Goal: Task Accomplishment & Management: Use online tool/utility

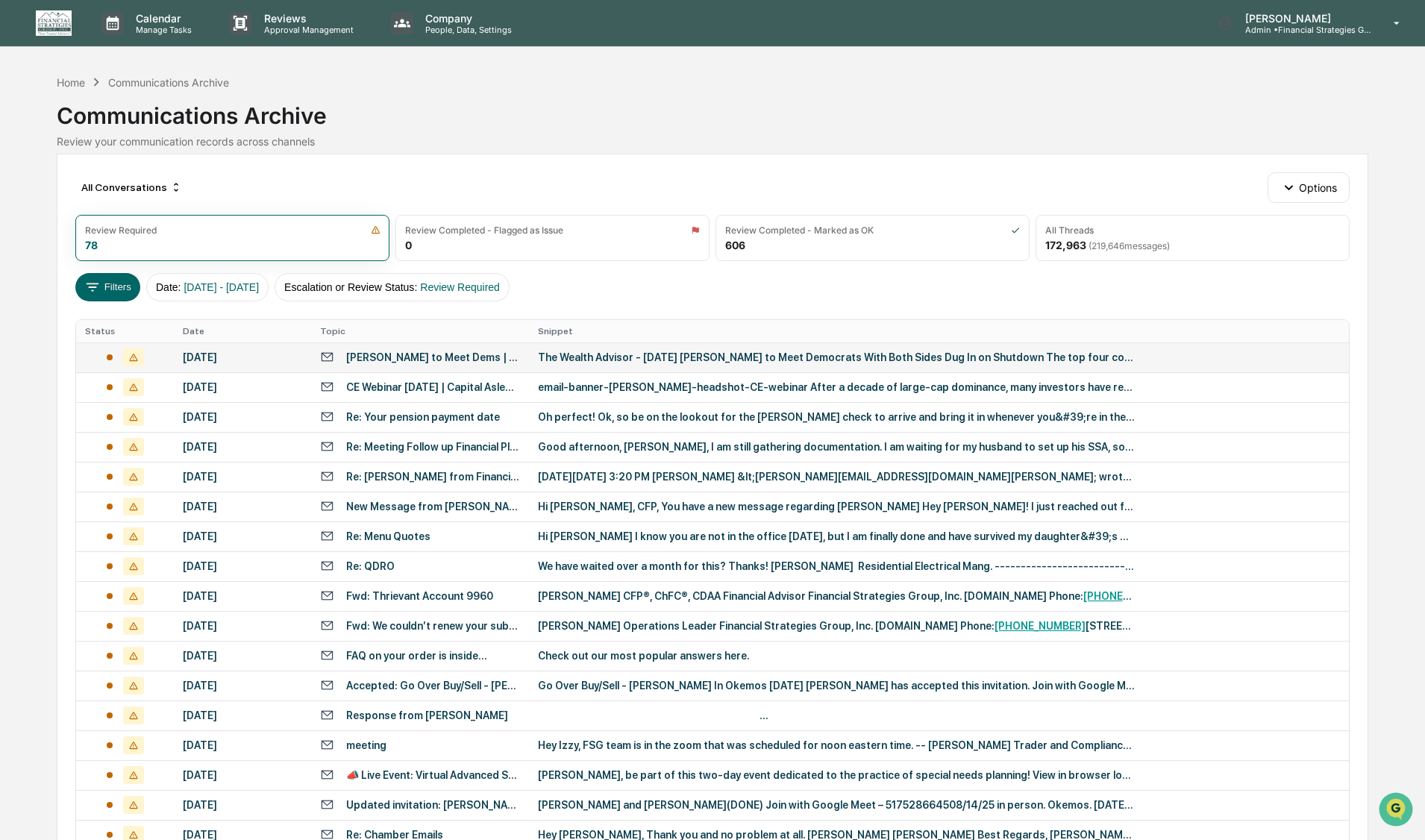
click at [644, 355] on div "The Wealth Advisor - [DATE] [PERSON_NAME] to Meet Democrats With Both Sides Dug…" at bounding box center [836, 357] width 597 height 12
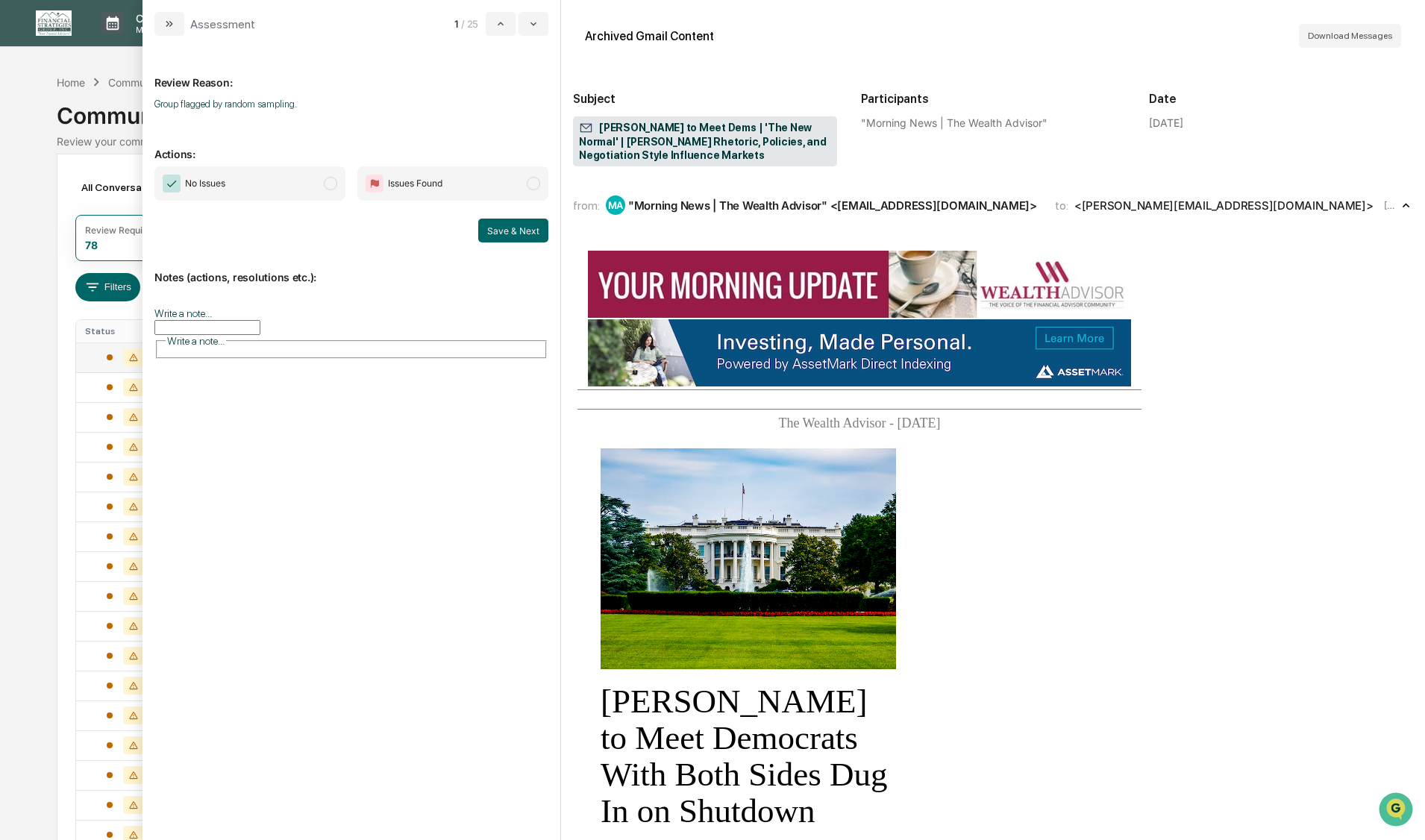
click at [332, 184] on span "modal" at bounding box center [329, 183] width 13 height 13
click at [494, 227] on button "Save & Next" at bounding box center [513, 230] width 70 height 24
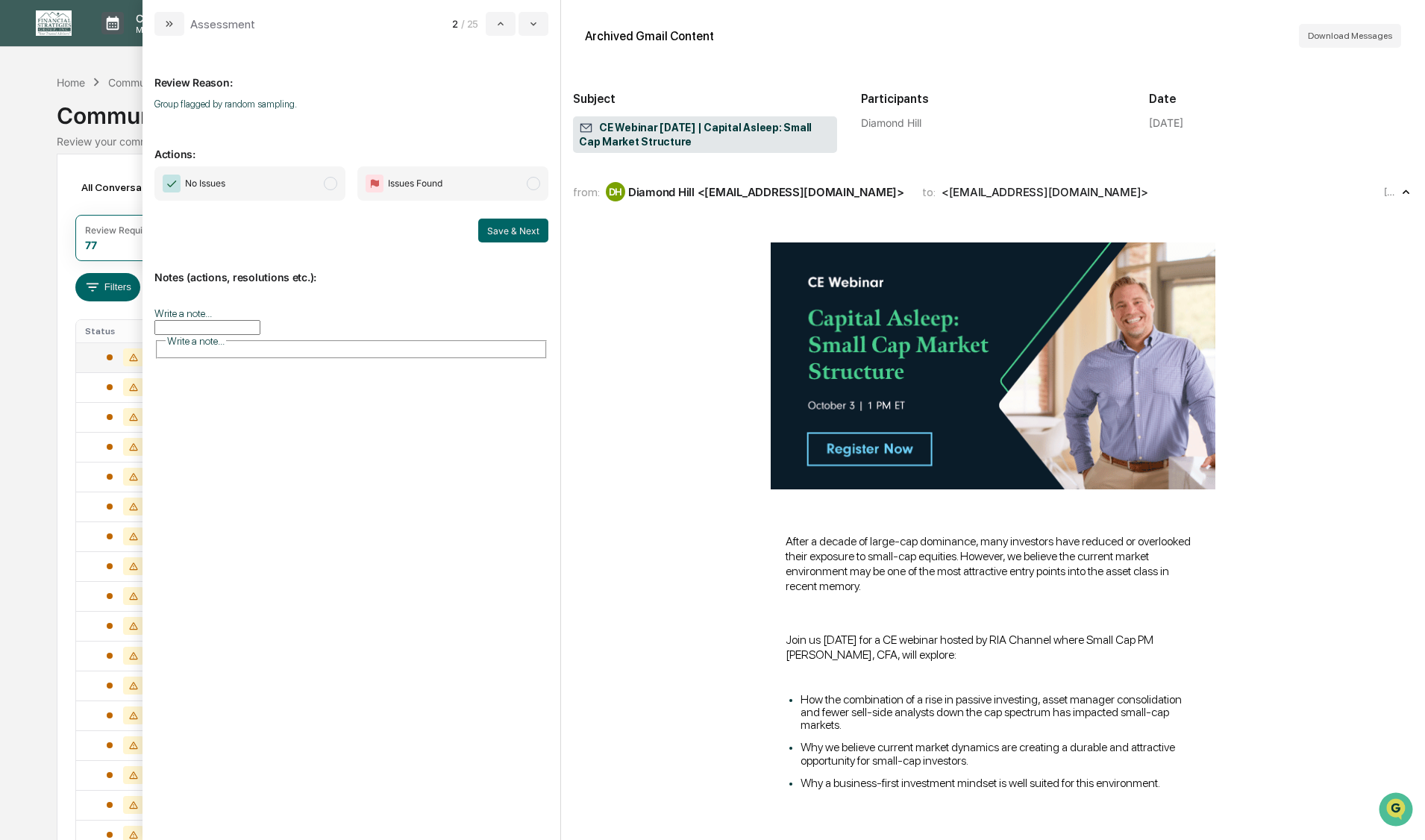
click at [331, 181] on span "modal" at bounding box center [329, 183] width 13 height 13
click at [504, 227] on button "Save & Next" at bounding box center [513, 230] width 70 height 24
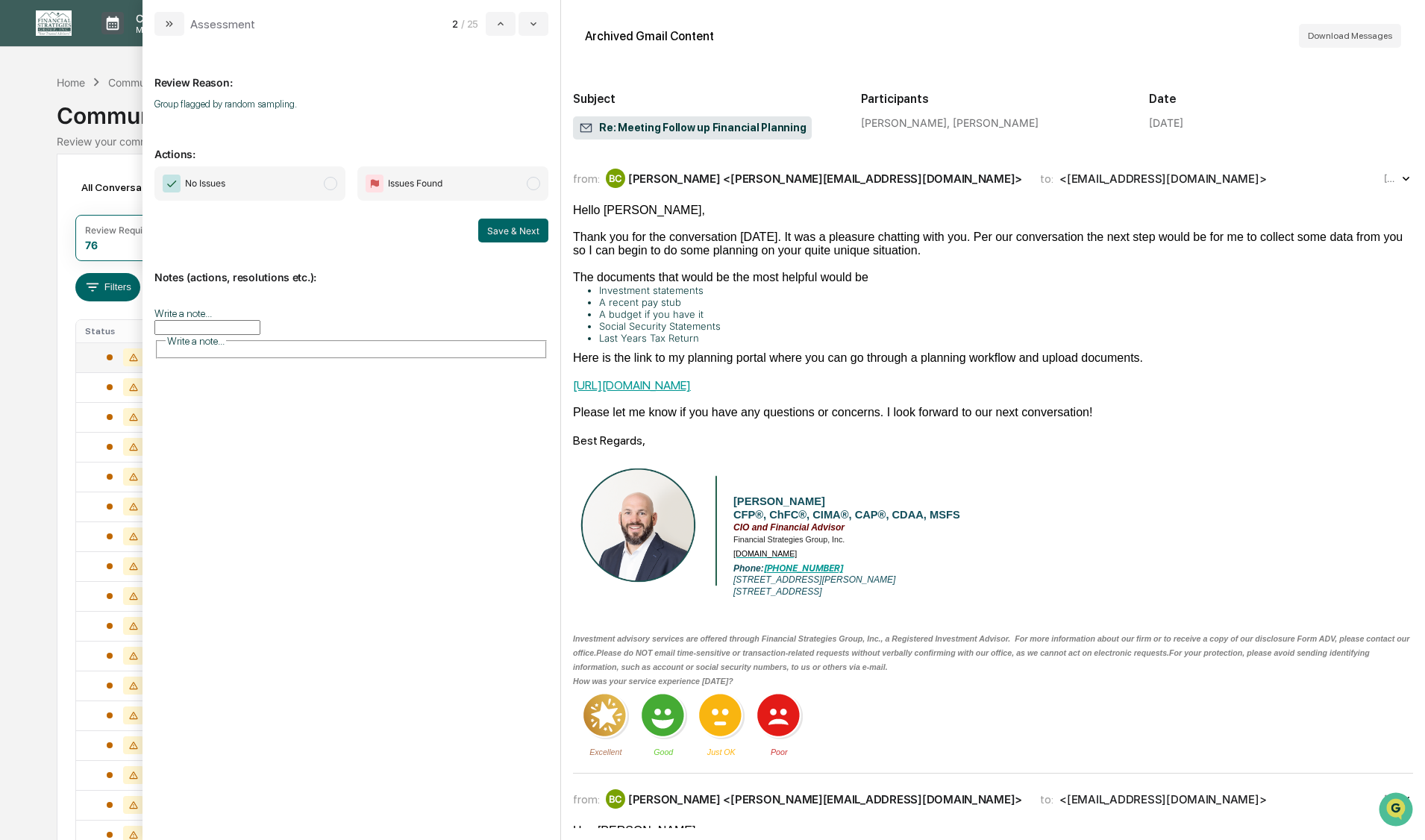
click at [333, 188] on span "modal" at bounding box center [329, 183] width 13 height 13
click at [505, 228] on button "Save & Next" at bounding box center [513, 230] width 70 height 24
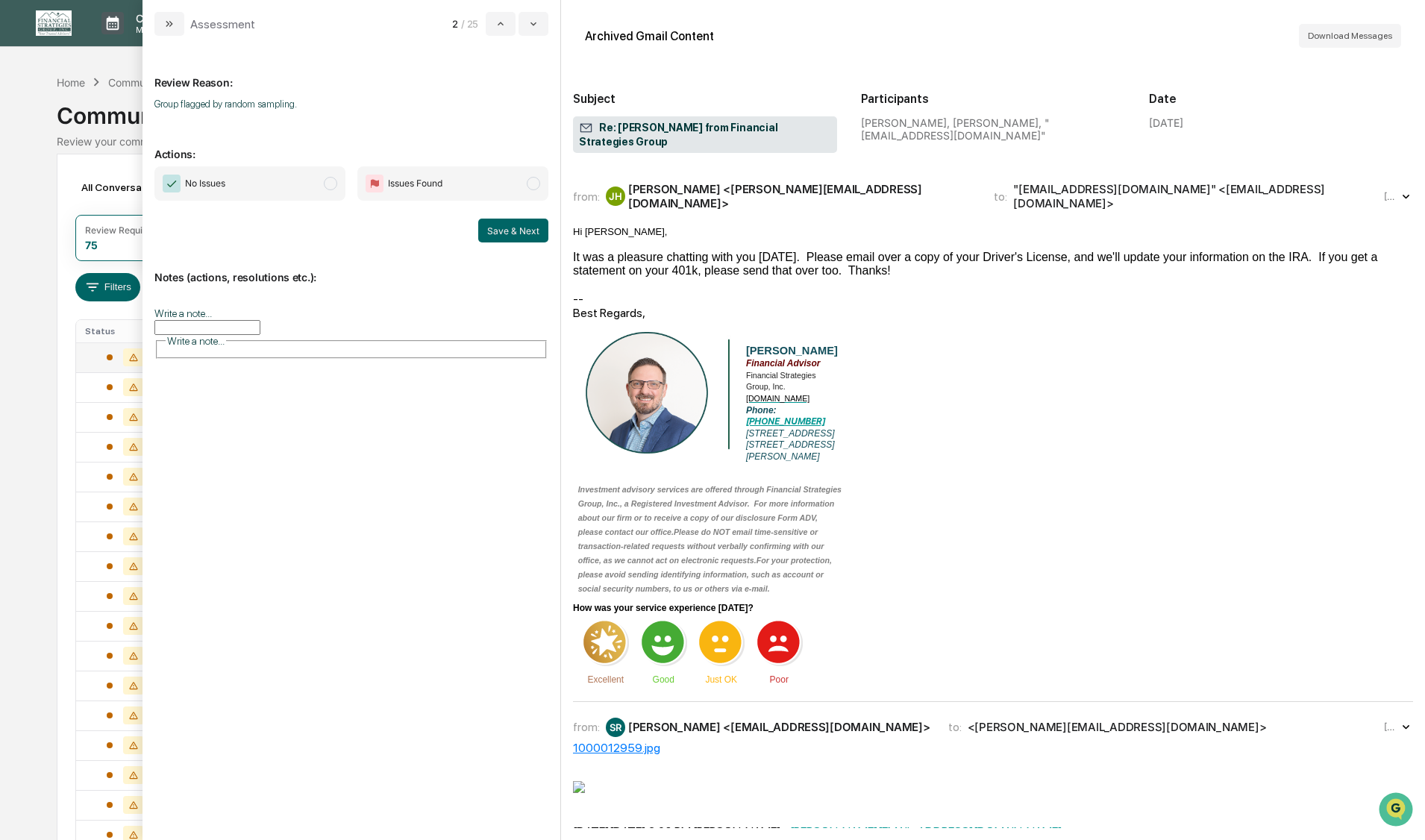
click at [332, 186] on span "modal" at bounding box center [329, 183] width 13 height 13
click at [505, 234] on button "Save & Next" at bounding box center [513, 230] width 70 height 24
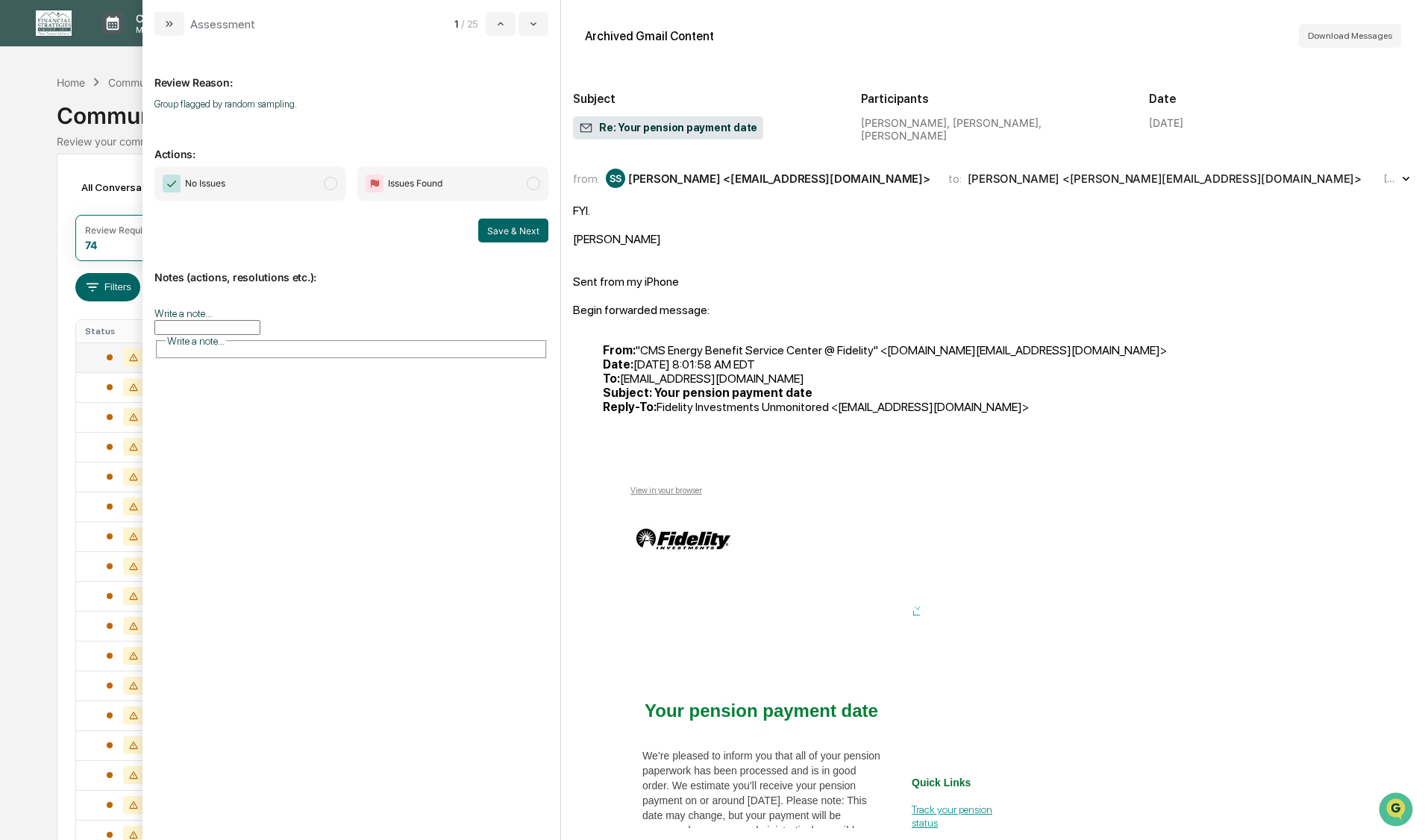
scroll to position [373, 0]
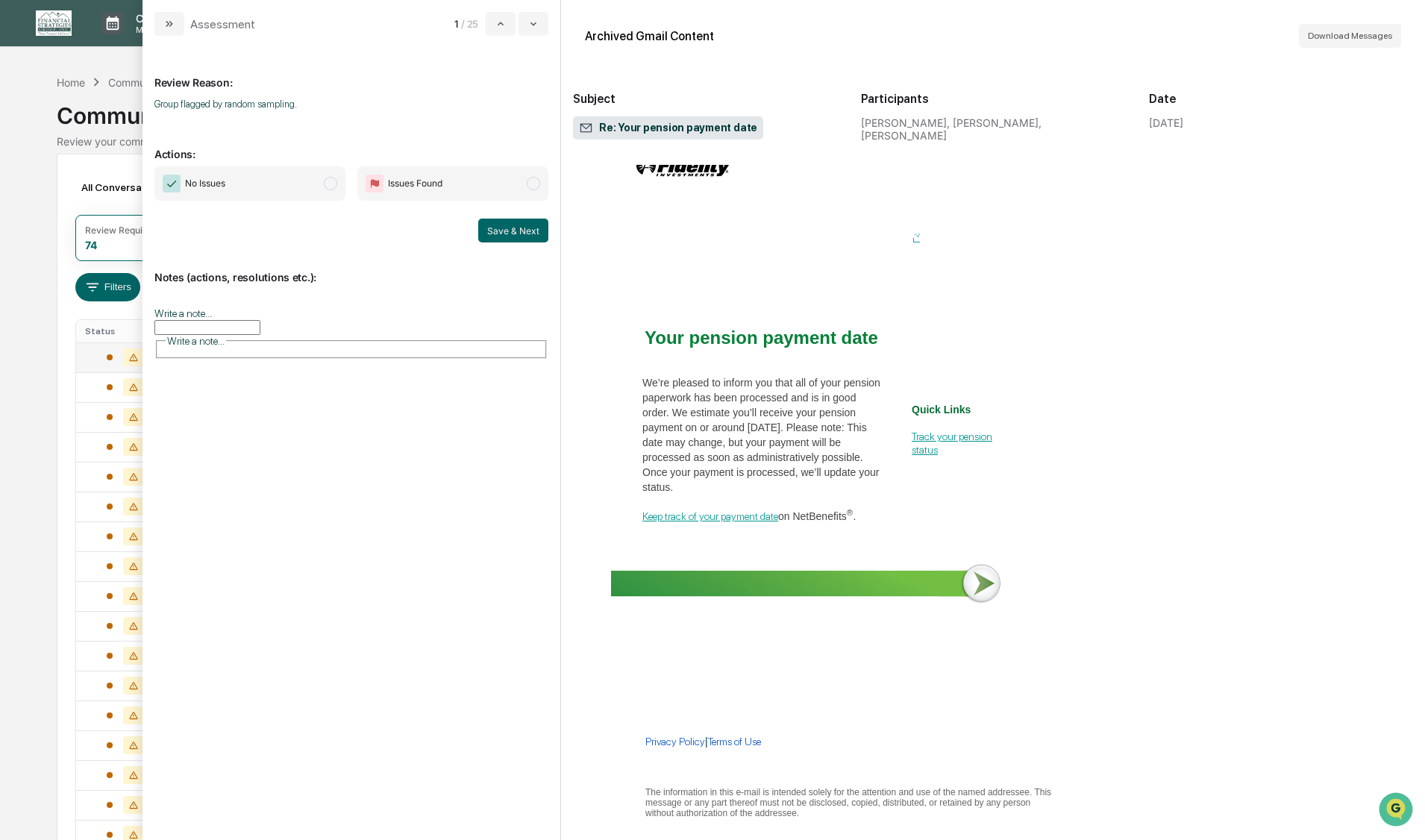
click at [329, 185] on span "modal" at bounding box center [329, 183] width 13 height 13
click at [501, 230] on button "Save & Next" at bounding box center [513, 230] width 70 height 24
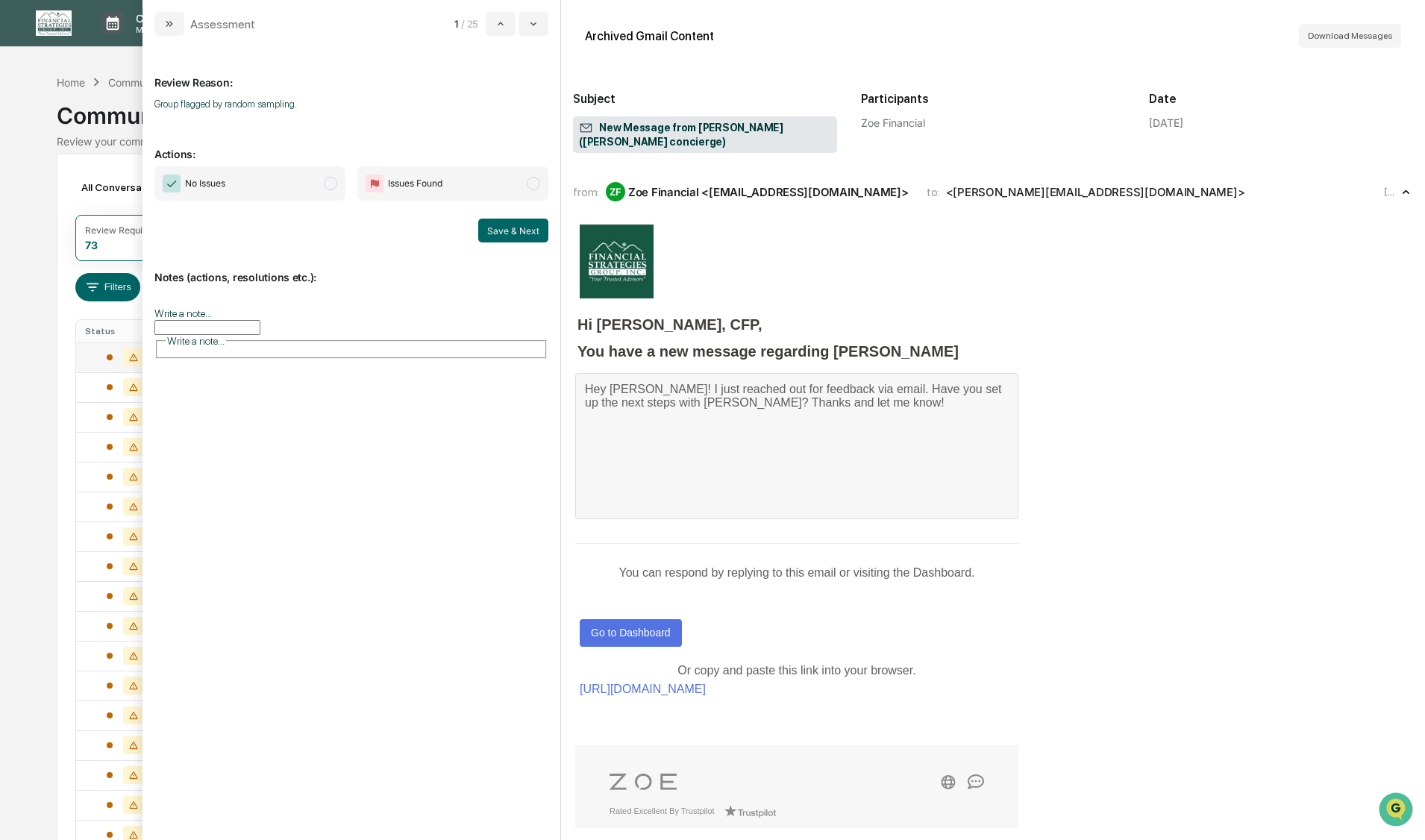
click at [329, 185] on span "modal" at bounding box center [329, 183] width 13 height 13
click at [502, 231] on button "Save & Next" at bounding box center [513, 230] width 70 height 24
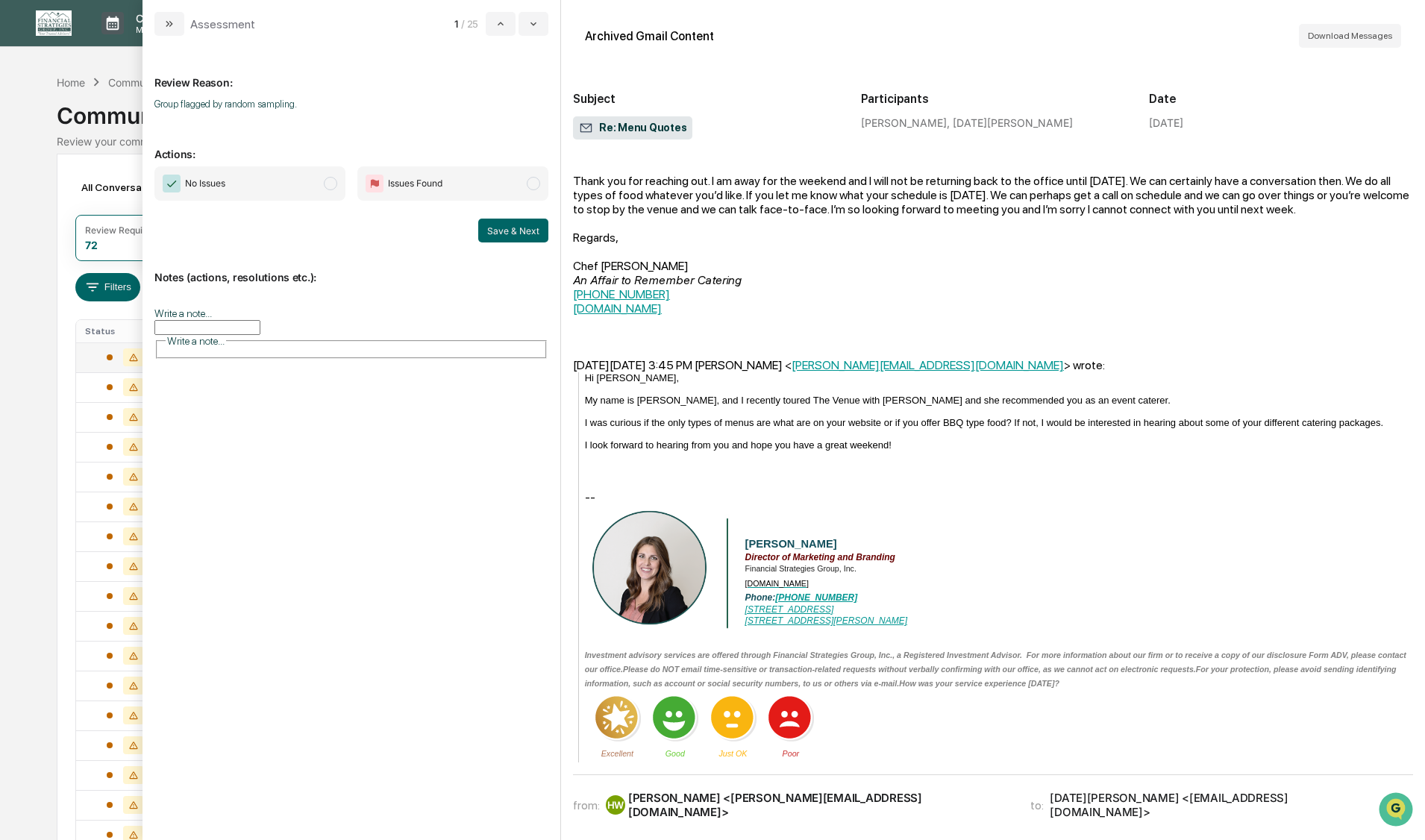
scroll to position [522, 0]
click at [329, 186] on span "modal" at bounding box center [329, 183] width 13 height 13
click at [496, 229] on button "Save & Next" at bounding box center [513, 230] width 70 height 24
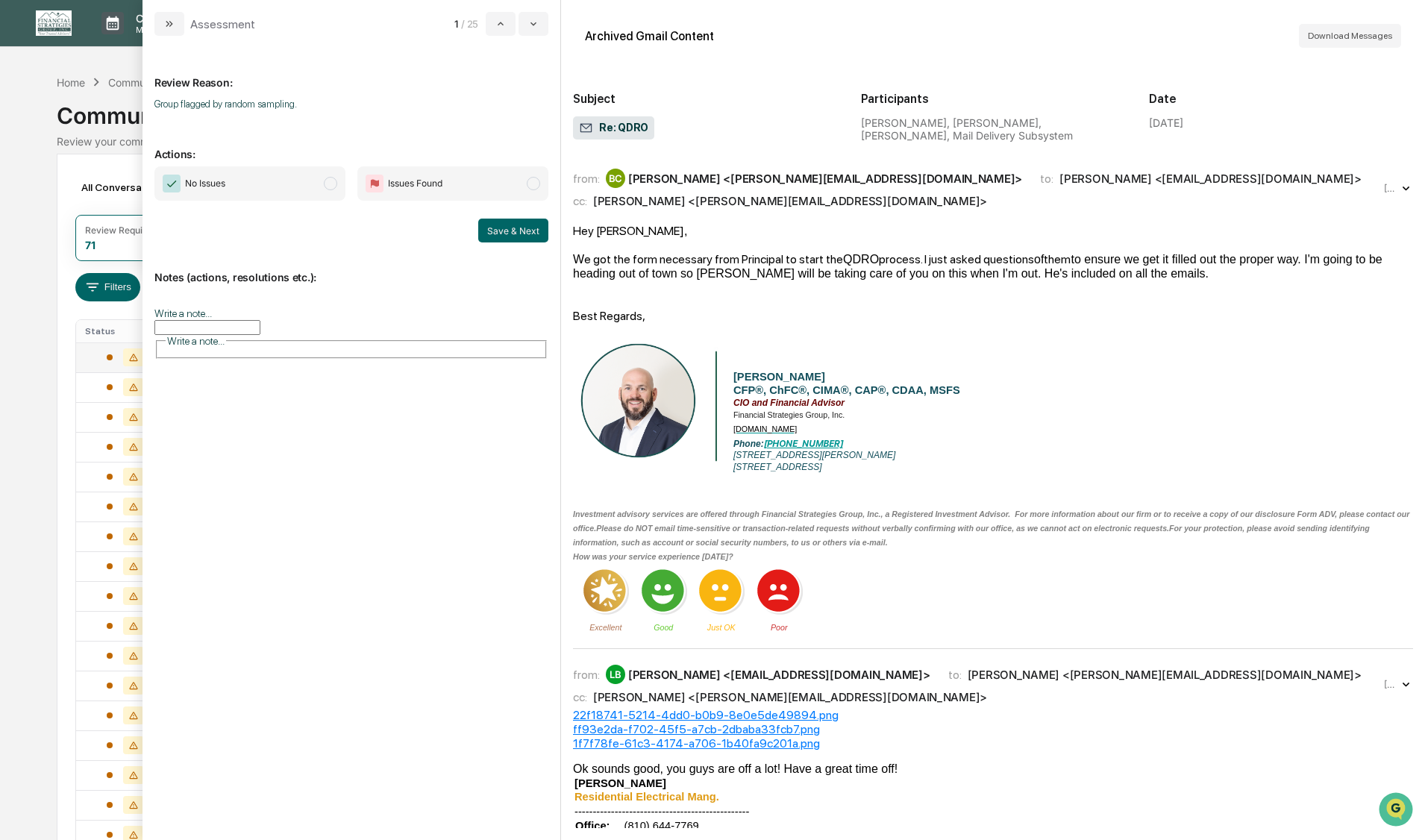
scroll to position [522, 0]
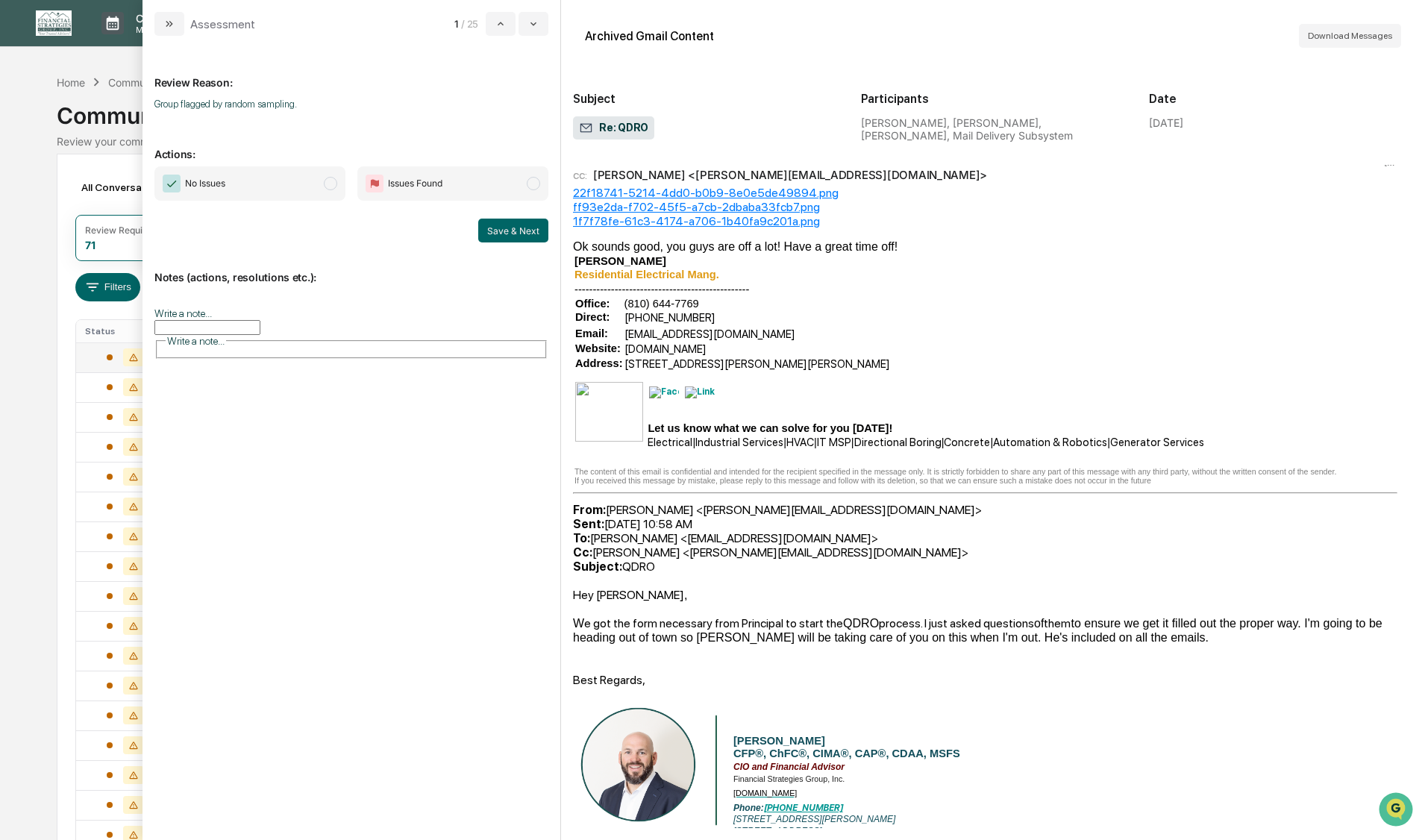
click at [334, 185] on span "modal" at bounding box center [329, 183] width 13 height 13
click at [329, 181] on span "modal" at bounding box center [329, 183] width 13 height 13
click at [504, 234] on button "Save & Next" at bounding box center [513, 230] width 70 height 24
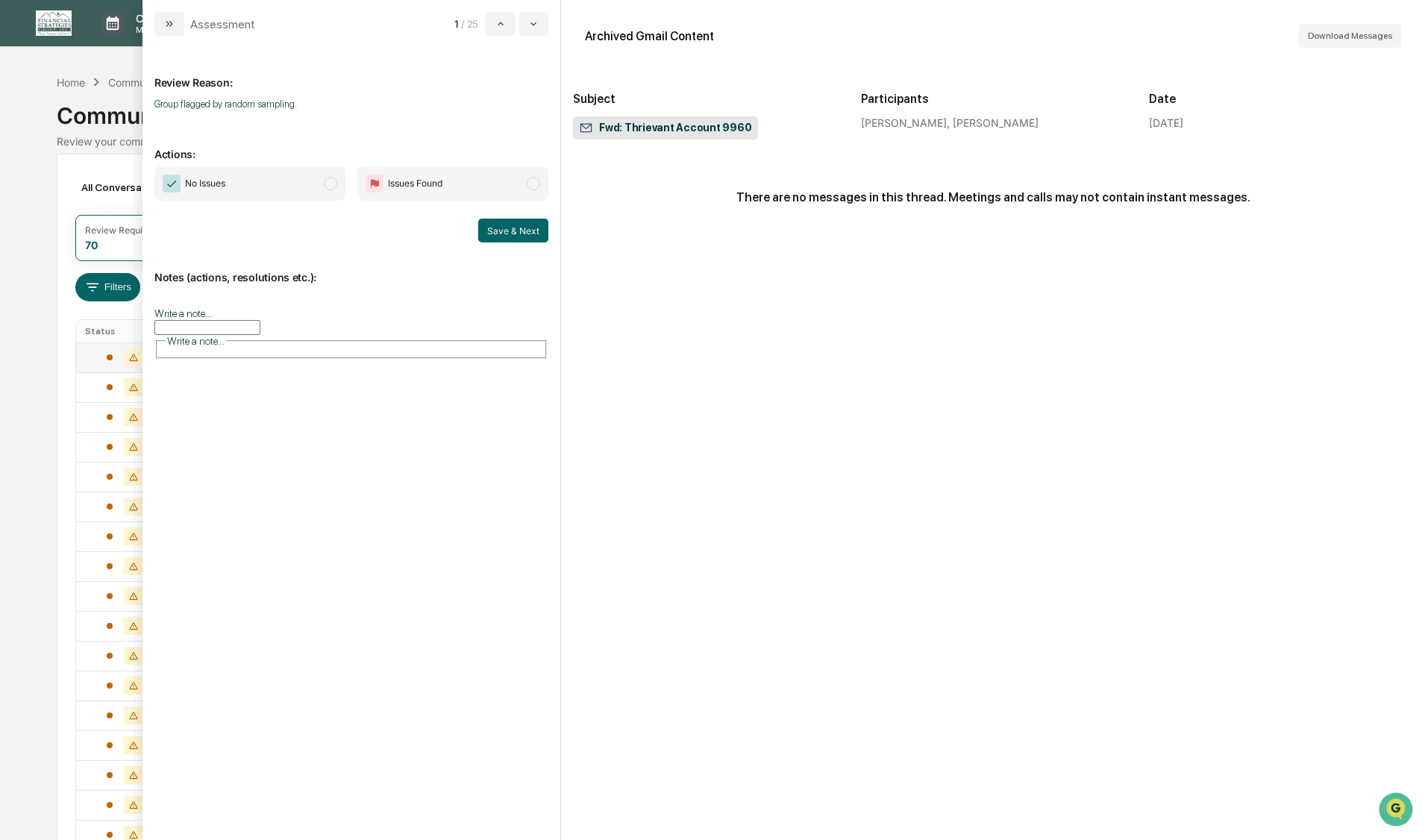
click at [323, 182] on span "No Issues" at bounding box center [249, 183] width 191 height 34
click at [512, 236] on button "Save & Next" at bounding box center [513, 230] width 70 height 24
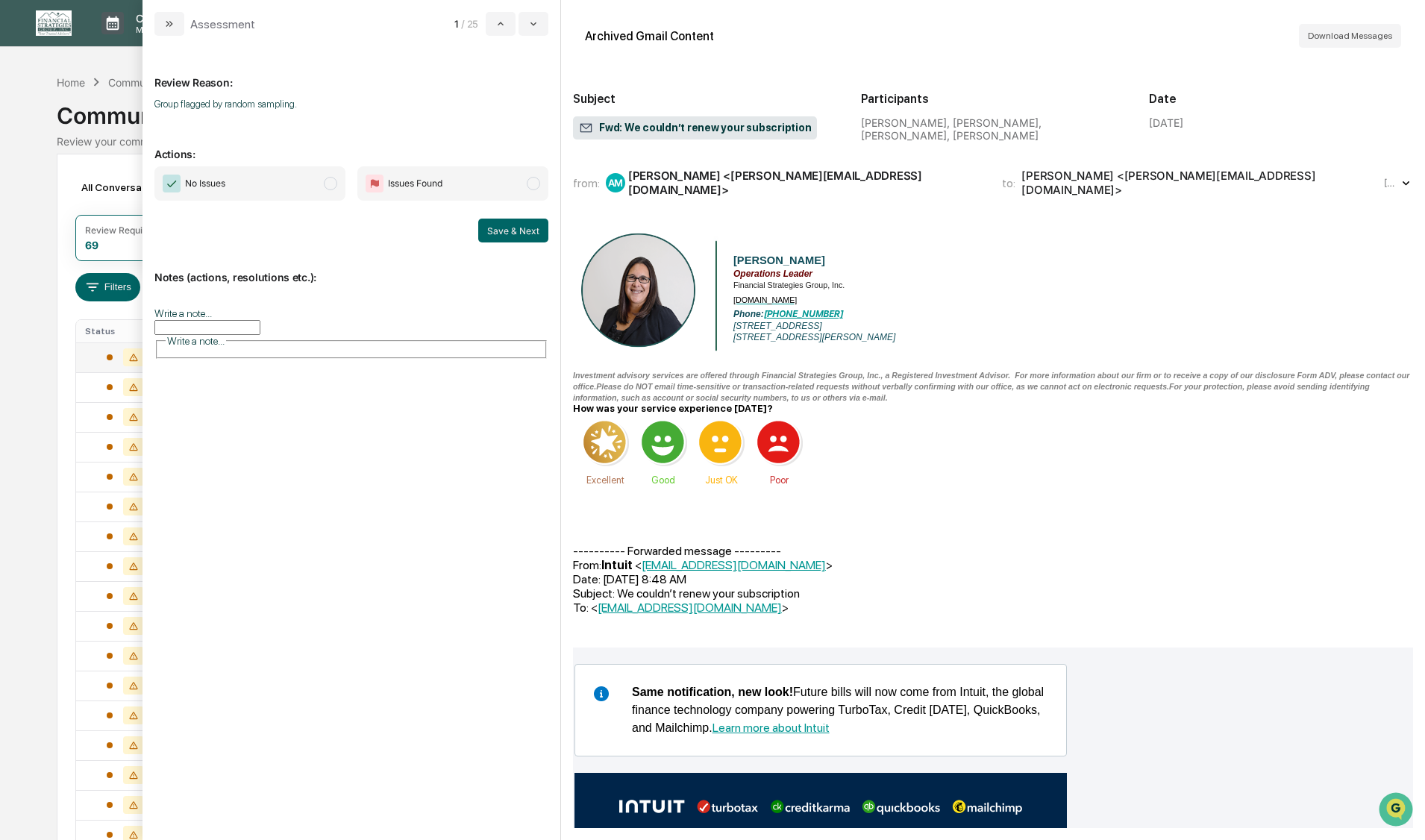
click at [334, 185] on span "modal" at bounding box center [329, 183] width 13 height 13
click at [506, 231] on button "Save & Next" at bounding box center [513, 230] width 70 height 24
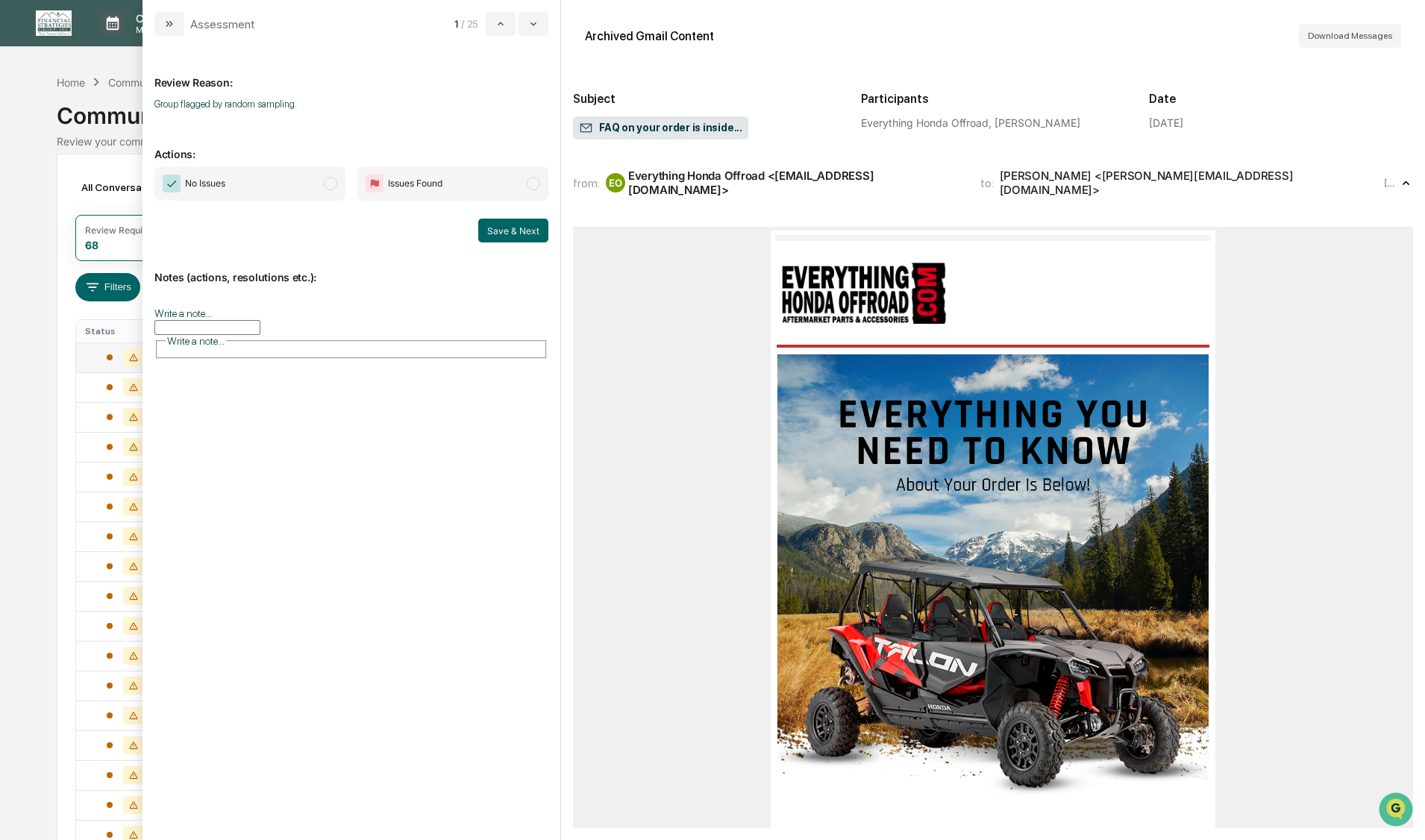
click at [330, 180] on span "modal" at bounding box center [329, 183] width 13 height 13
click at [501, 232] on button "Save & Next" at bounding box center [513, 230] width 70 height 24
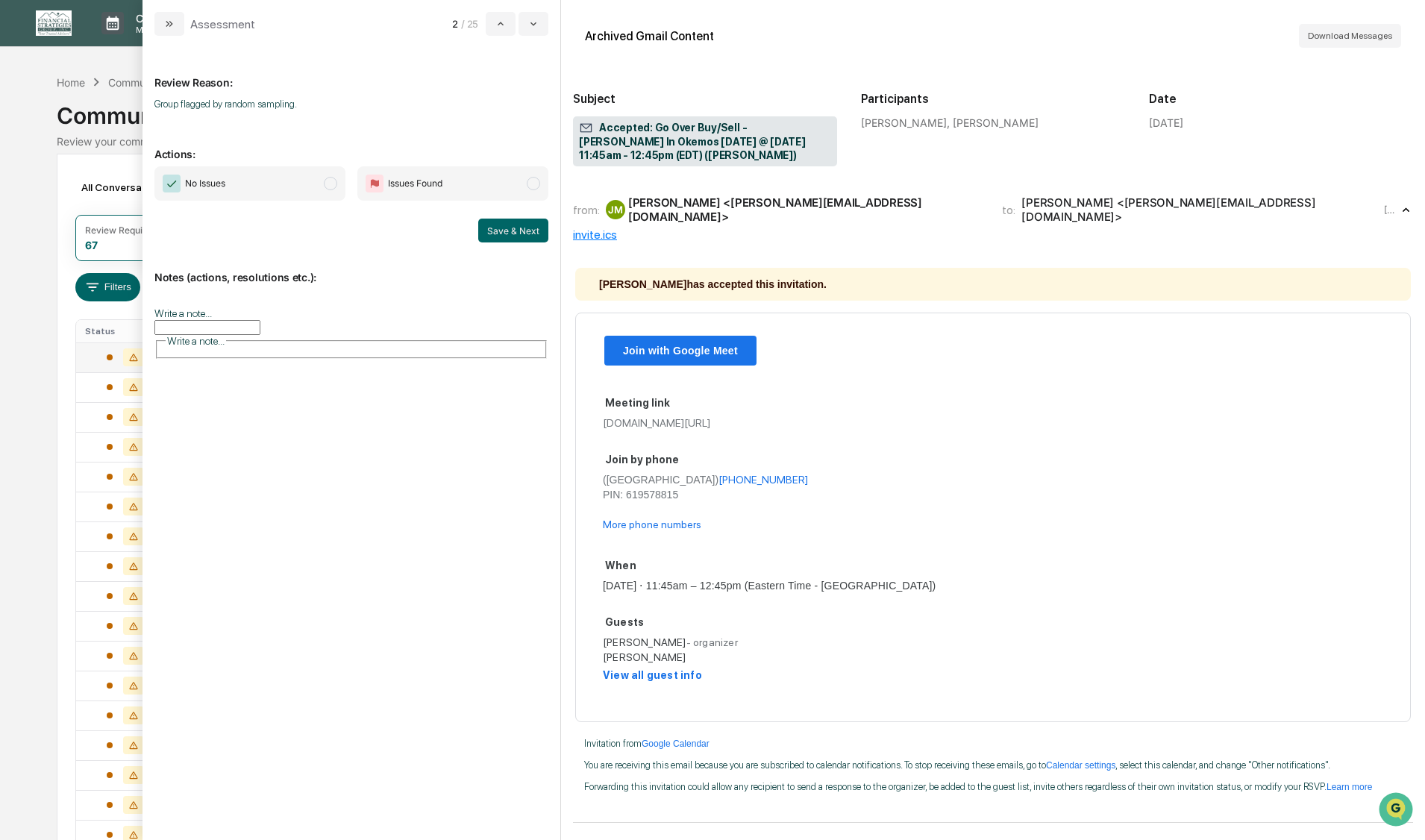
click at [329, 186] on span "modal" at bounding box center [329, 183] width 13 height 13
click at [509, 232] on button "Save & Next" at bounding box center [513, 230] width 70 height 24
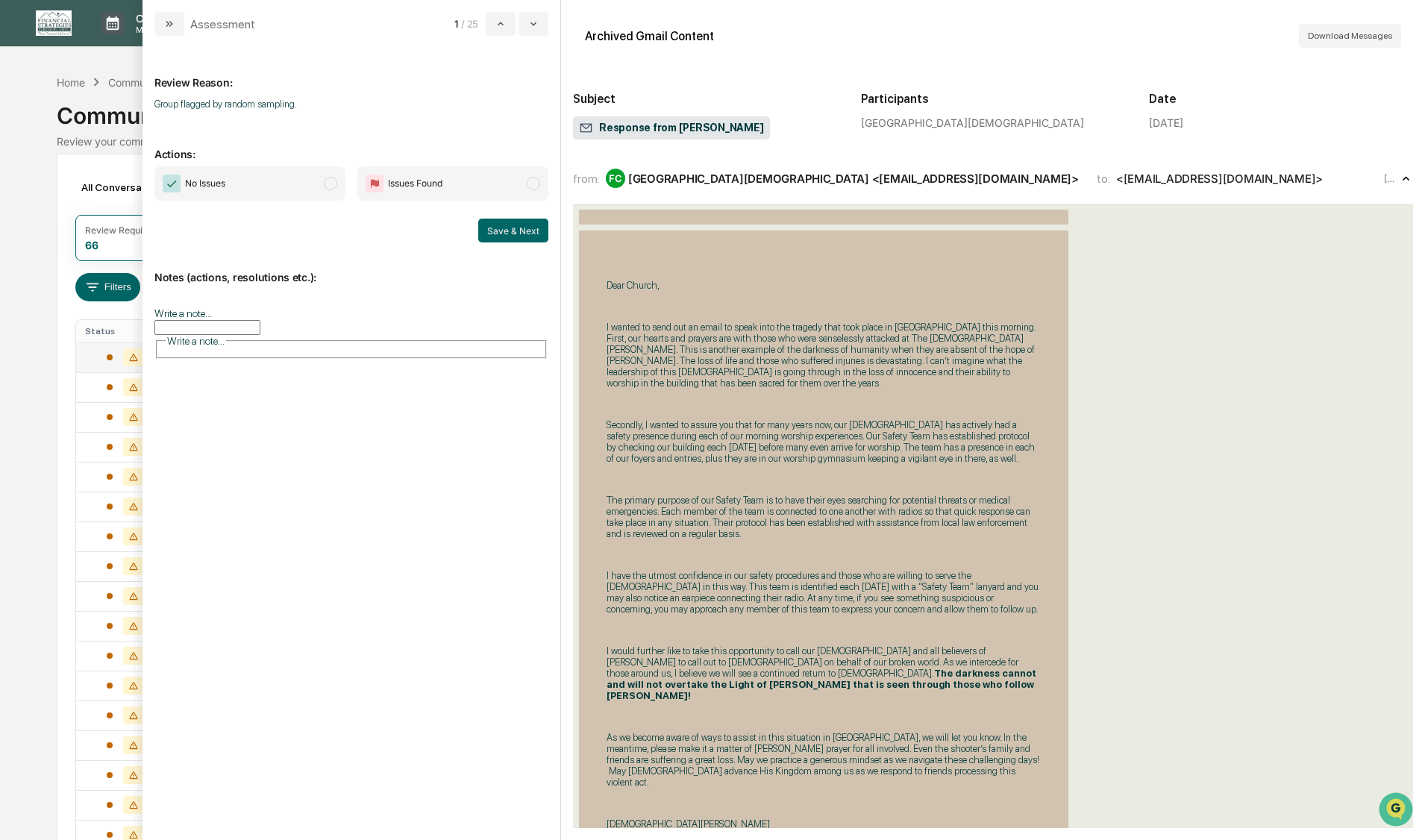
click at [329, 183] on span "modal" at bounding box center [329, 183] width 13 height 13
click at [515, 230] on button "Save & Next" at bounding box center [513, 230] width 70 height 24
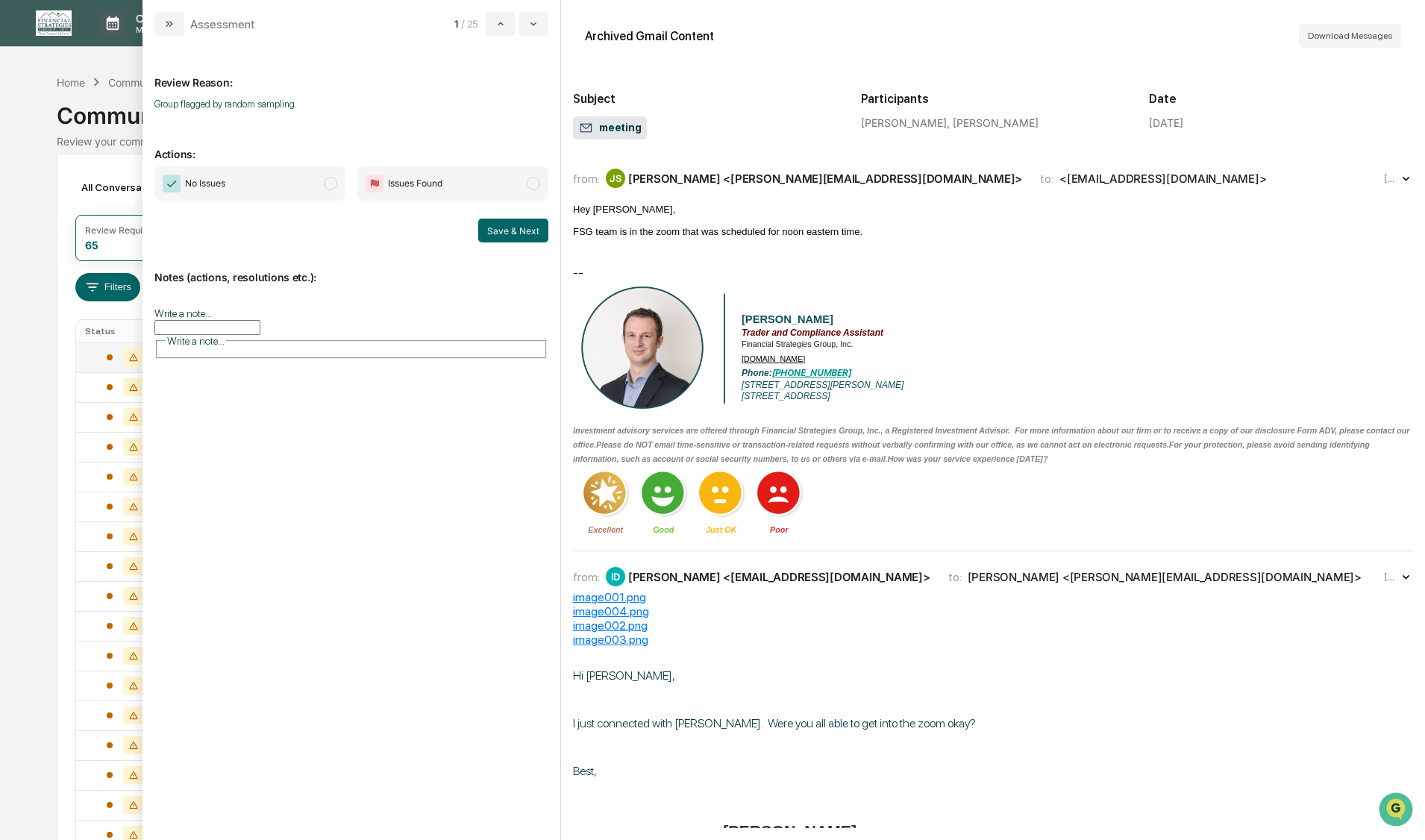
click at [758, 188] on div "[PERSON_NAME] <[PERSON_NAME][EMAIL_ADDRESS][DOMAIN_NAME]>" at bounding box center [814, 178] width 417 height 19
click at [799, 590] on div "from: ID [PERSON_NAME] <[EMAIL_ADDRESS][DOMAIN_NAME]> to: [PERSON_NAME] <[PERSO…" at bounding box center [993, 576] width 840 height 27
click at [335, 179] on span "modal" at bounding box center [329, 183] width 13 height 13
click at [515, 234] on button "Save & Next" at bounding box center [513, 230] width 70 height 24
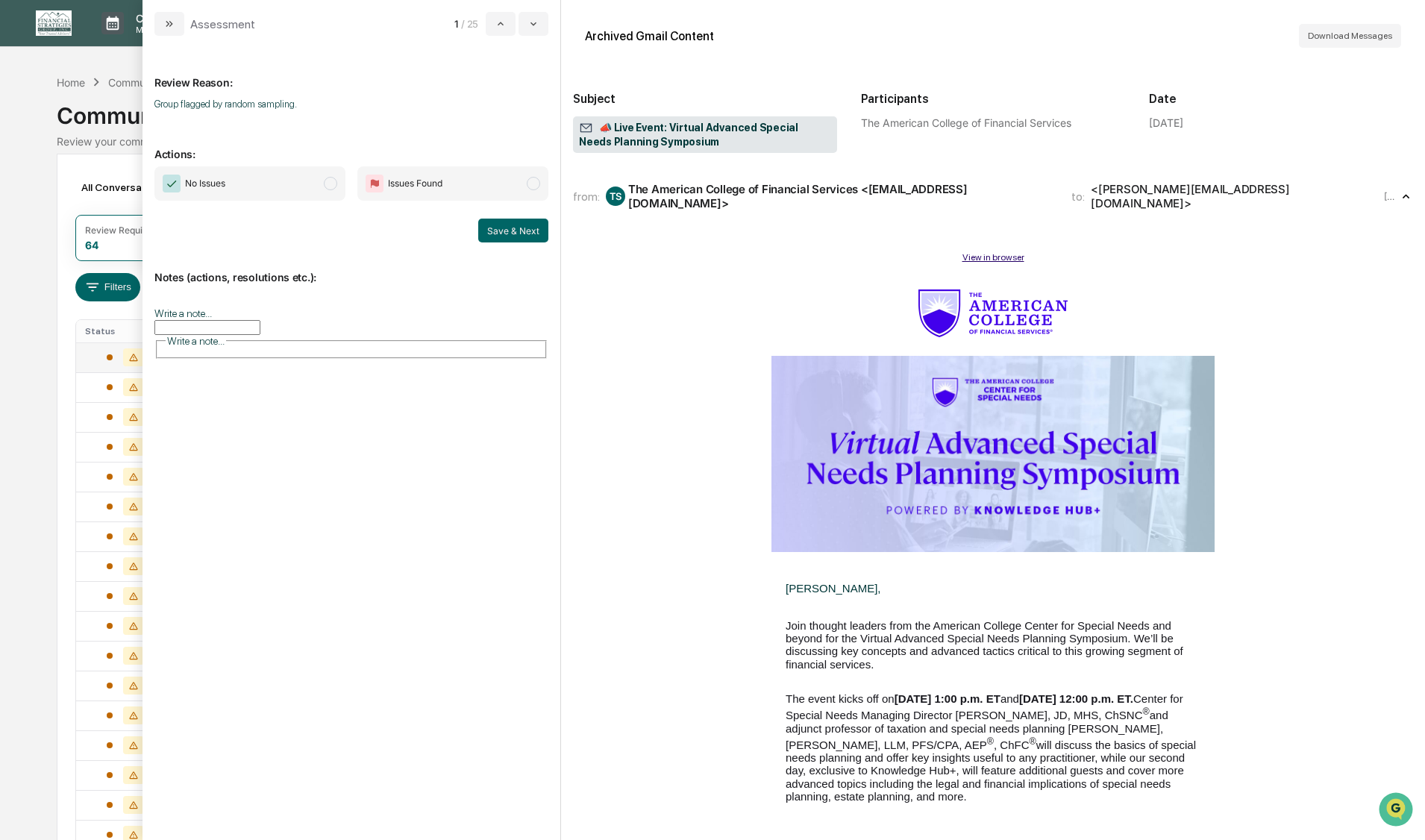
click at [328, 185] on span "modal" at bounding box center [329, 183] width 13 height 13
click at [505, 228] on button "Save & Next" at bounding box center [513, 230] width 70 height 24
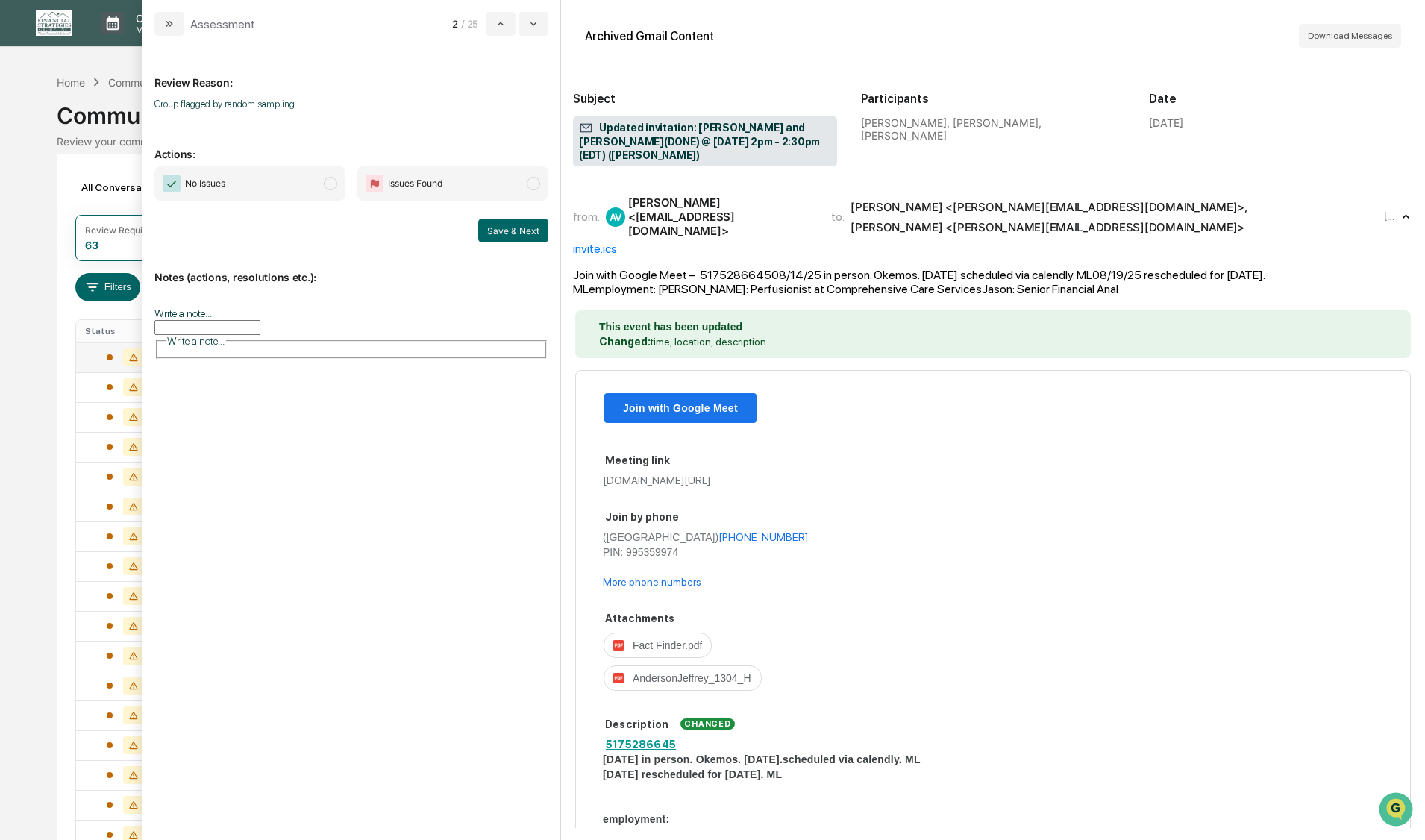
click at [331, 183] on span "modal" at bounding box center [329, 183] width 13 height 13
click at [502, 233] on button "Save & Next" at bounding box center [513, 230] width 70 height 24
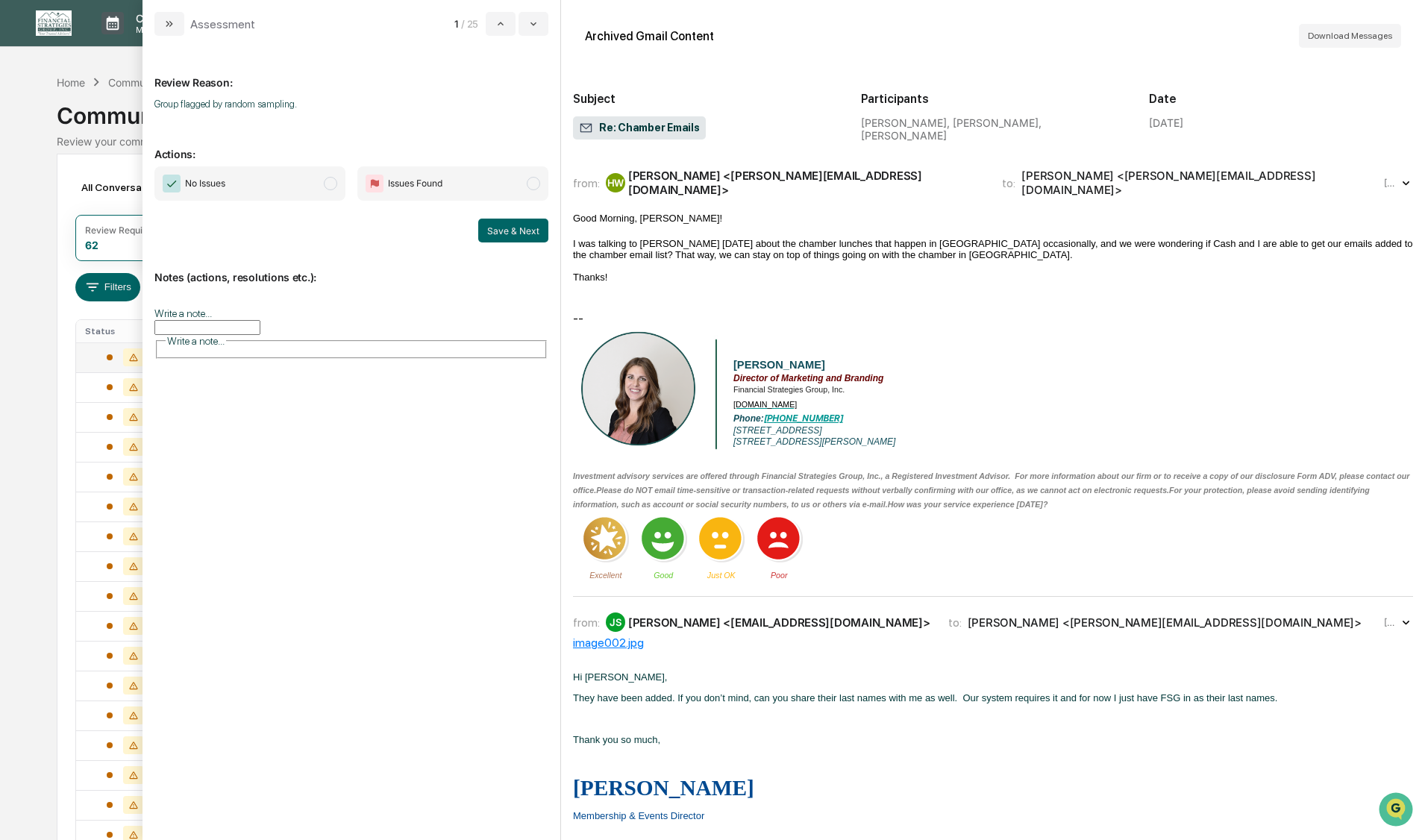
click at [329, 186] on span "modal" at bounding box center [329, 183] width 13 height 13
click at [502, 230] on button "Save & Next" at bounding box center [513, 230] width 70 height 24
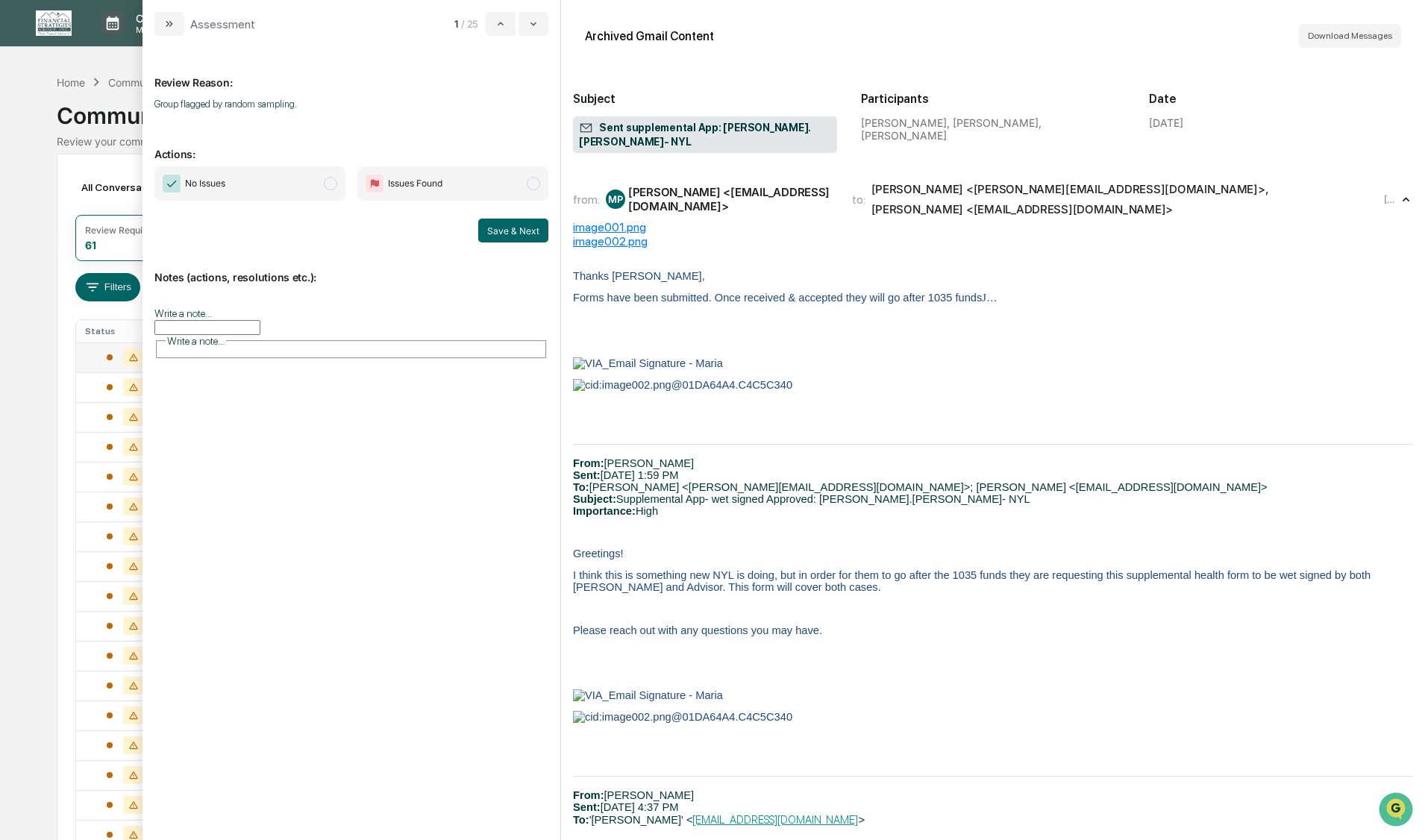
click at [331, 183] on span "modal" at bounding box center [329, 183] width 13 height 13
click at [494, 228] on button "Save & Next" at bounding box center [513, 230] width 70 height 24
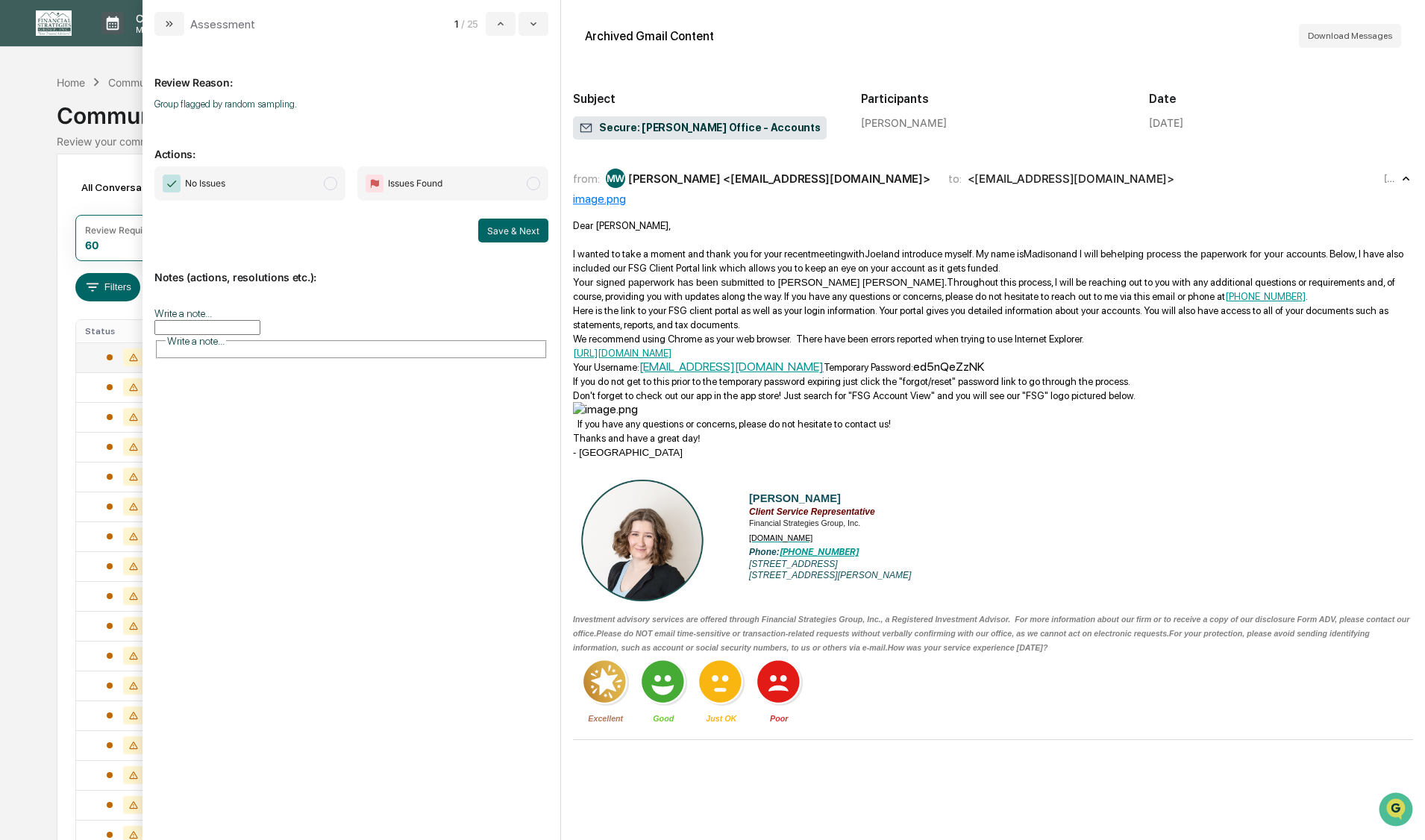
click at [333, 184] on span "modal" at bounding box center [329, 183] width 13 height 13
click at [495, 227] on button "Save & Next" at bounding box center [513, 230] width 70 height 24
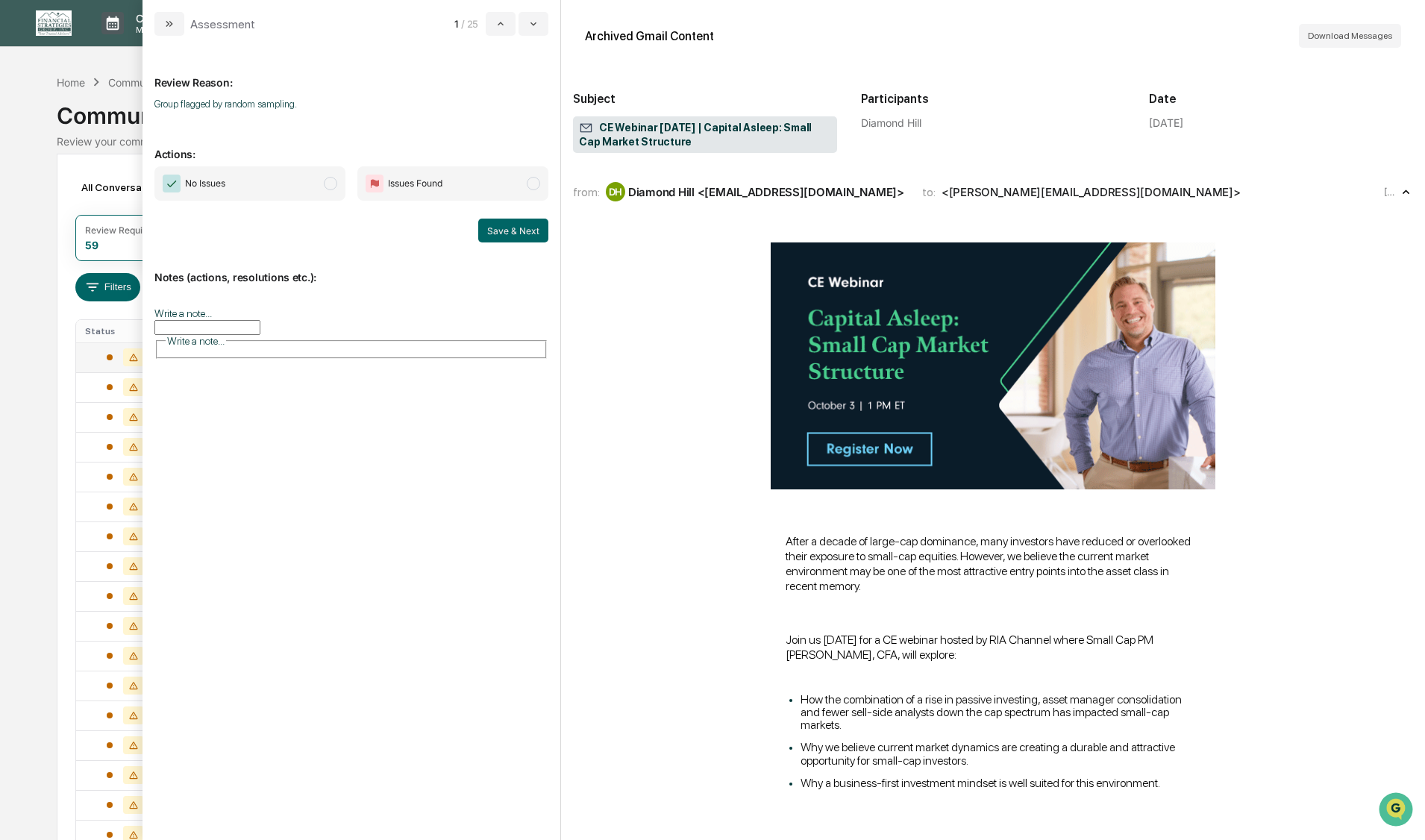
click at [334, 182] on span "modal" at bounding box center [329, 183] width 13 height 13
click at [511, 232] on button "Save & Next" at bounding box center [513, 230] width 70 height 24
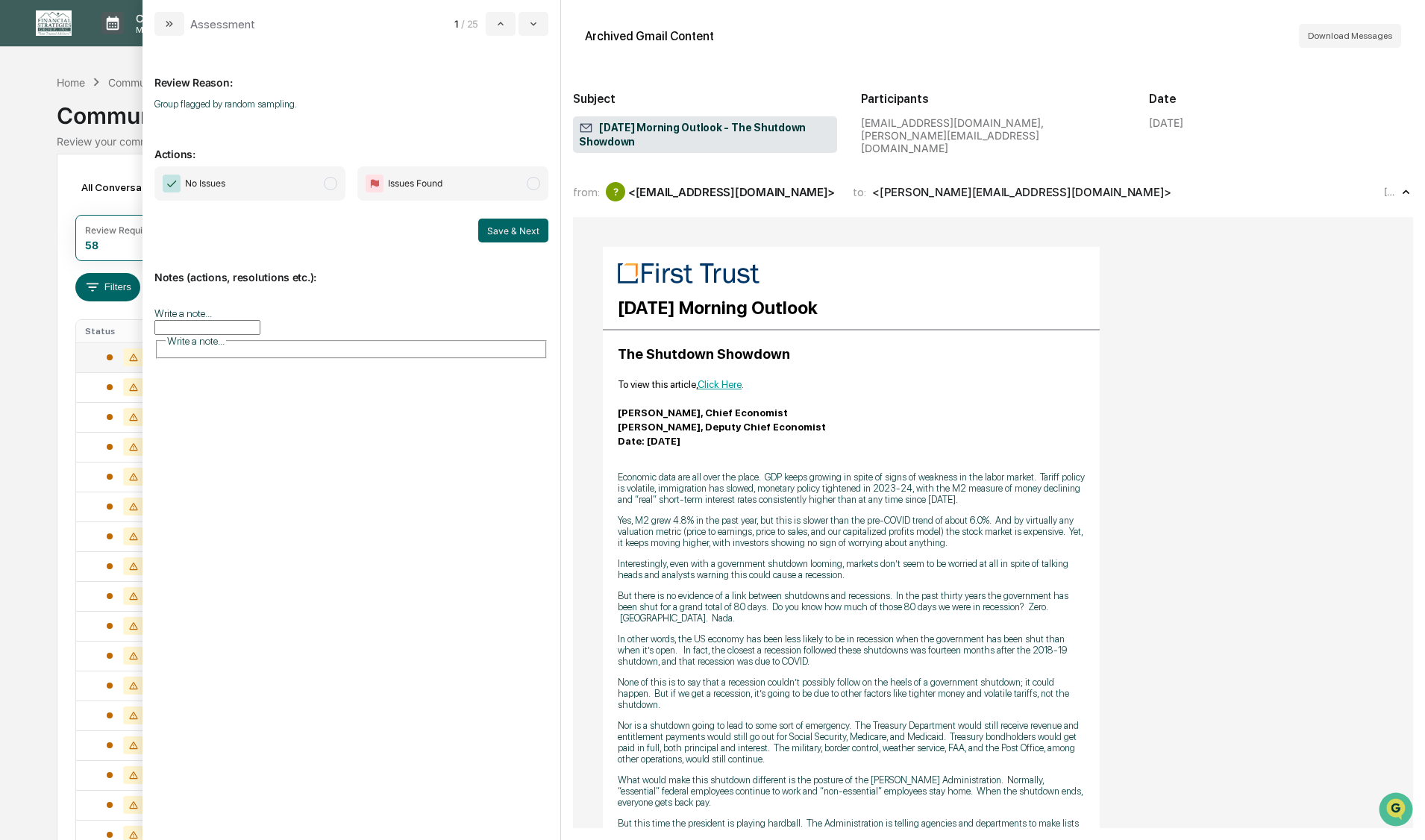
click at [329, 180] on span "modal" at bounding box center [329, 183] width 13 height 13
click at [513, 230] on button "Save & Next" at bounding box center [513, 230] width 70 height 24
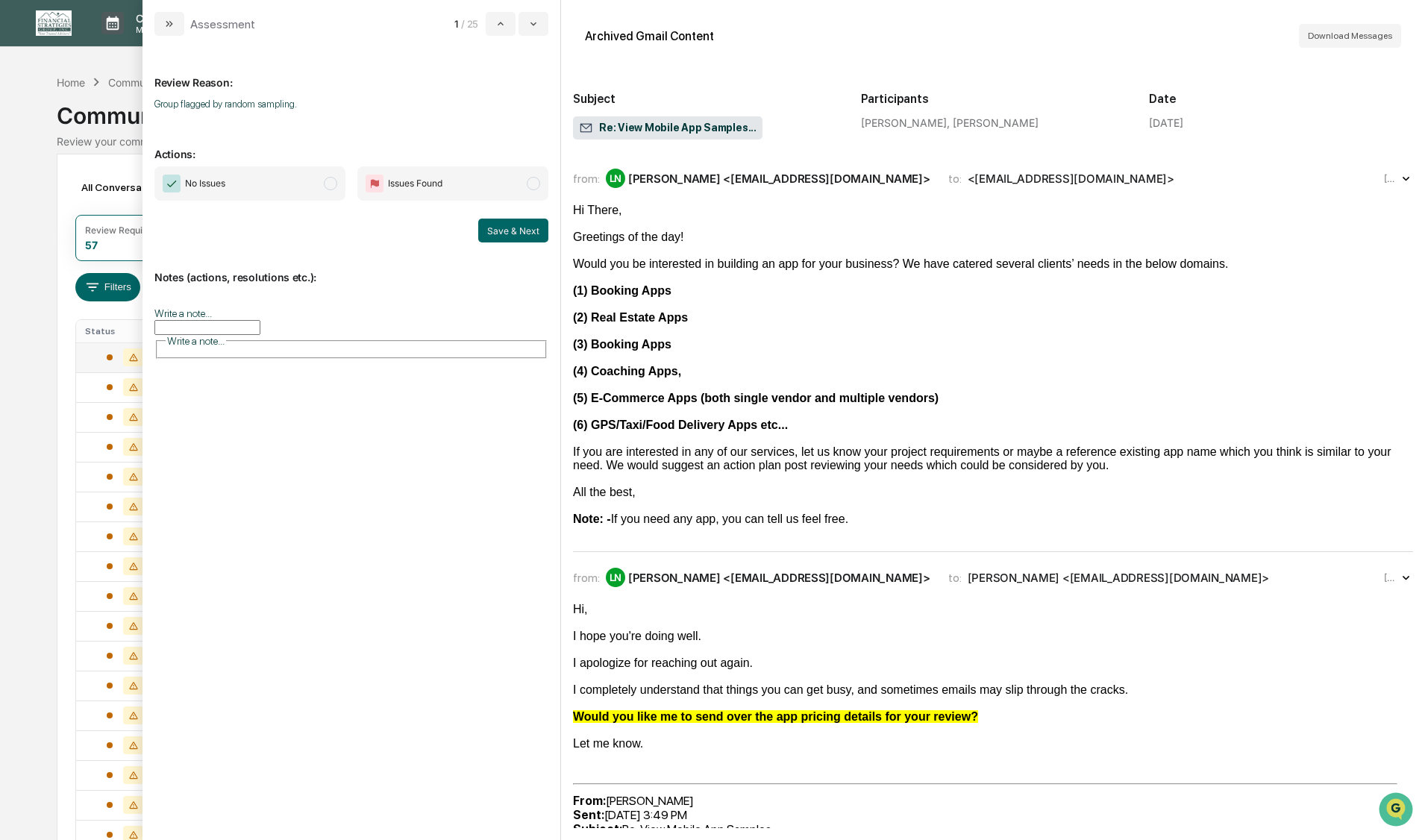
click at [333, 185] on span "modal" at bounding box center [329, 183] width 13 height 13
click at [499, 230] on button "Save & Next" at bounding box center [513, 230] width 70 height 24
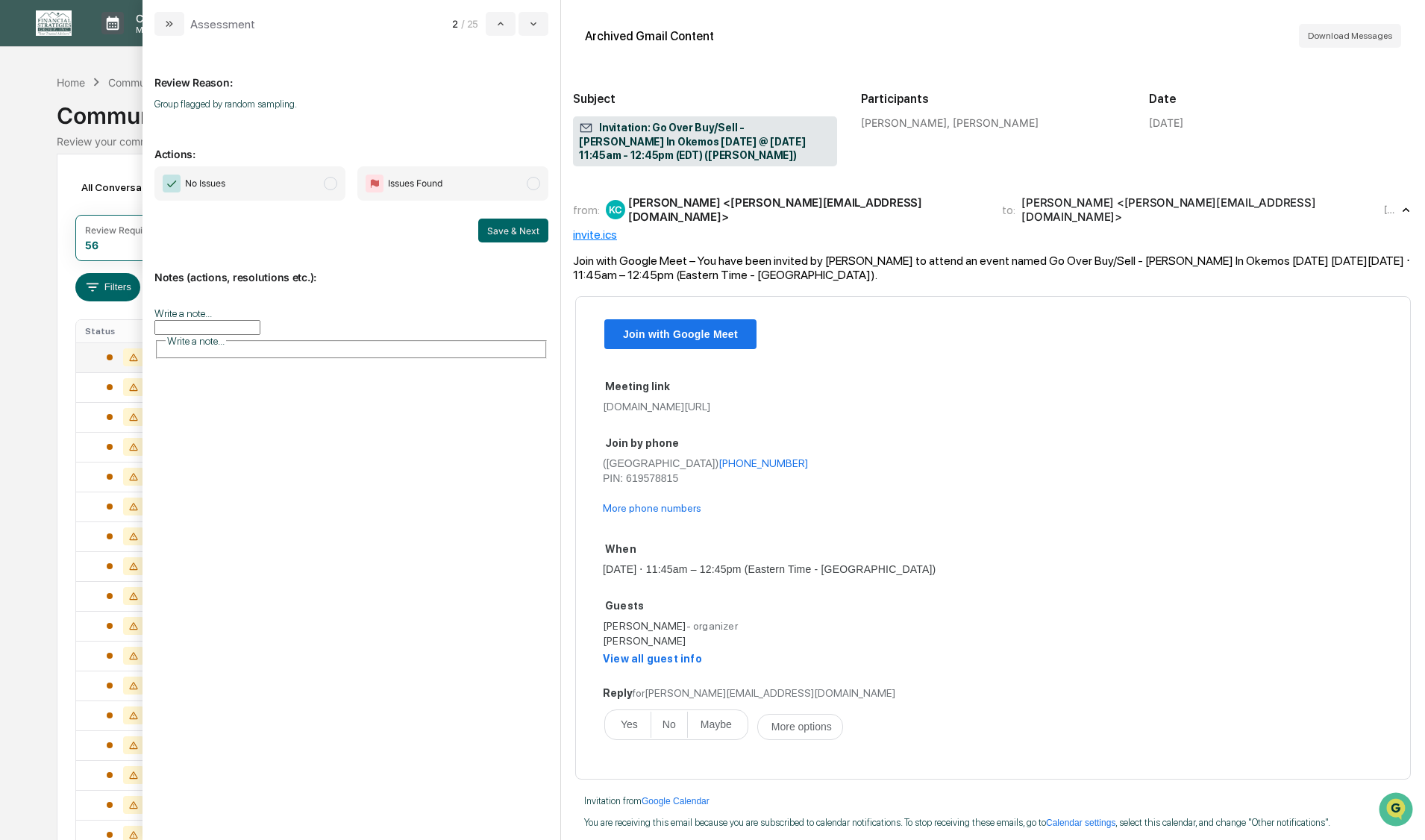
click at [332, 182] on span "modal" at bounding box center [329, 183] width 13 height 13
click at [501, 236] on button "Save & Next" at bounding box center [513, 230] width 70 height 24
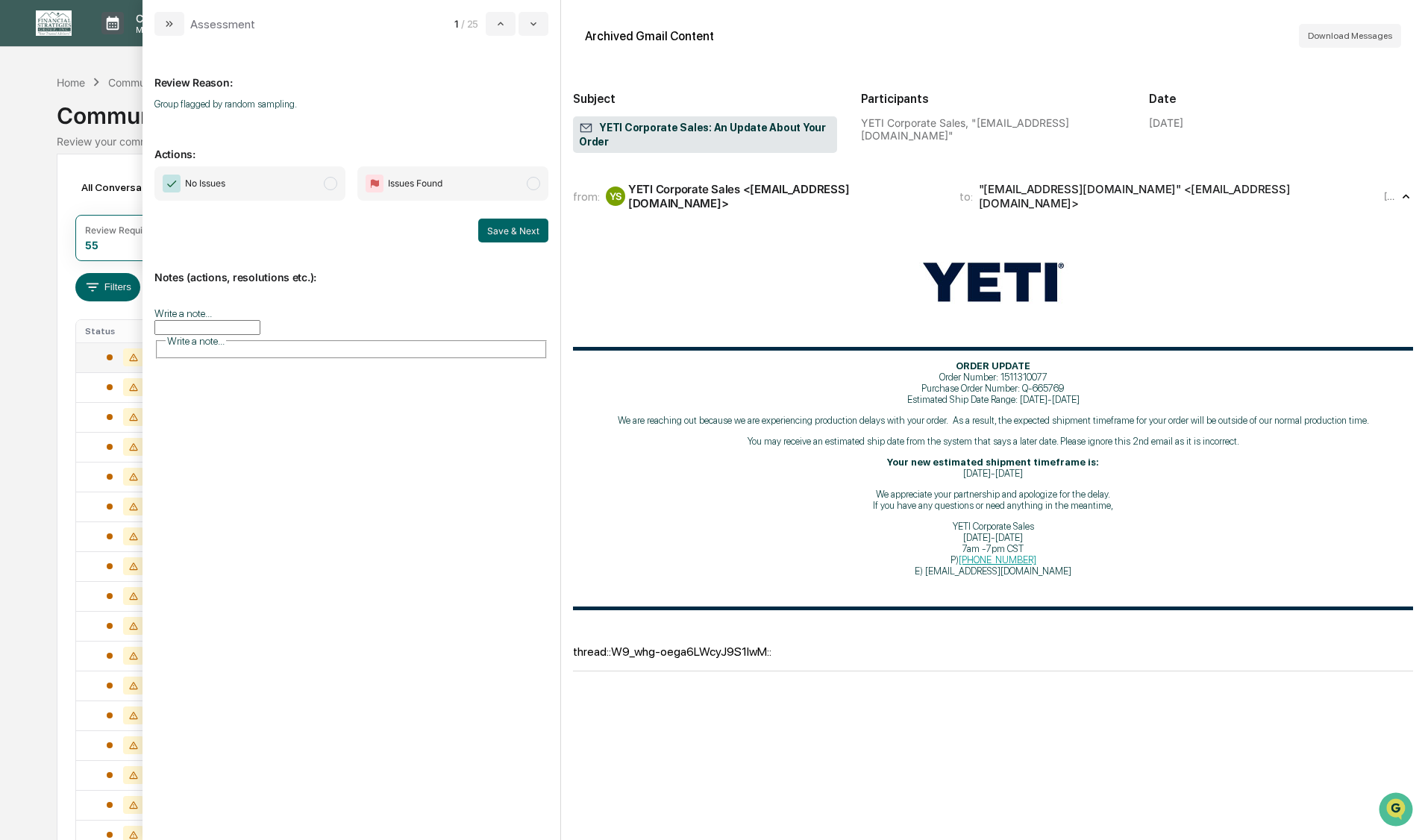
click at [336, 184] on span "modal" at bounding box center [329, 183] width 13 height 13
click at [499, 227] on button "Save & Next" at bounding box center [513, 230] width 70 height 24
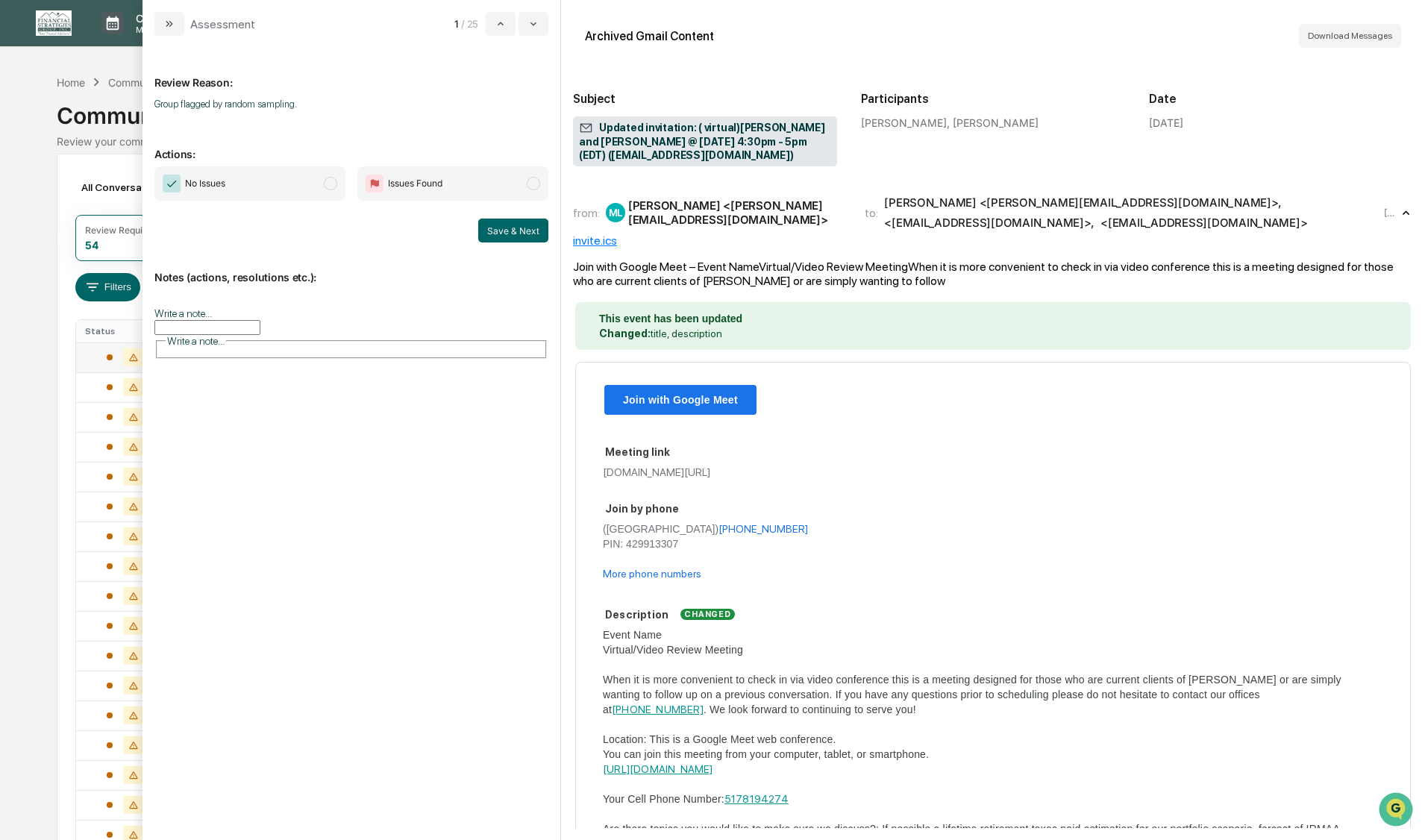
click at [329, 180] on span "modal" at bounding box center [329, 183] width 13 height 13
click at [496, 233] on button "Save & Next" at bounding box center [513, 230] width 70 height 24
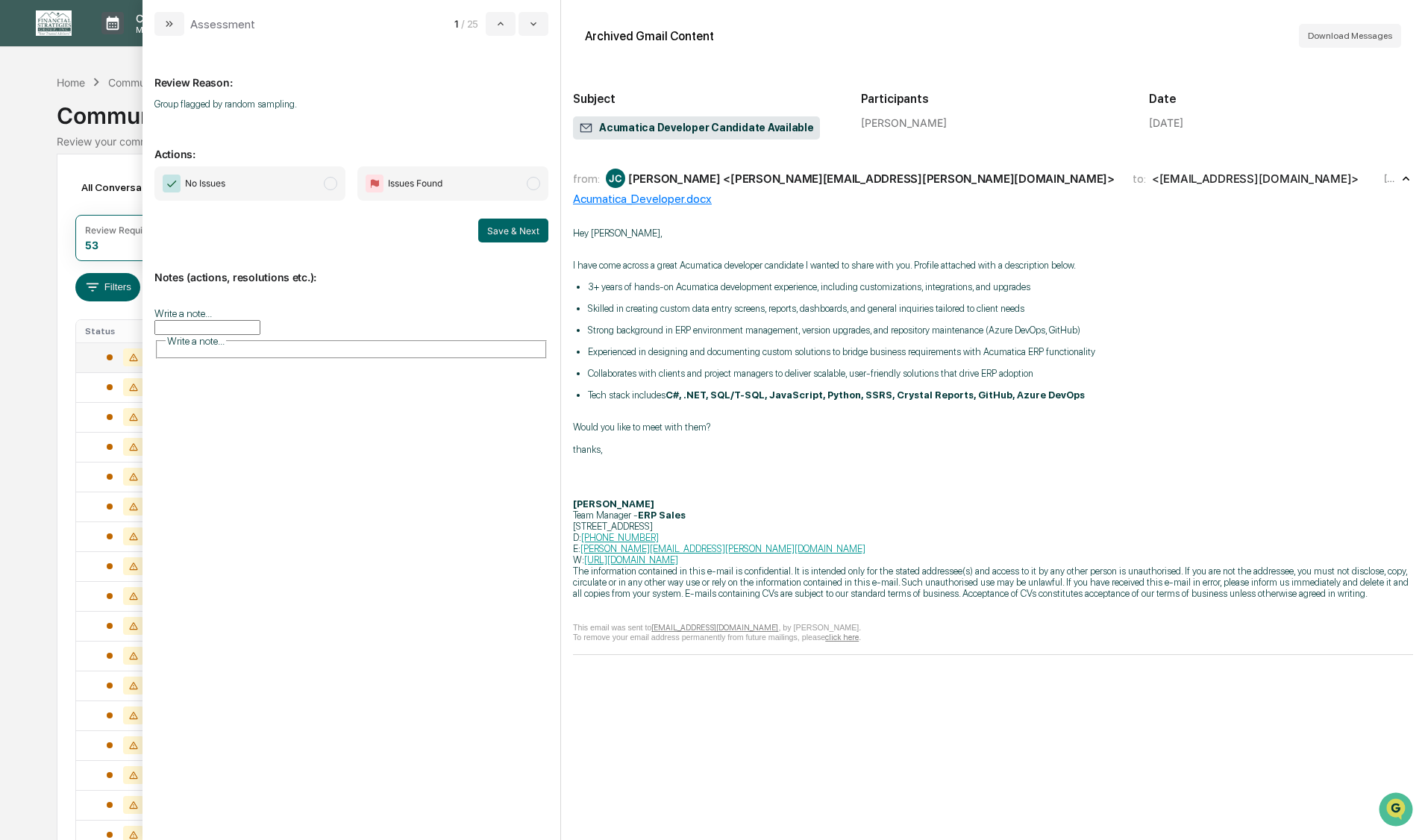
click at [329, 179] on span "modal" at bounding box center [329, 183] width 13 height 13
click at [499, 228] on button "Save & Next" at bounding box center [513, 230] width 70 height 24
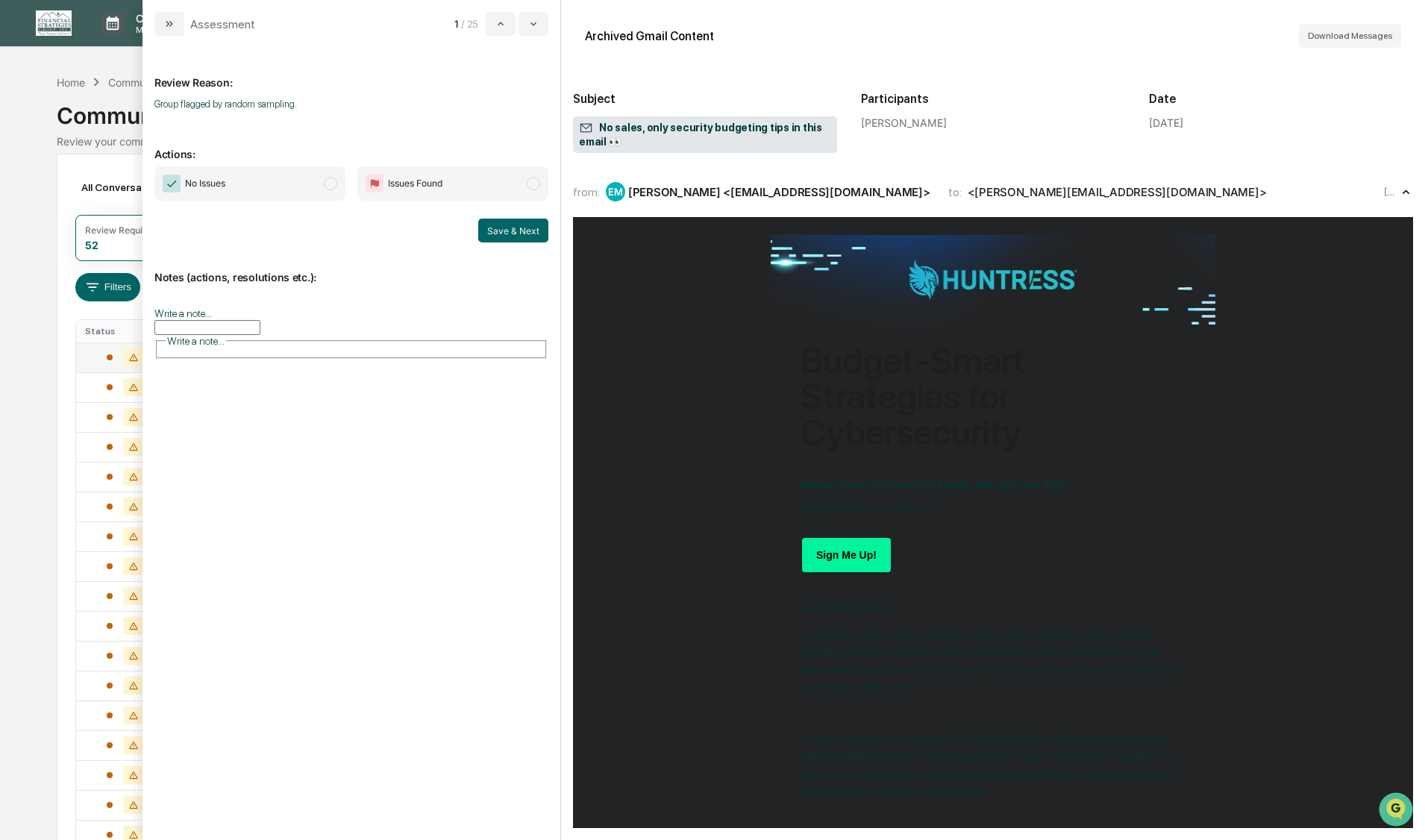
click at [329, 184] on span "modal" at bounding box center [329, 183] width 13 height 13
click at [494, 227] on button "Save & Next" at bounding box center [513, 230] width 70 height 24
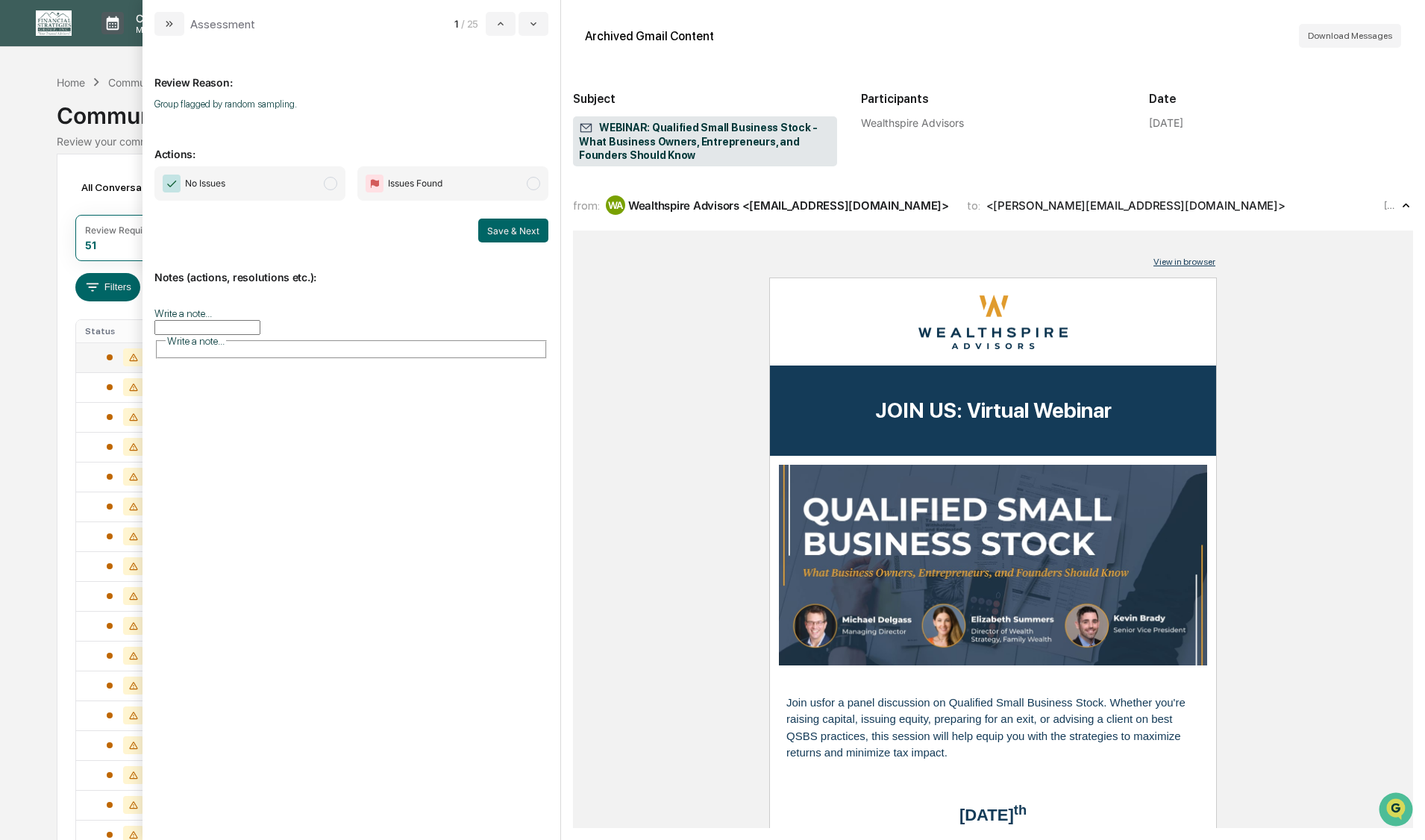
click at [329, 184] on span "modal" at bounding box center [329, 183] width 13 height 13
click at [511, 231] on button "Save & Next" at bounding box center [513, 230] width 70 height 24
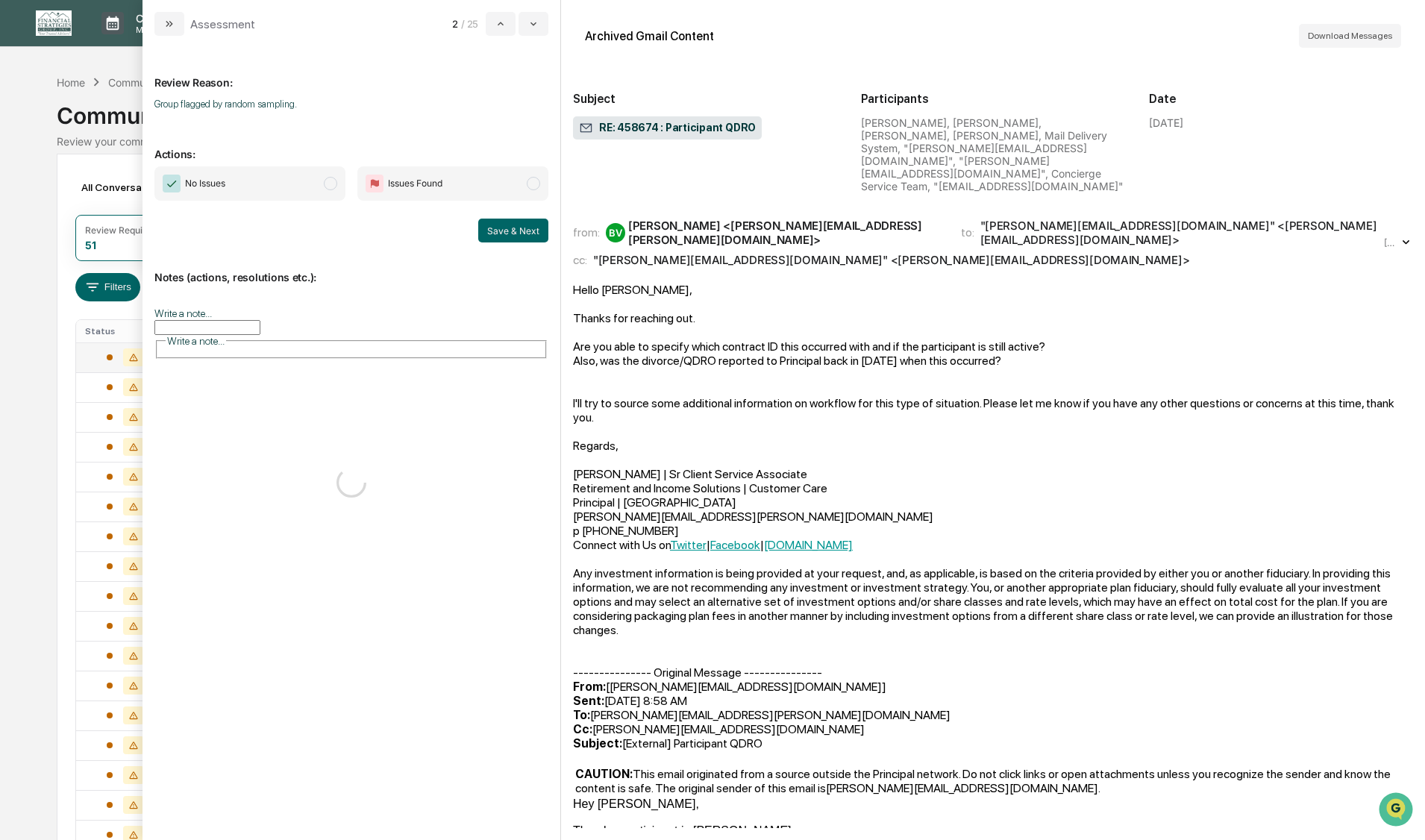
click at [329, 186] on span "modal" at bounding box center [329, 183] width 13 height 13
click at [508, 227] on button "Save & Next" at bounding box center [513, 230] width 70 height 24
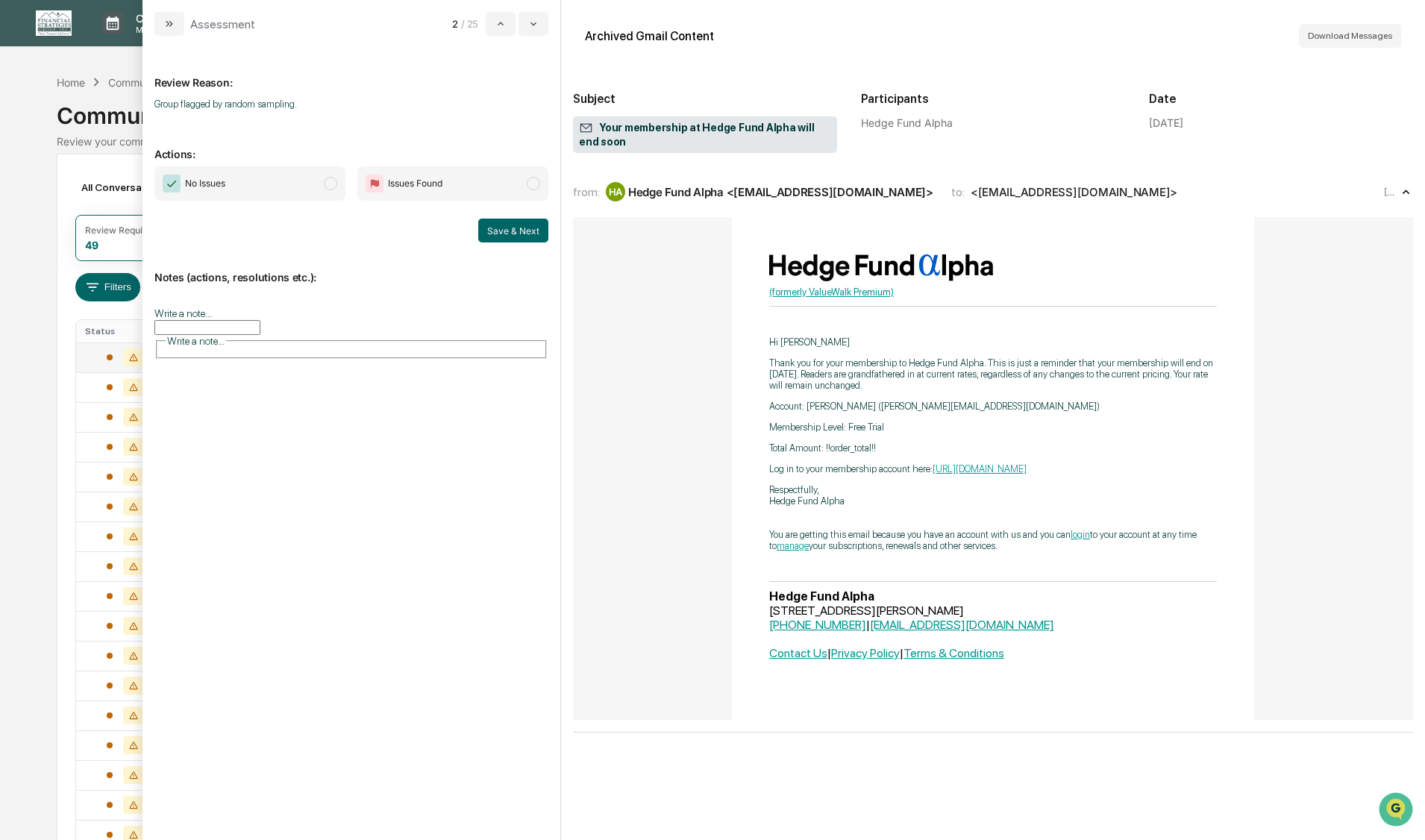
click at [332, 184] on span "modal" at bounding box center [329, 183] width 13 height 13
click at [499, 234] on button "Save & Next" at bounding box center [513, 230] width 70 height 24
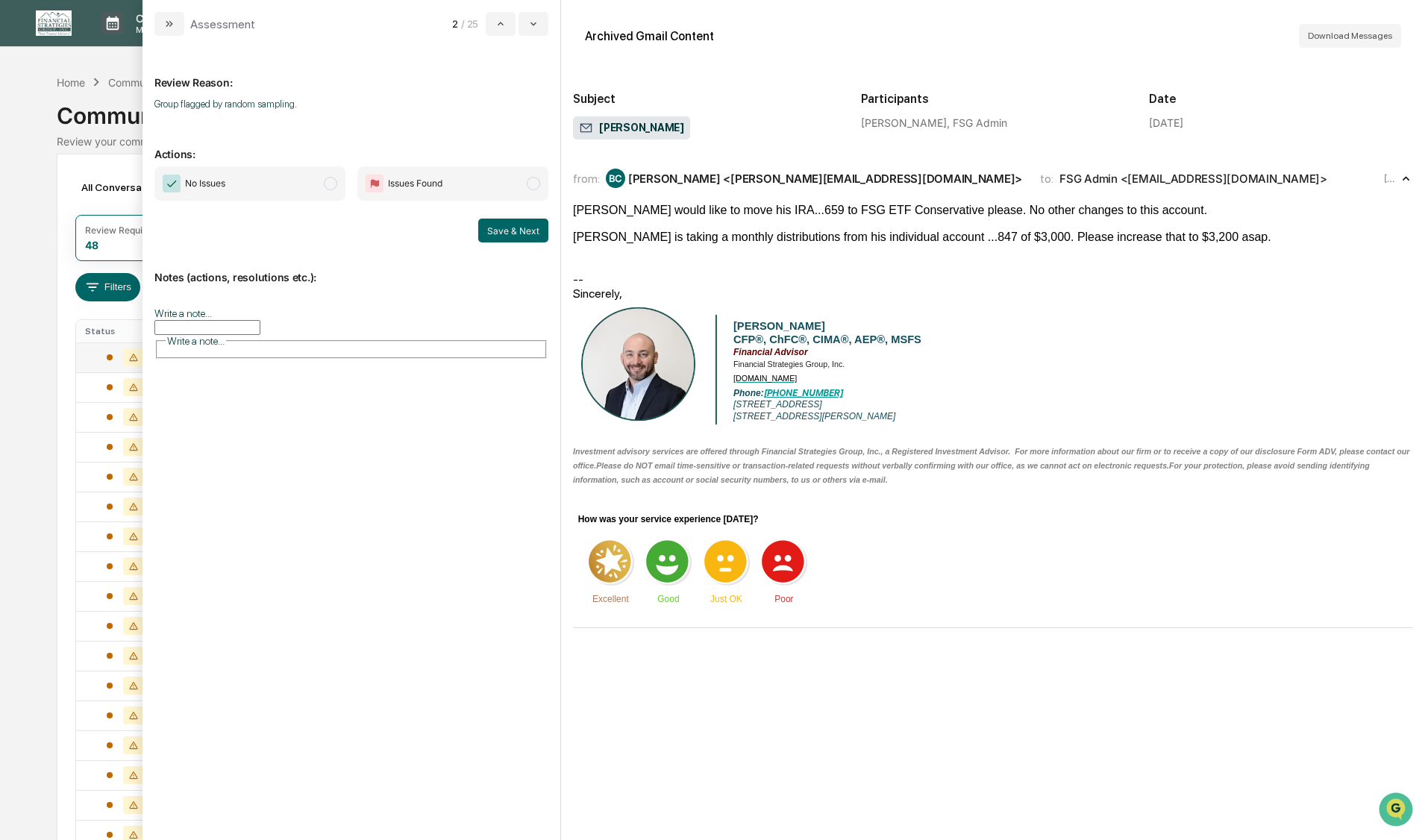
click at [329, 180] on span "modal" at bounding box center [329, 183] width 13 height 13
click at [491, 230] on button "Save & Next" at bounding box center [513, 230] width 70 height 24
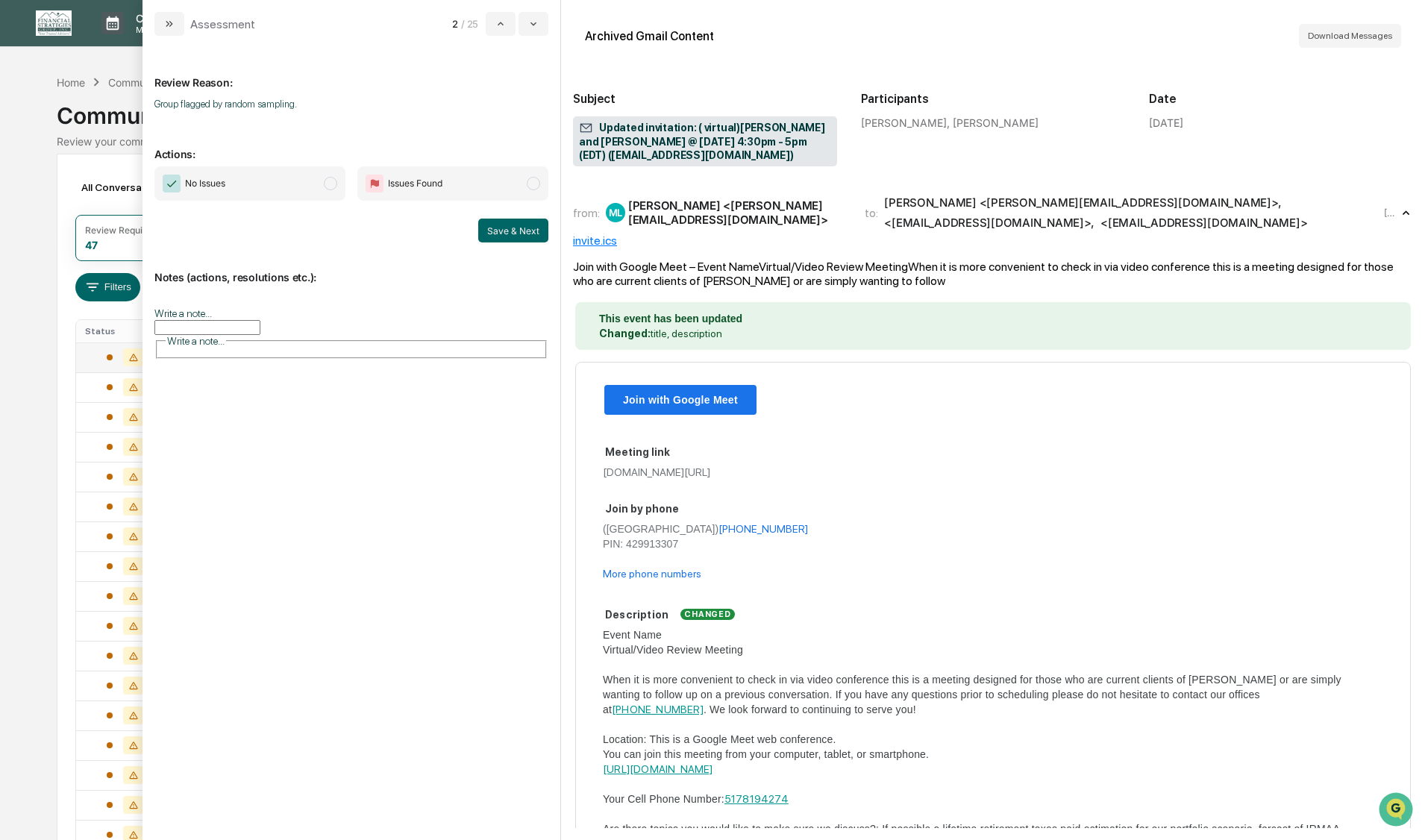
click at [334, 184] on span "modal" at bounding box center [329, 183] width 13 height 13
click at [526, 230] on button "Save & Next" at bounding box center [513, 230] width 70 height 24
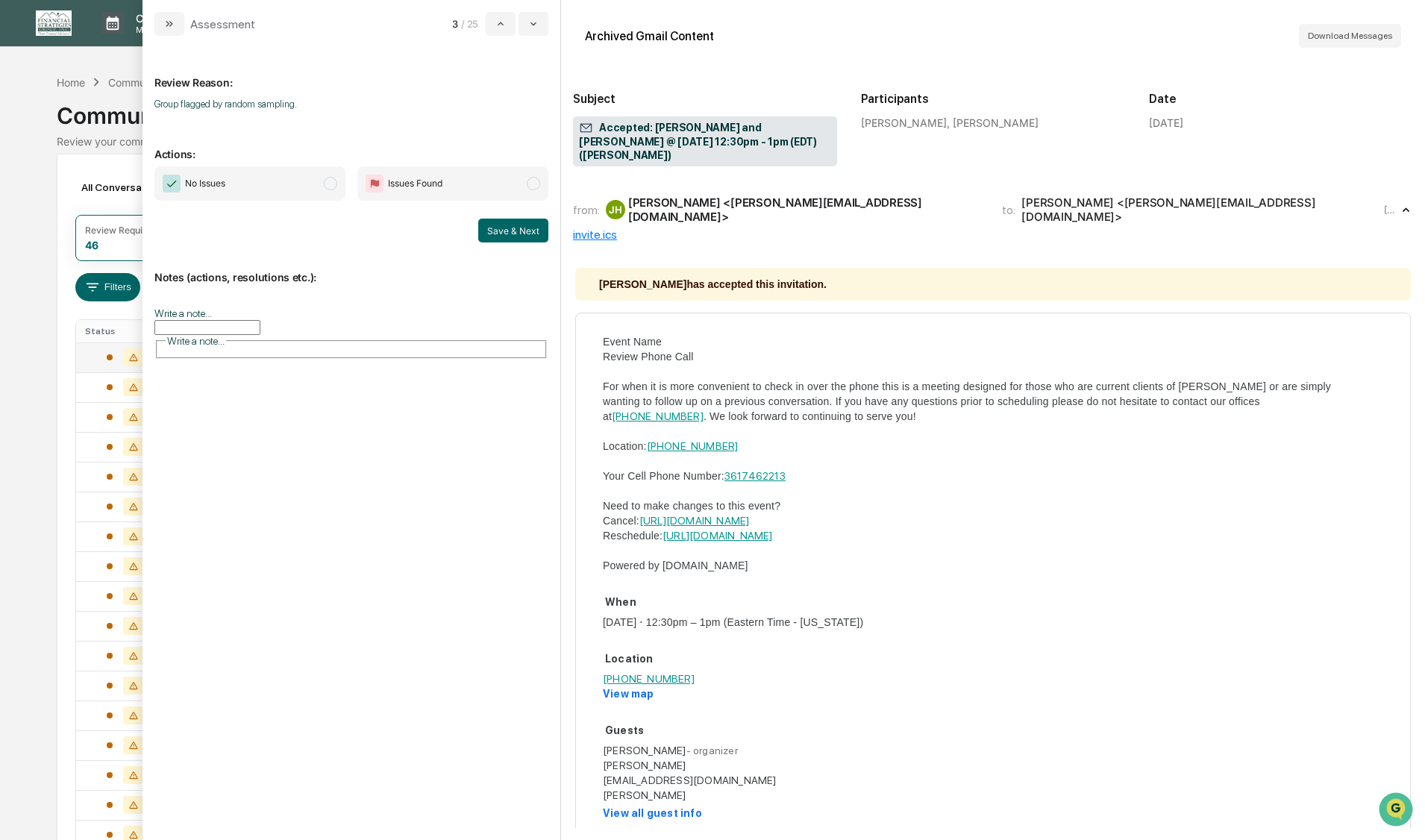
click at [331, 184] on span "modal" at bounding box center [329, 183] width 13 height 13
click at [513, 227] on button "Save & Next" at bounding box center [513, 230] width 70 height 24
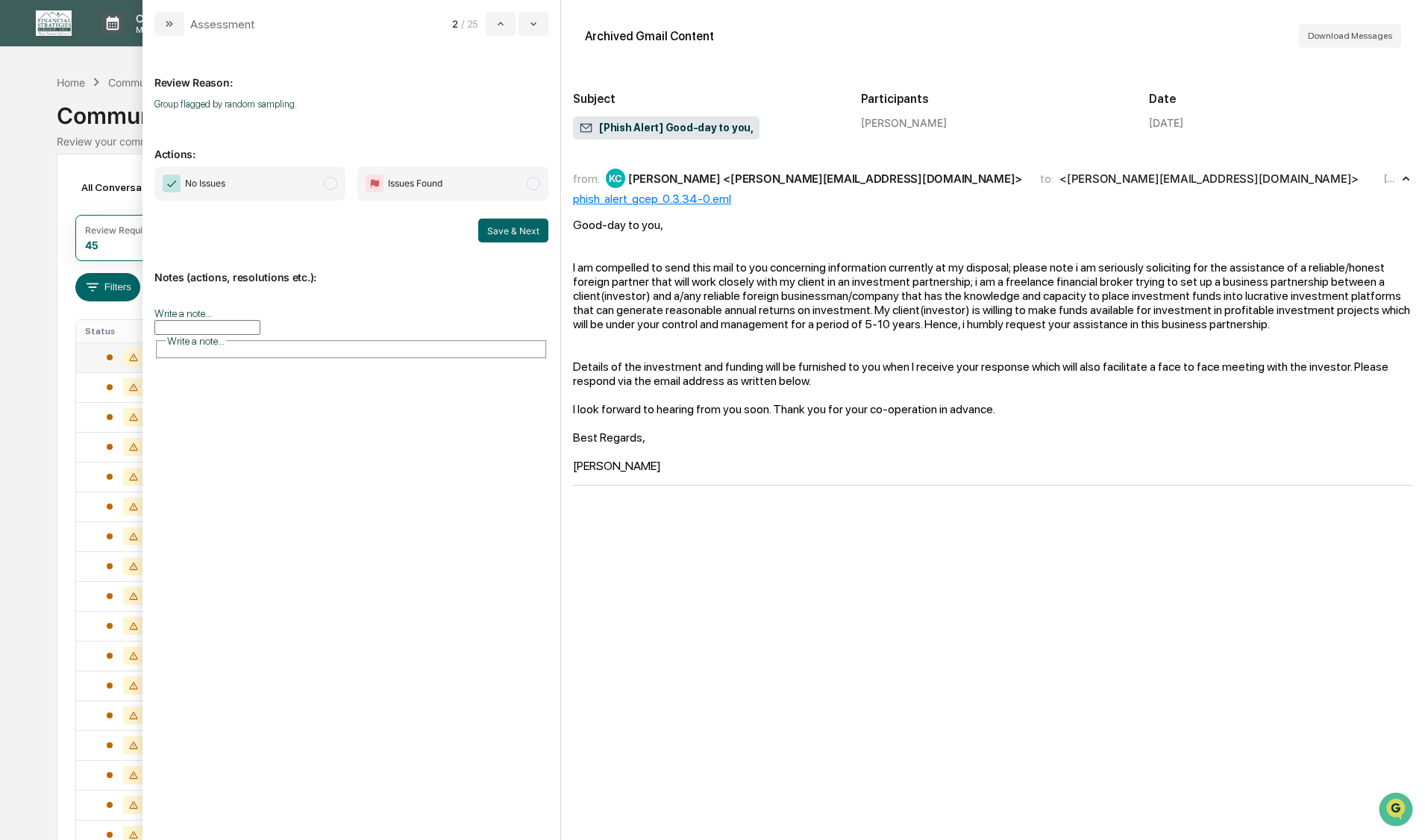
click at [324, 181] on span "modal" at bounding box center [329, 183] width 13 height 13
click at [501, 230] on button "Save & Next" at bounding box center [513, 230] width 70 height 24
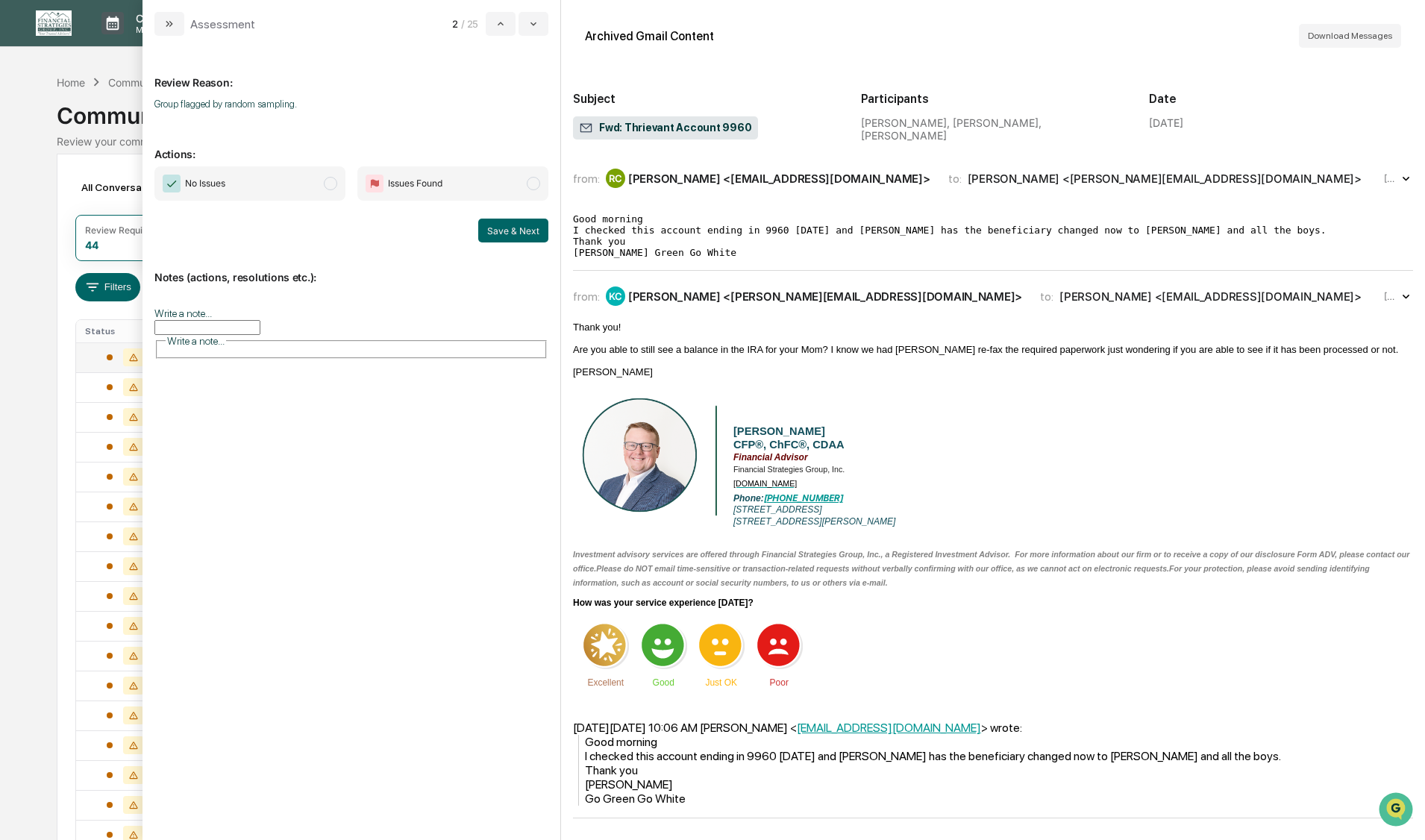
click at [327, 185] on span "modal" at bounding box center [329, 183] width 13 height 13
click at [499, 234] on button "Save & Next" at bounding box center [513, 230] width 70 height 24
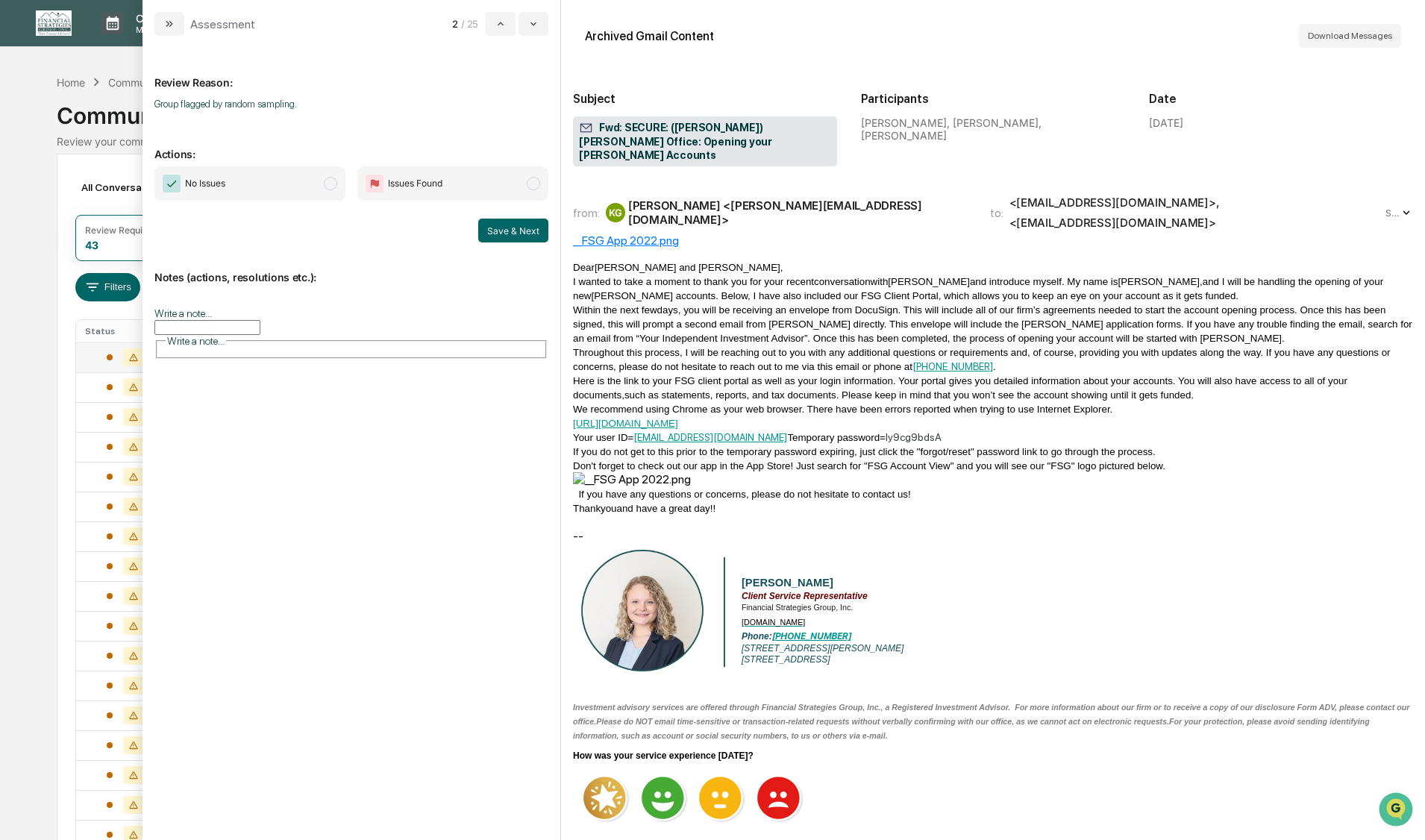
click at [327, 182] on span "modal" at bounding box center [329, 183] width 13 height 13
click at [505, 234] on button "Save & Next" at bounding box center [513, 230] width 70 height 24
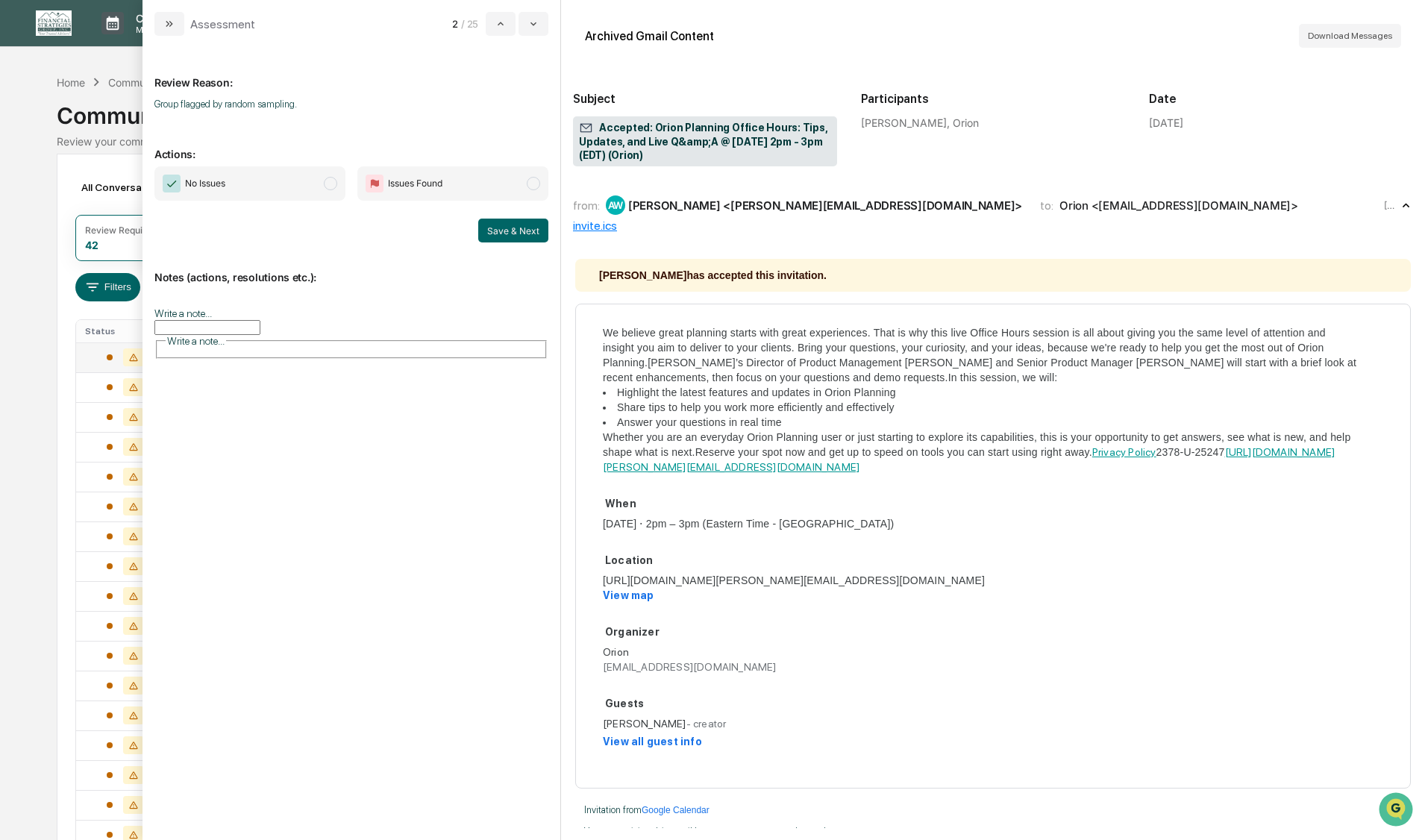
click at [329, 186] on span "modal" at bounding box center [329, 183] width 13 height 13
click at [506, 233] on button "Save & Next" at bounding box center [513, 230] width 70 height 24
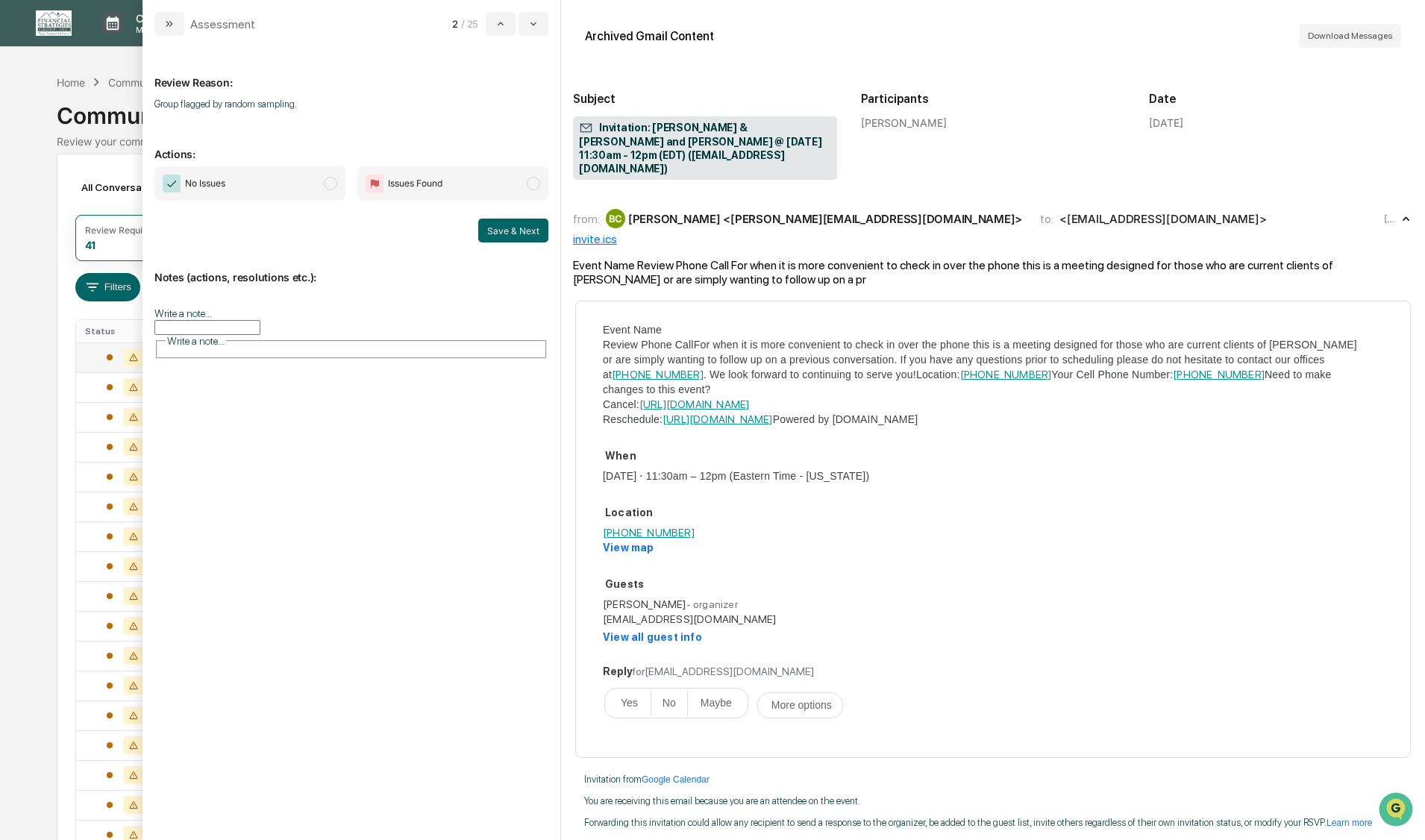
click at [334, 184] on span "modal" at bounding box center [329, 183] width 13 height 13
click at [507, 234] on button "Save & Next" at bounding box center [513, 230] width 70 height 24
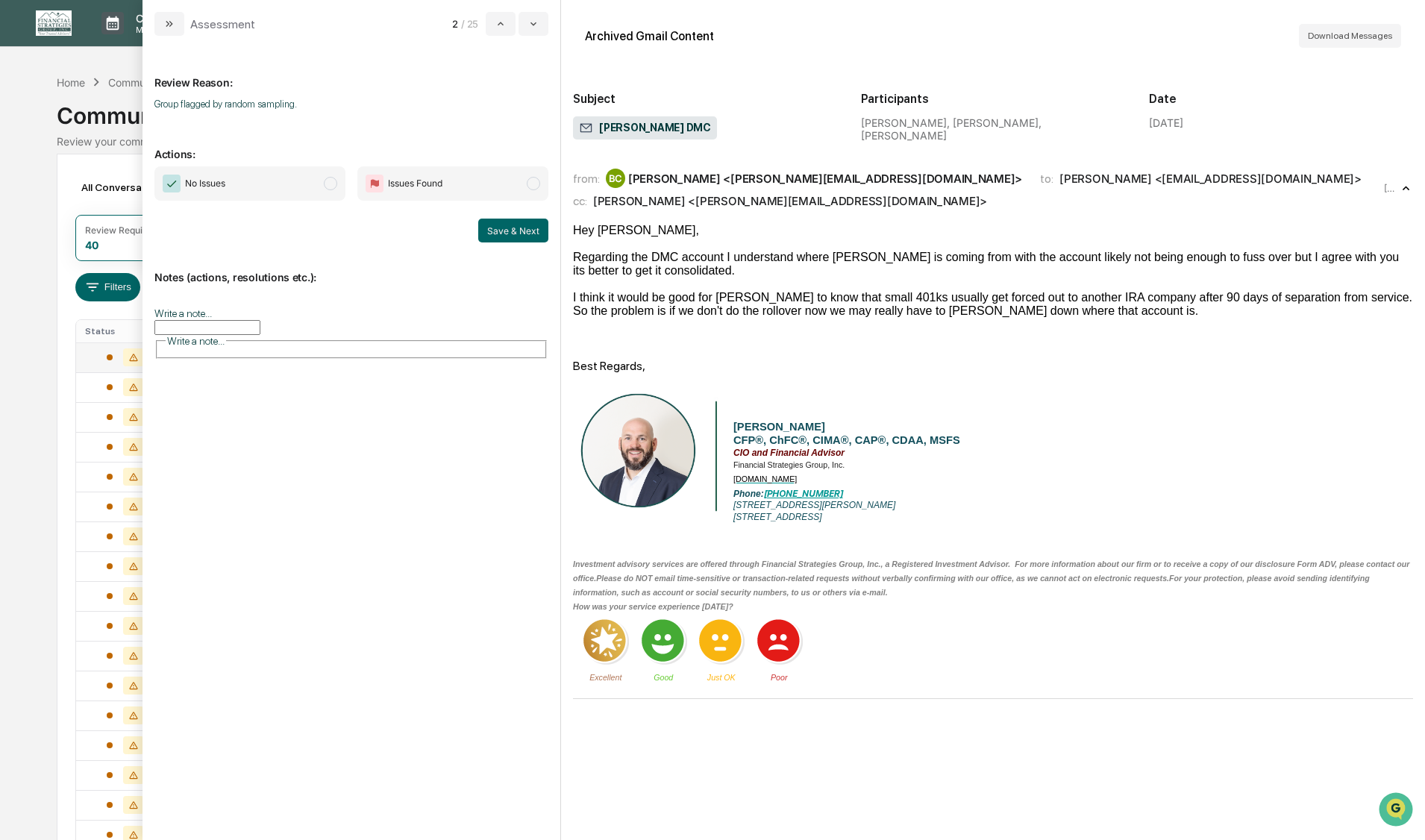
click at [329, 179] on span "modal" at bounding box center [329, 183] width 13 height 13
click at [511, 227] on button "Save & Next" at bounding box center [513, 230] width 70 height 24
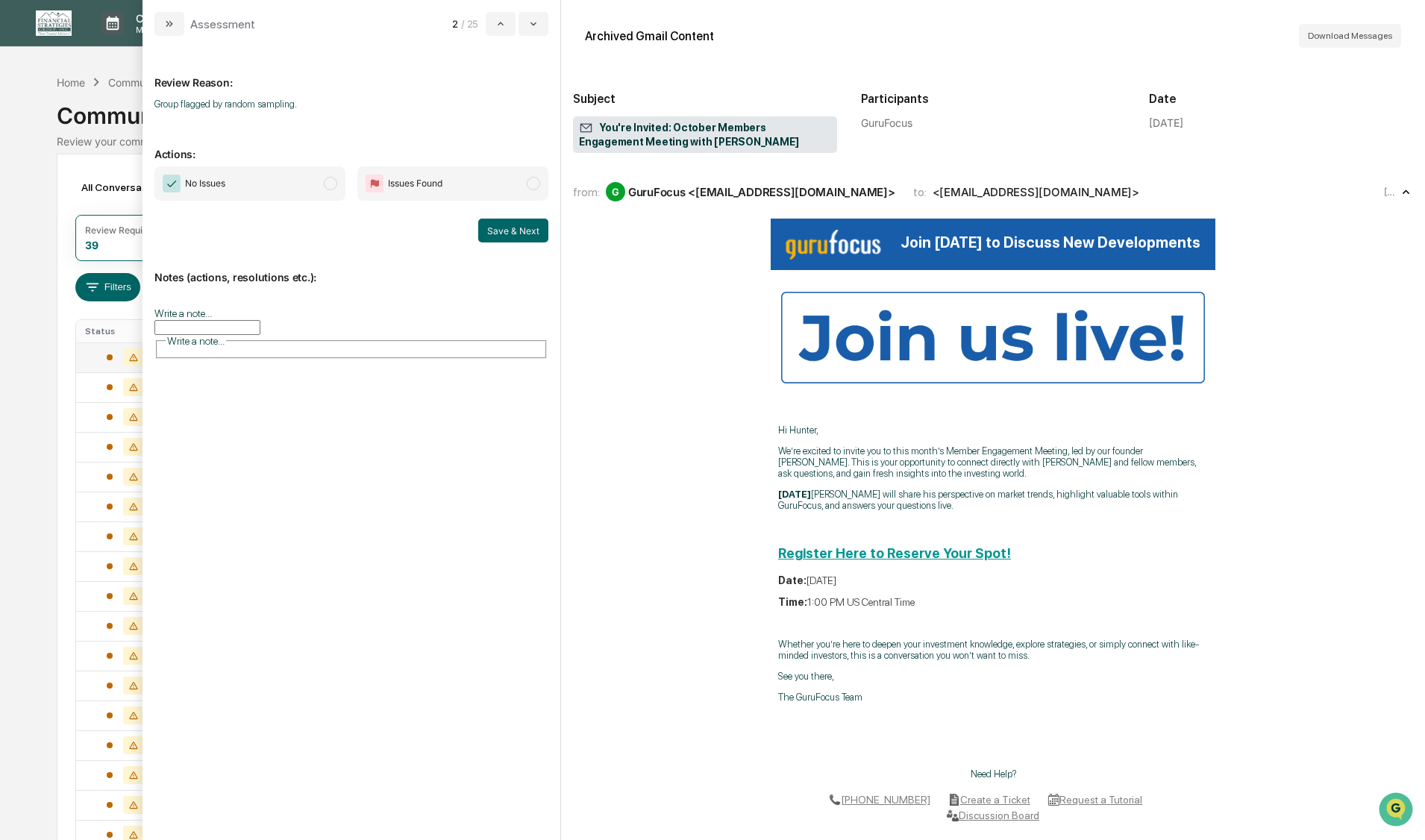
click at [330, 182] on span "modal" at bounding box center [329, 183] width 13 height 13
click at [502, 230] on button "Save & Next" at bounding box center [513, 230] width 70 height 24
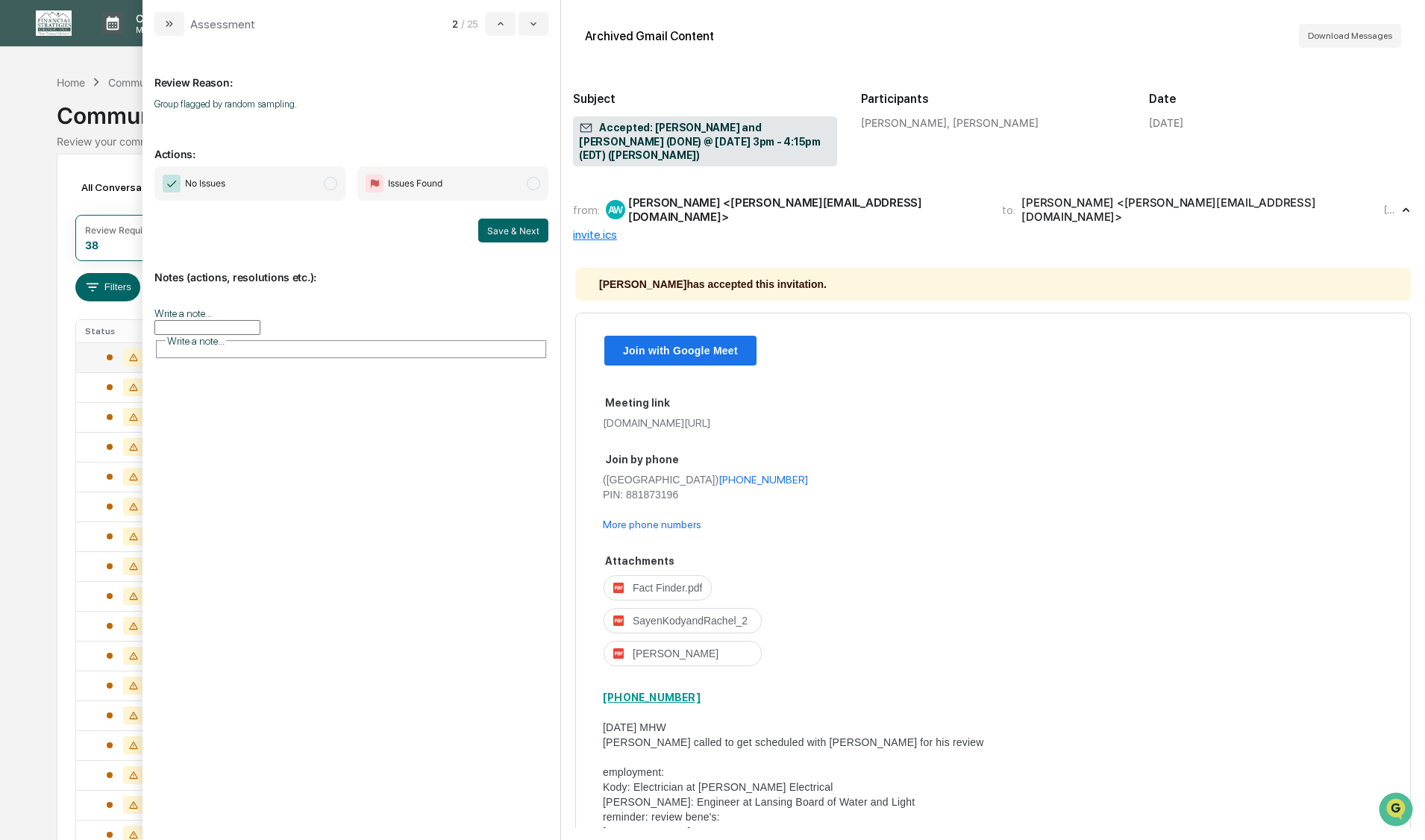
click at [333, 185] on span "modal" at bounding box center [329, 183] width 13 height 13
click at [504, 233] on button "Save & Next" at bounding box center [513, 230] width 70 height 24
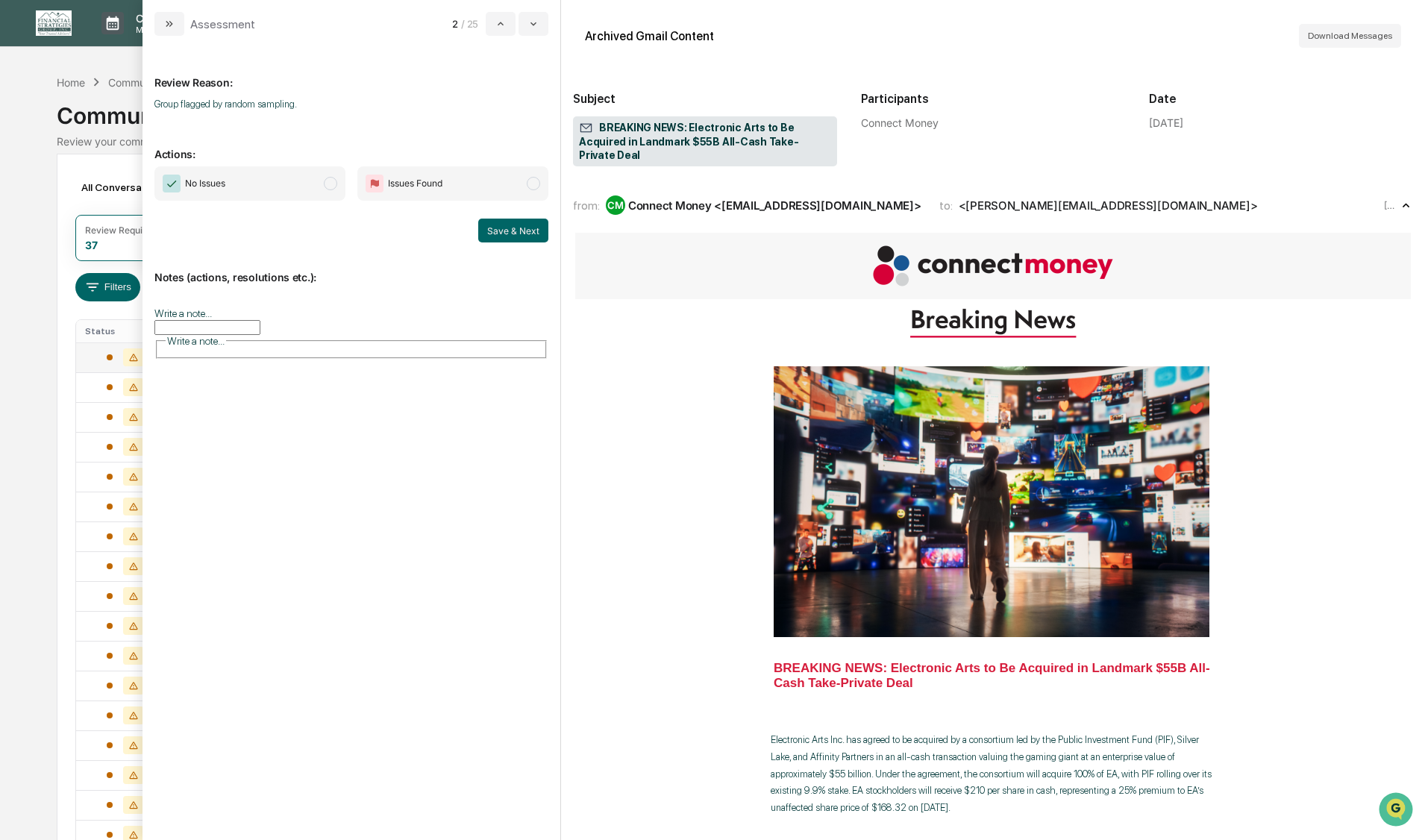
click at [329, 181] on span "modal" at bounding box center [329, 183] width 13 height 13
click at [506, 230] on button "Save & Next" at bounding box center [513, 230] width 70 height 24
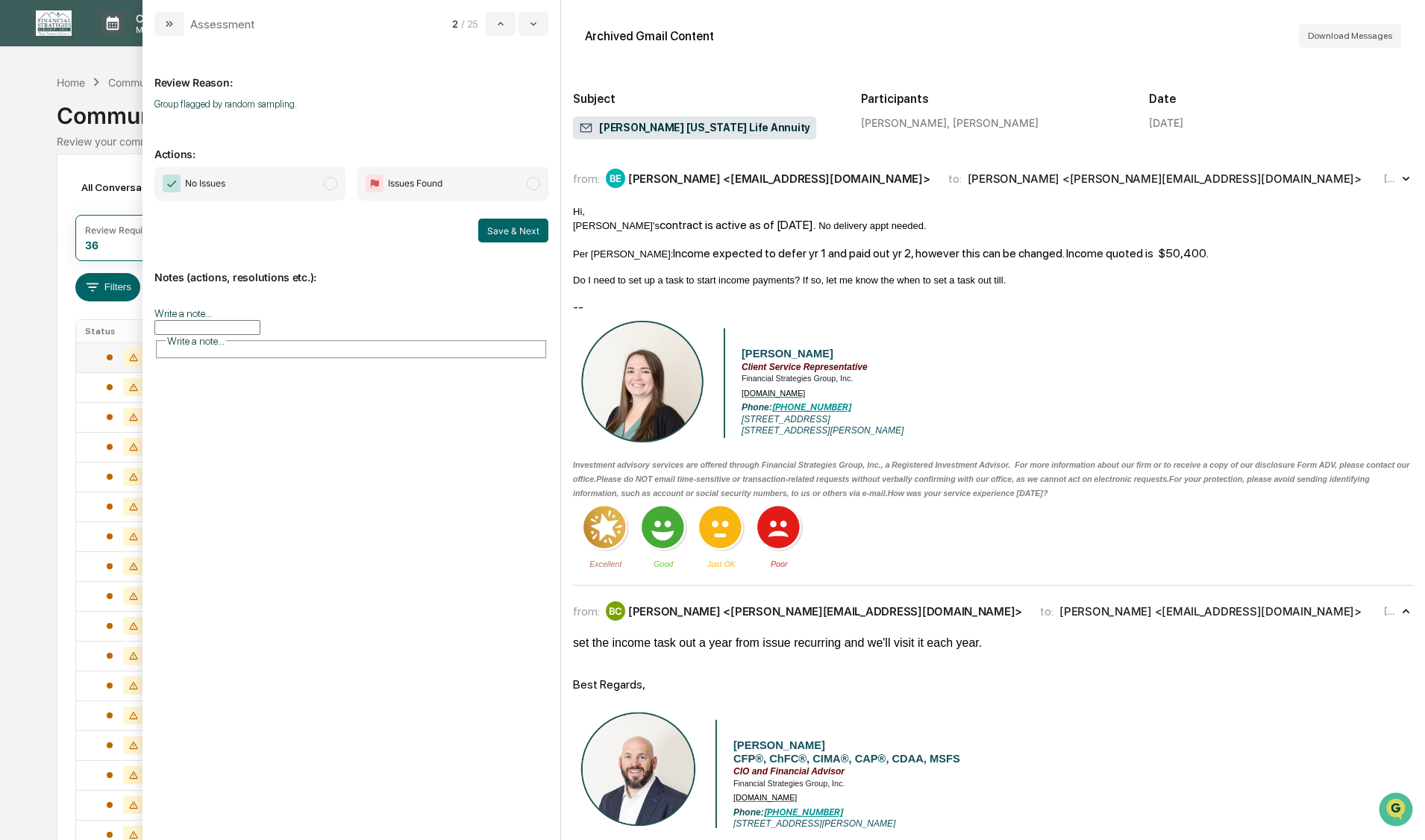
click at [329, 186] on span "modal" at bounding box center [329, 183] width 13 height 13
click at [515, 237] on button "Save & Next" at bounding box center [513, 230] width 70 height 24
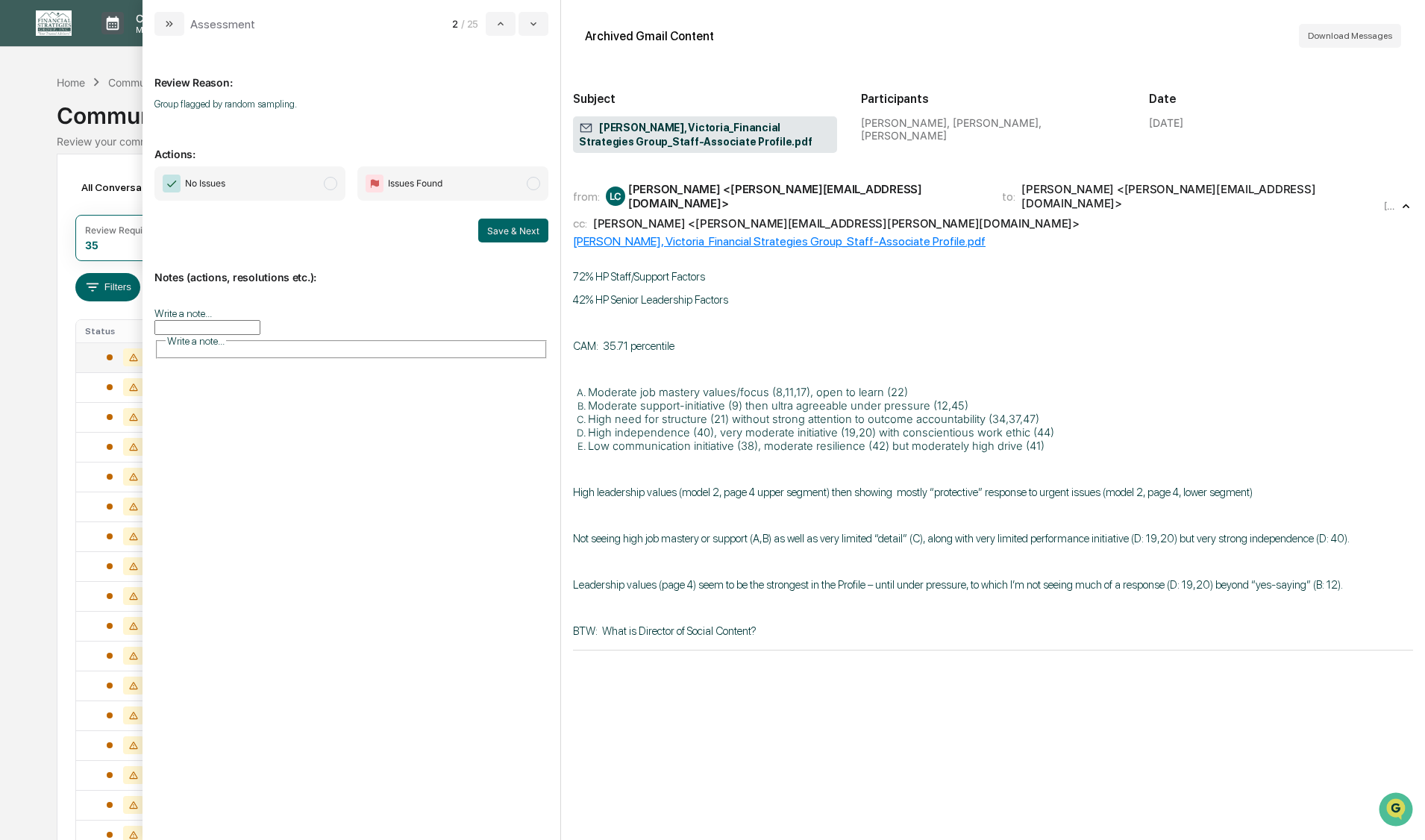
click at [330, 185] on span "modal" at bounding box center [329, 183] width 13 height 13
click at [513, 231] on button "Save & Next" at bounding box center [513, 230] width 70 height 24
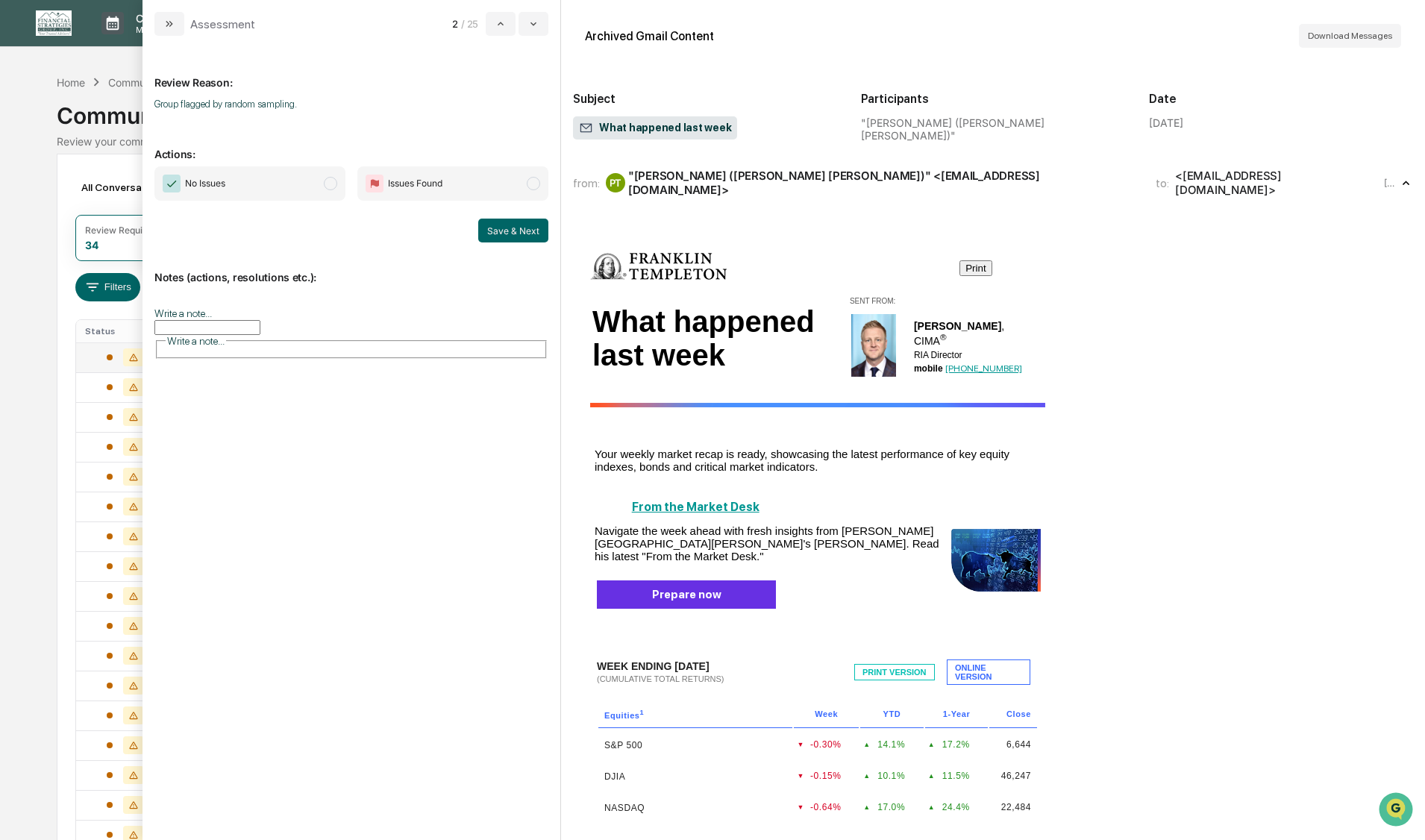
click at [333, 184] on span "modal" at bounding box center [329, 183] width 13 height 13
click at [495, 231] on button "Save & Next" at bounding box center [513, 230] width 70 height 24
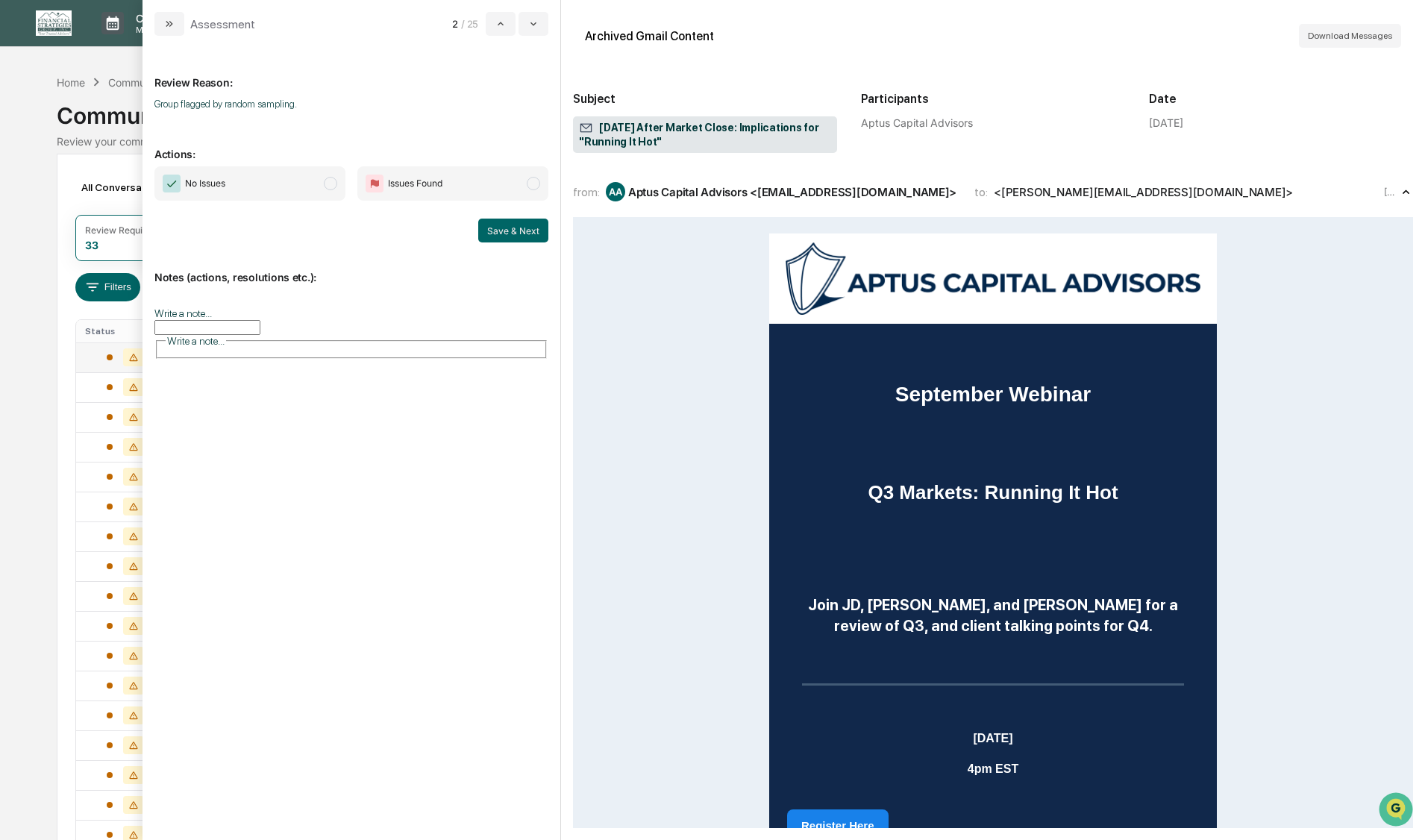
click at [329, 183] on span "modal" at bounding box center [329, 183] width 13 height 13
click at [499, 227] on button "Save & Next" at bounding box center [513, 230] width 70 height 24
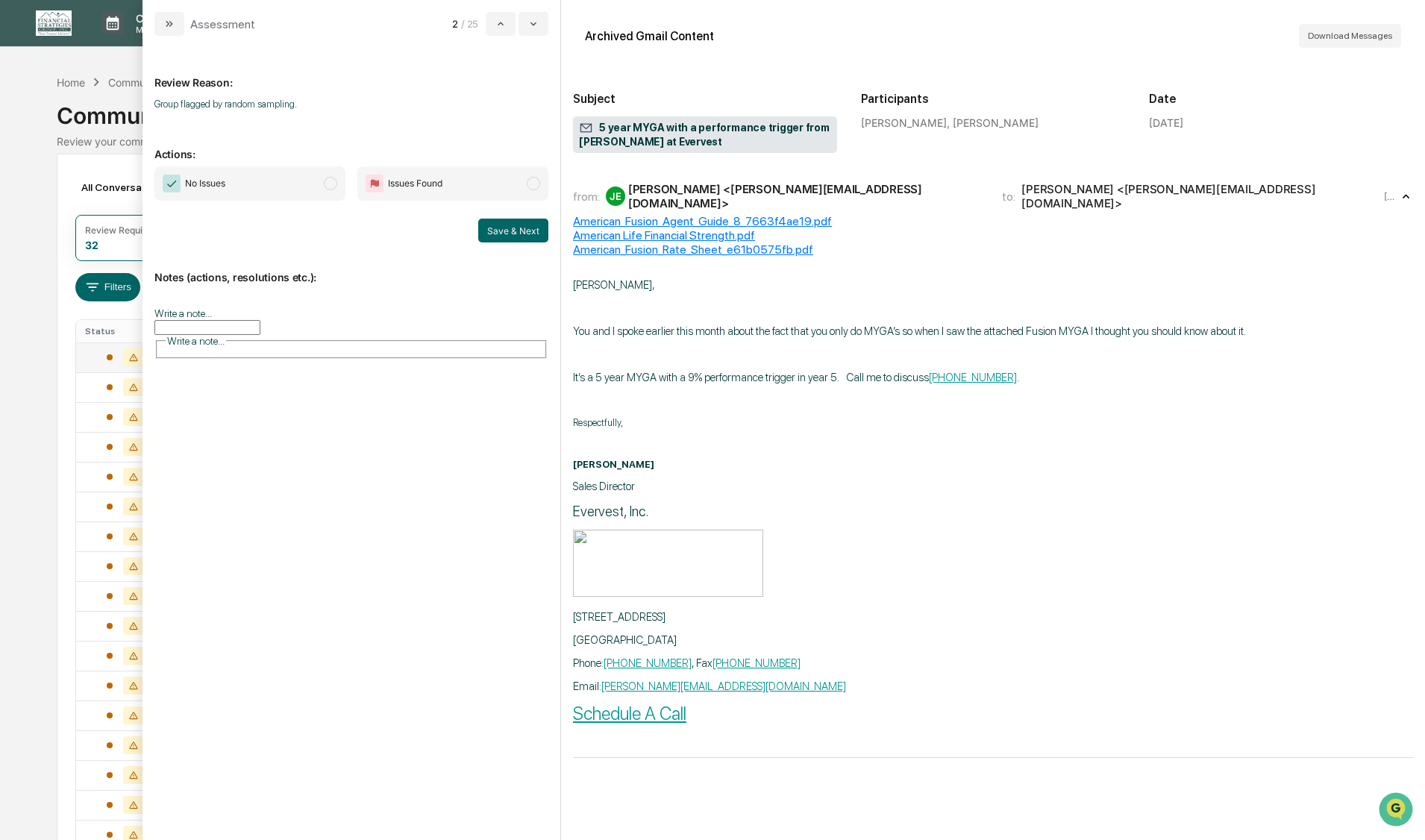
click at [329, 184] on span "modal" at bounding box center [329, 183] width 13 height 13
click at [498, 229] on button "Save & Next" at bounding box center [513, 230] width 70 height 24
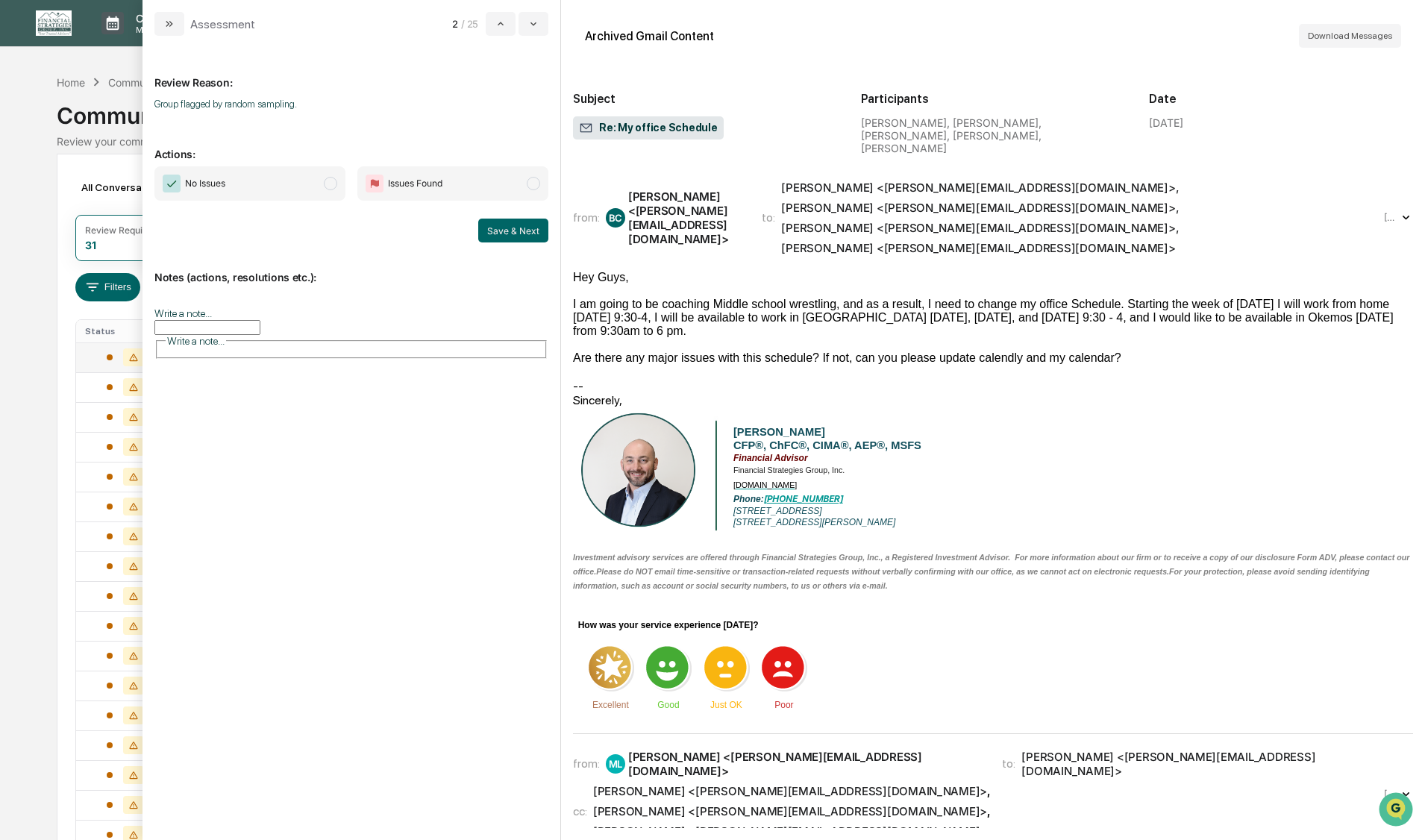
click at [331, 186] on span "modal" at bounding box center [329, 183] width 13 height 13
click at [499, 230] on button "Save & Next" at bounding box center [513, 230] width 70 height 24
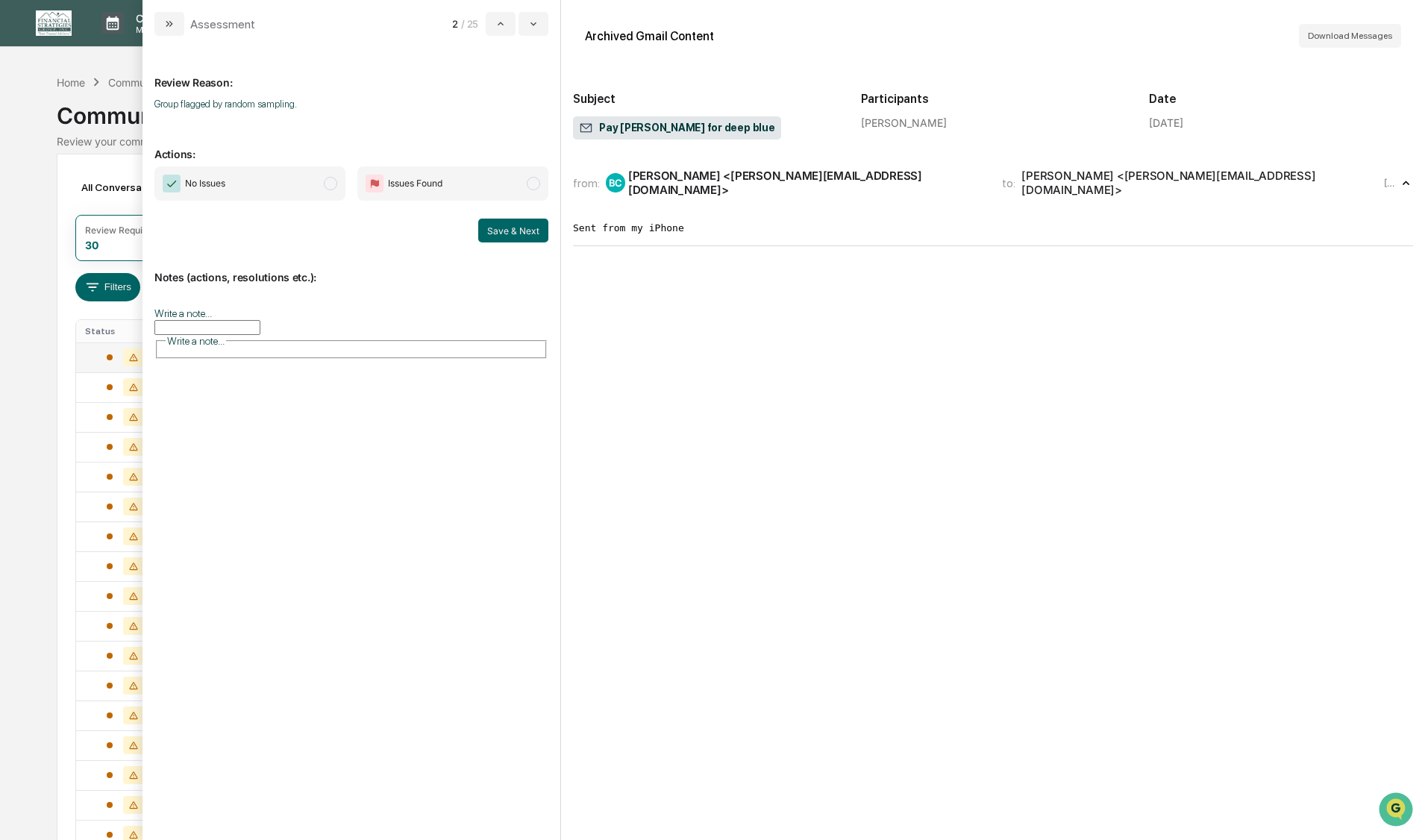
click at [328, 180] on span "modal" at bounding box center [329, 183] width 13 height 13
click at [505, 234] on button "Save & Next" at bounding box center [513, 230] width 70 height 24
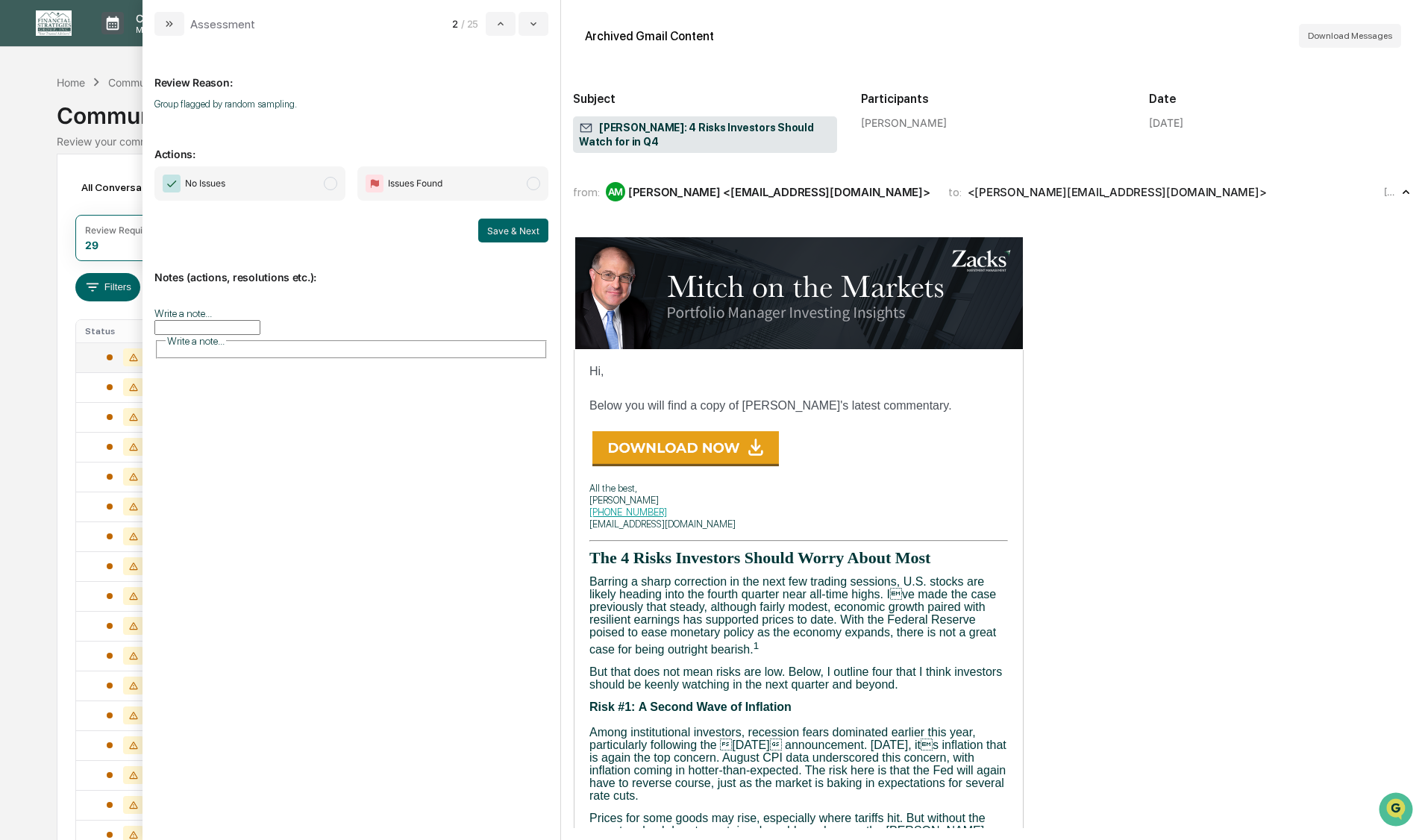
click at [333, 183] on span "modal" at bounding box center [329, 183] width 13 height 13
click at [516, 229] on button "Save & Next" at bounding box center [513, 230] width 70 height 24
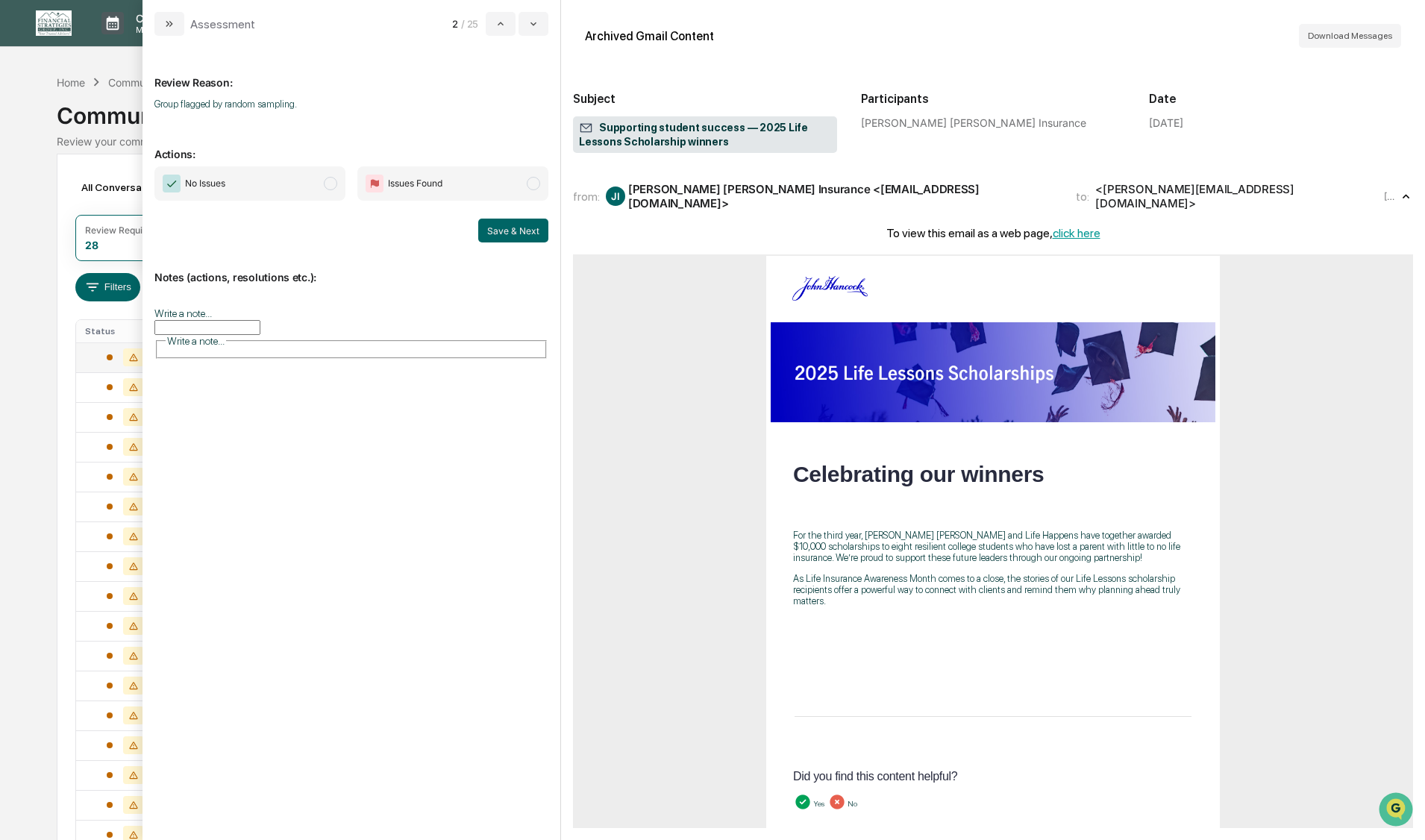
click at [328, 181] on span "modal" at bounding box center [329, 183] width 13 height 13
click at [504, 227] on button "Save & Next" at bounding box center [513, 230] width 70 height 24
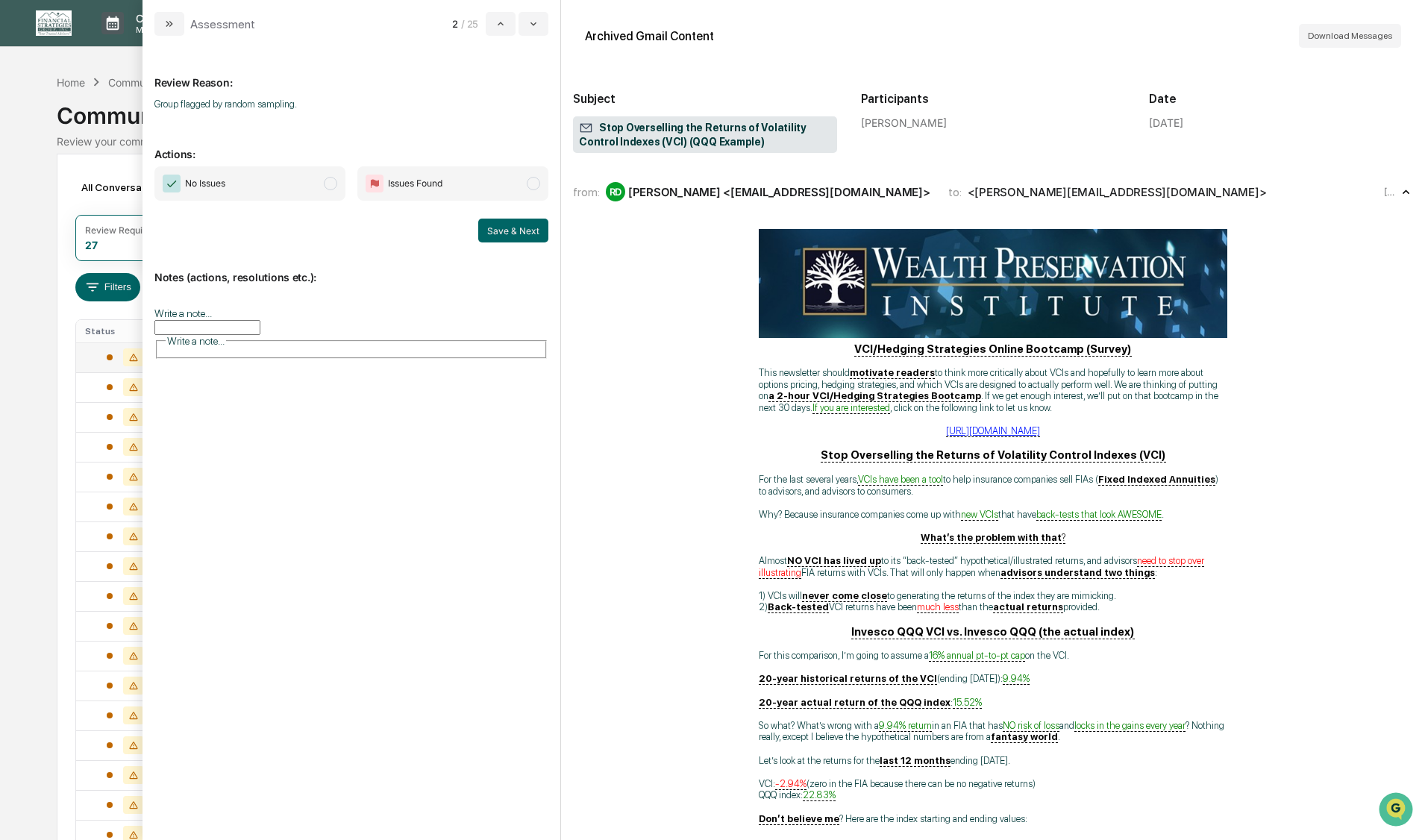
click at [333, 184] on span "modal" at bounding box center [329, 183] width 13 height 13
click at [510, 230] on button "Save & Next" at bounding box center [513, 230] width 70 height 24
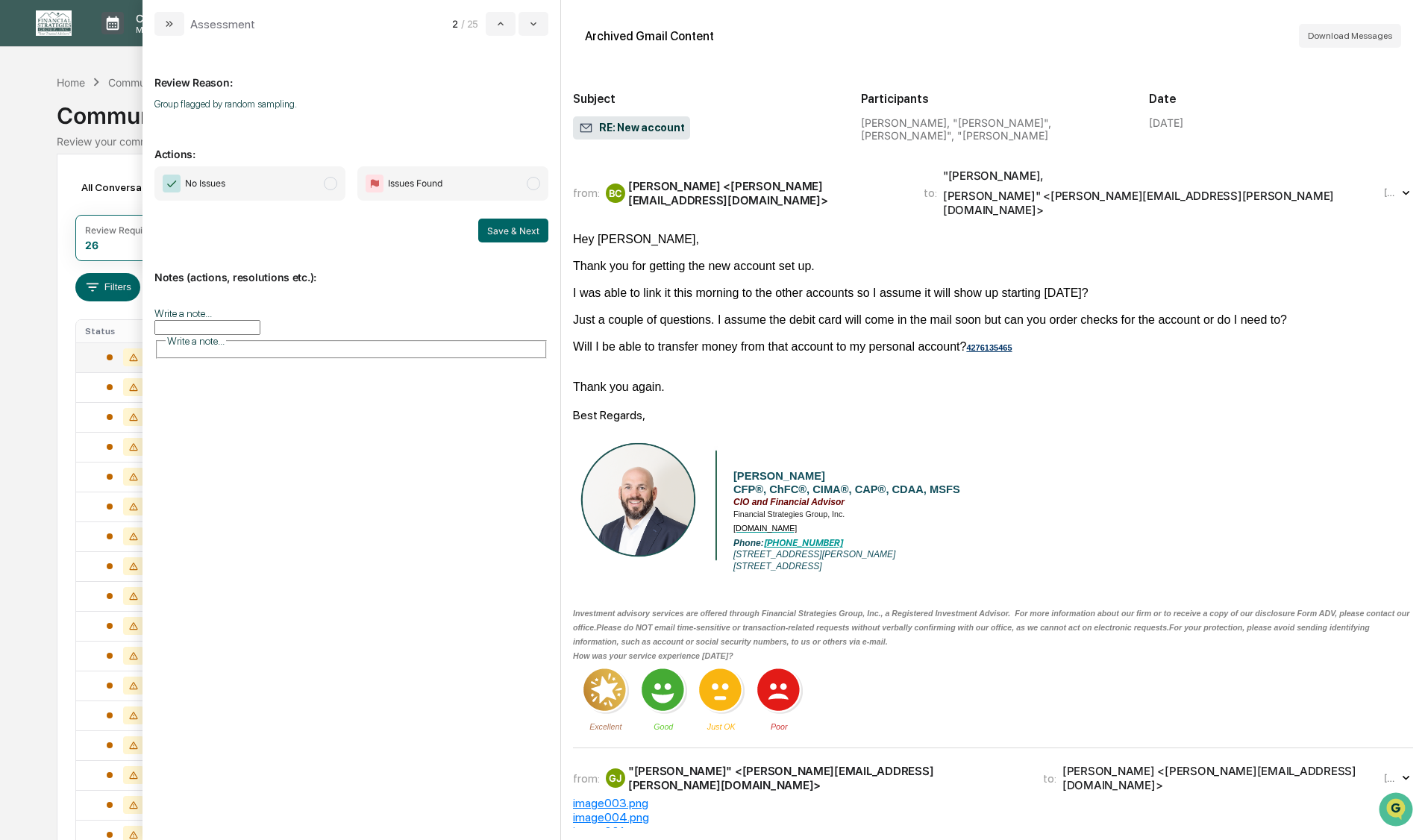
click at [329, 186] on span "modal" at bounding box center [329, 183] width 13 height 13
click at [498, 232] on button "Save & Next" at bounding box center [513, 230] width 70 height 24
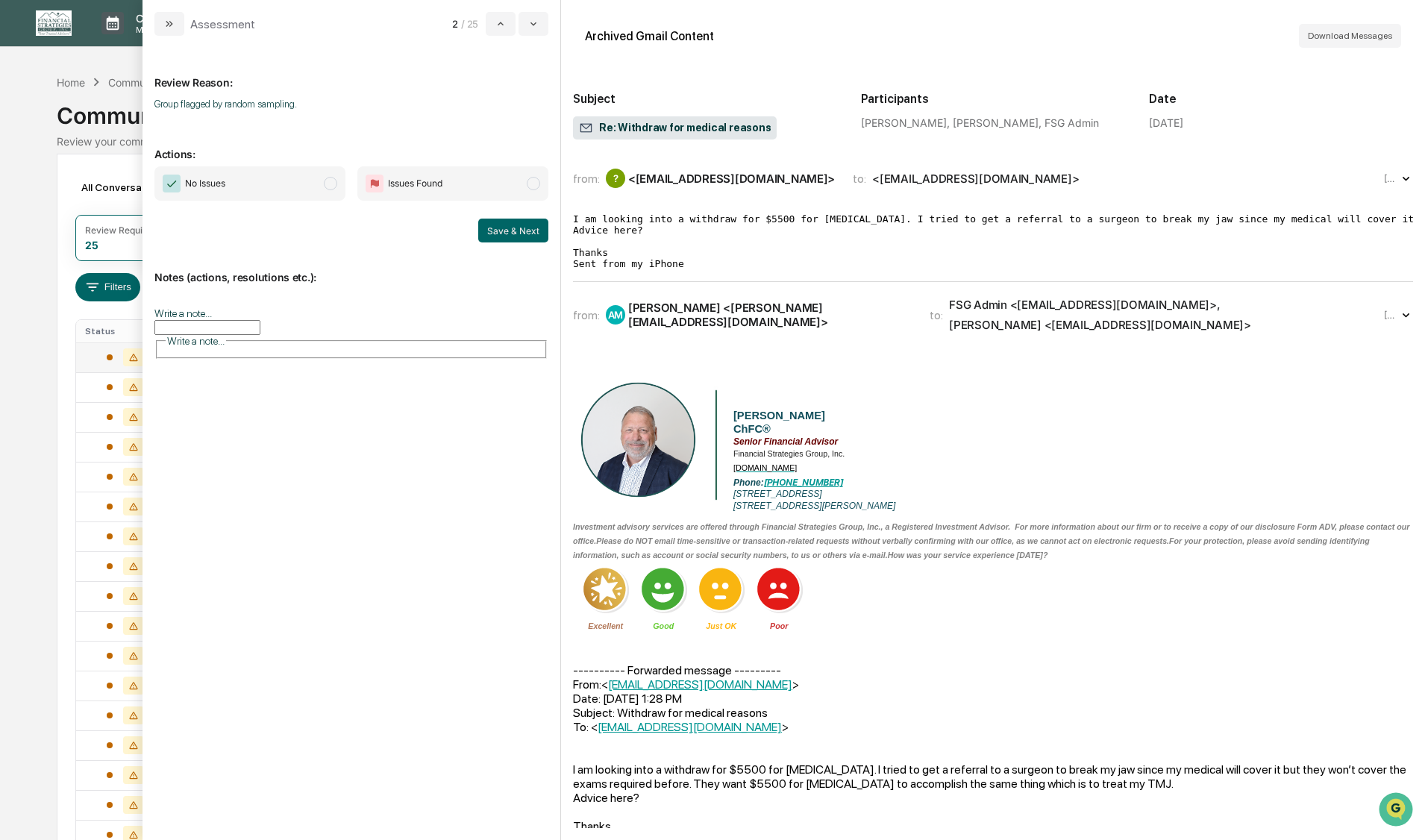
click at [327, 186] on span "modal" at bounding box center [329, 183] width 13 height 13
click at [494, 234] on button "Save & Next" at bounding box center [513, 230] width 70 height 24
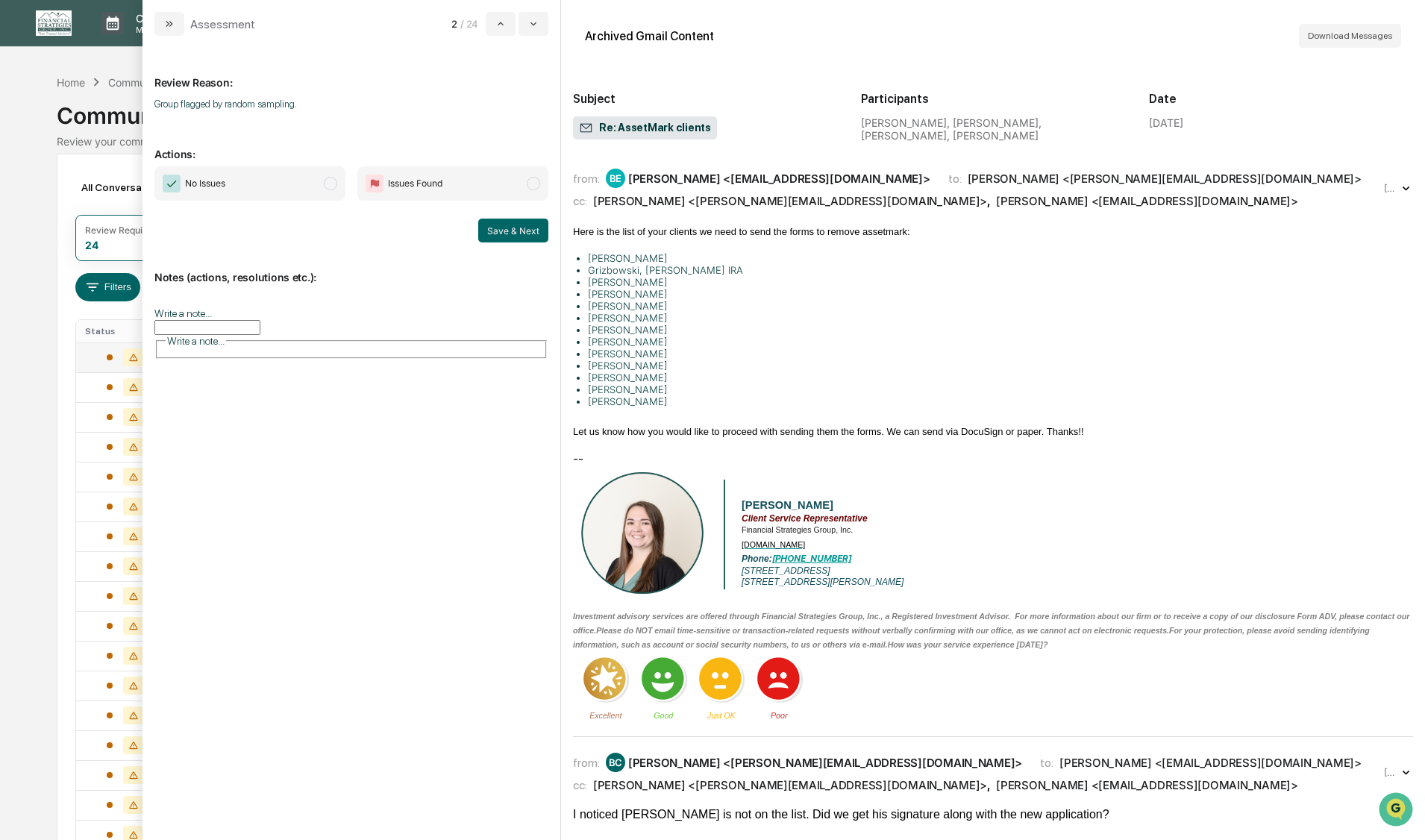
drag, startPoint x: 329, startPoint y: 187, endPoint x: 336, endPoint y: 193, distance: 9.2
click at [329, 187] on span "modal" at bounding box center [329, 183] width 13 height 13
click at [492, 233] on button "Save & Next" at bounding box center [513, 230] width 70 height 24
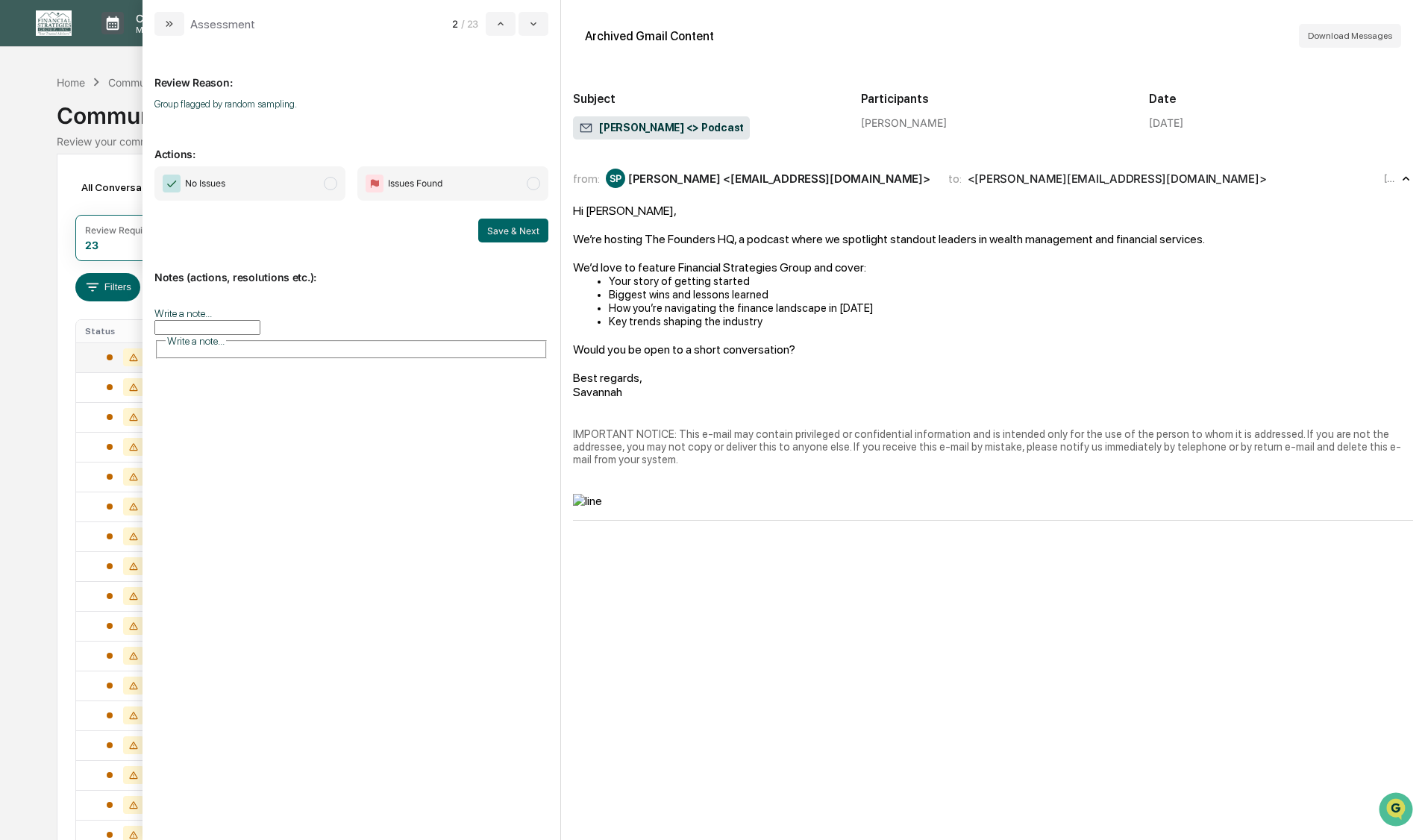
click at [333, 185] on span "modal" at bounding box center [329, 183] width 13 height 13
click at [512, 235] on button "Save & Next" at bounding box center [513, 230] width 70 height 24
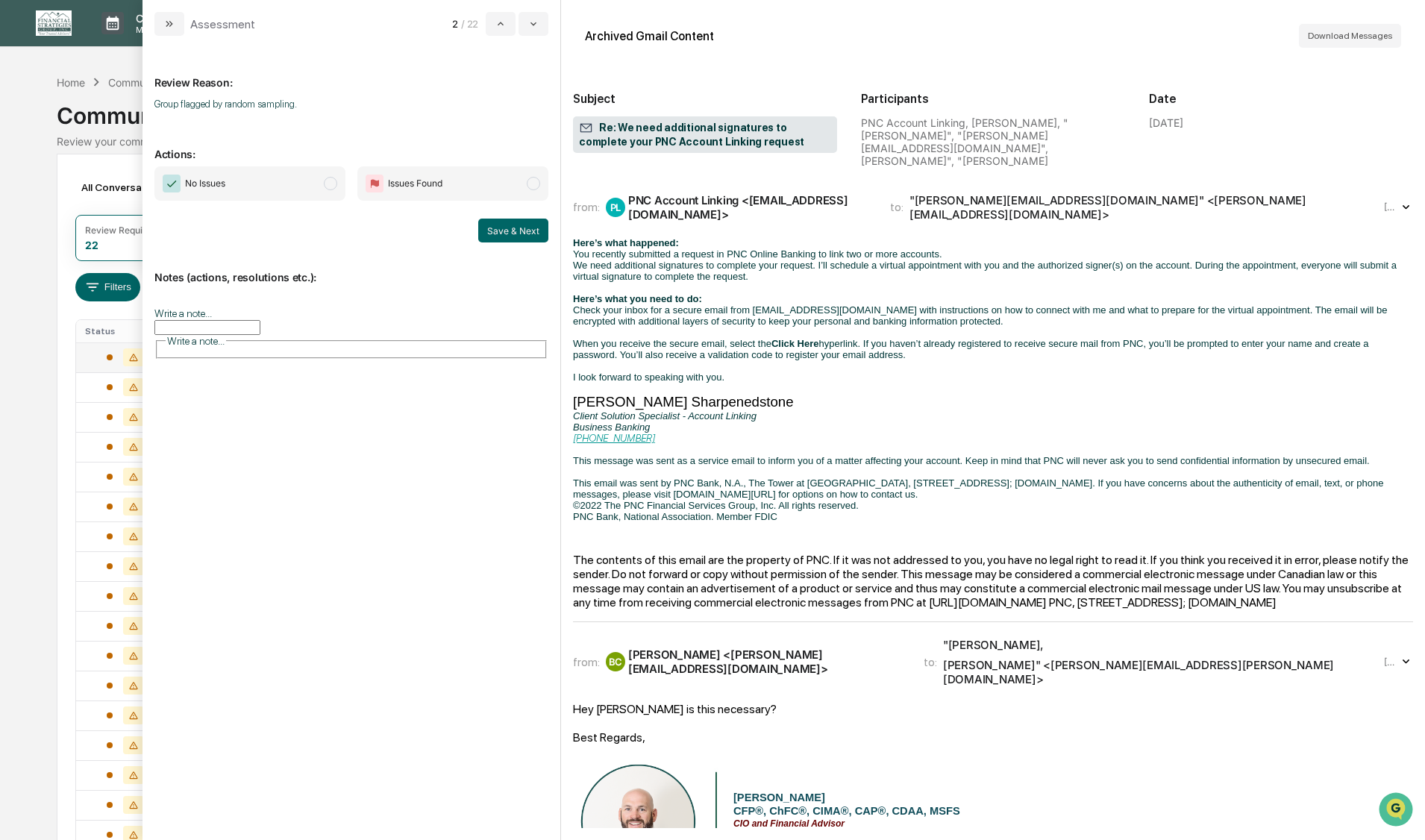
click at [329, 185] on span "modal" at bounding box center [329, 183] width 13 height 13
click at [505, 228] on button "Save & Next" at bounding box center [513, 230] width 70 height 24
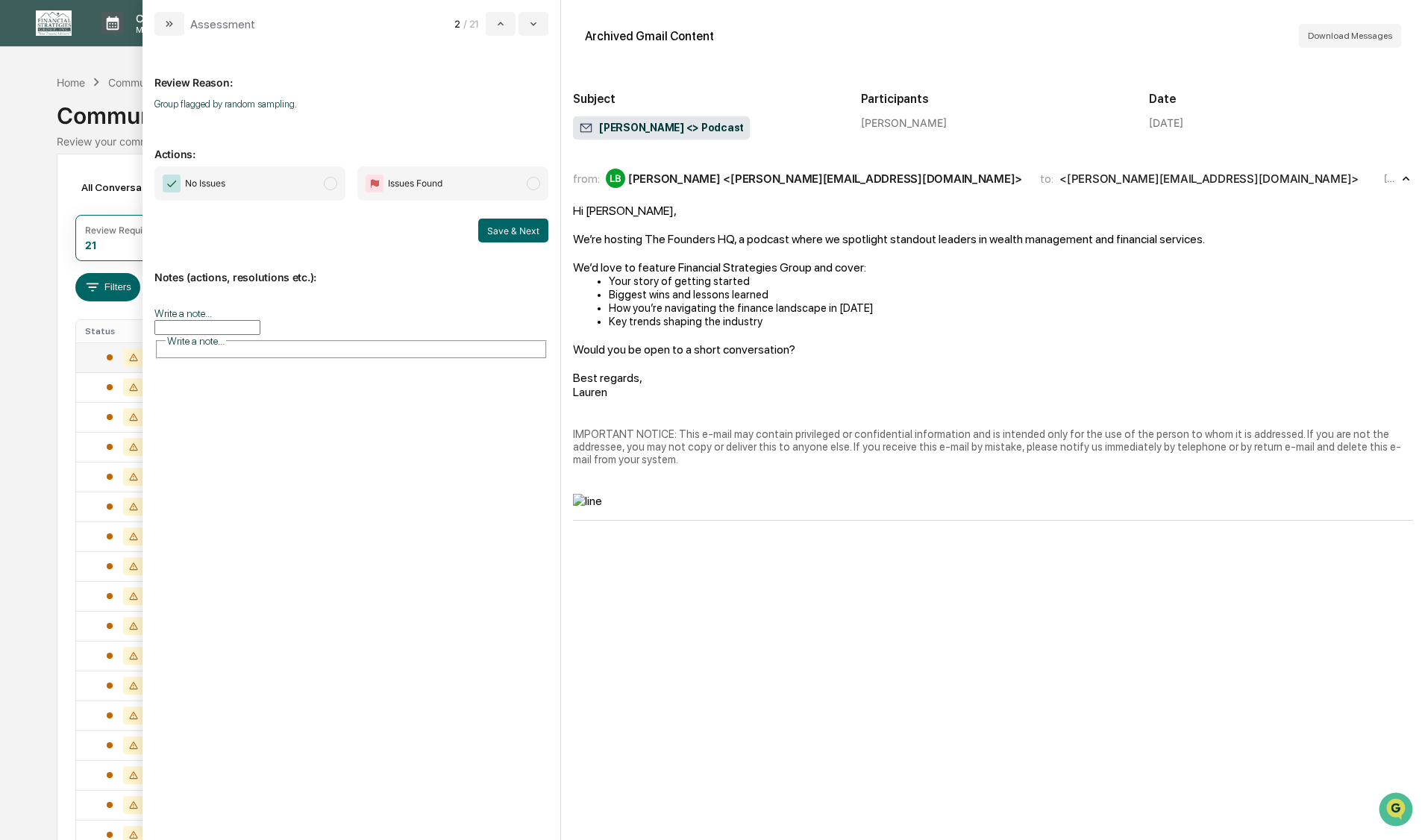
click at [332, 181] on span "modal" at bounding box center [329, 183] width 13 height 13
click at [498, 234] on button "Save & Next" at bounding box center [513, 230] width 70 height 24
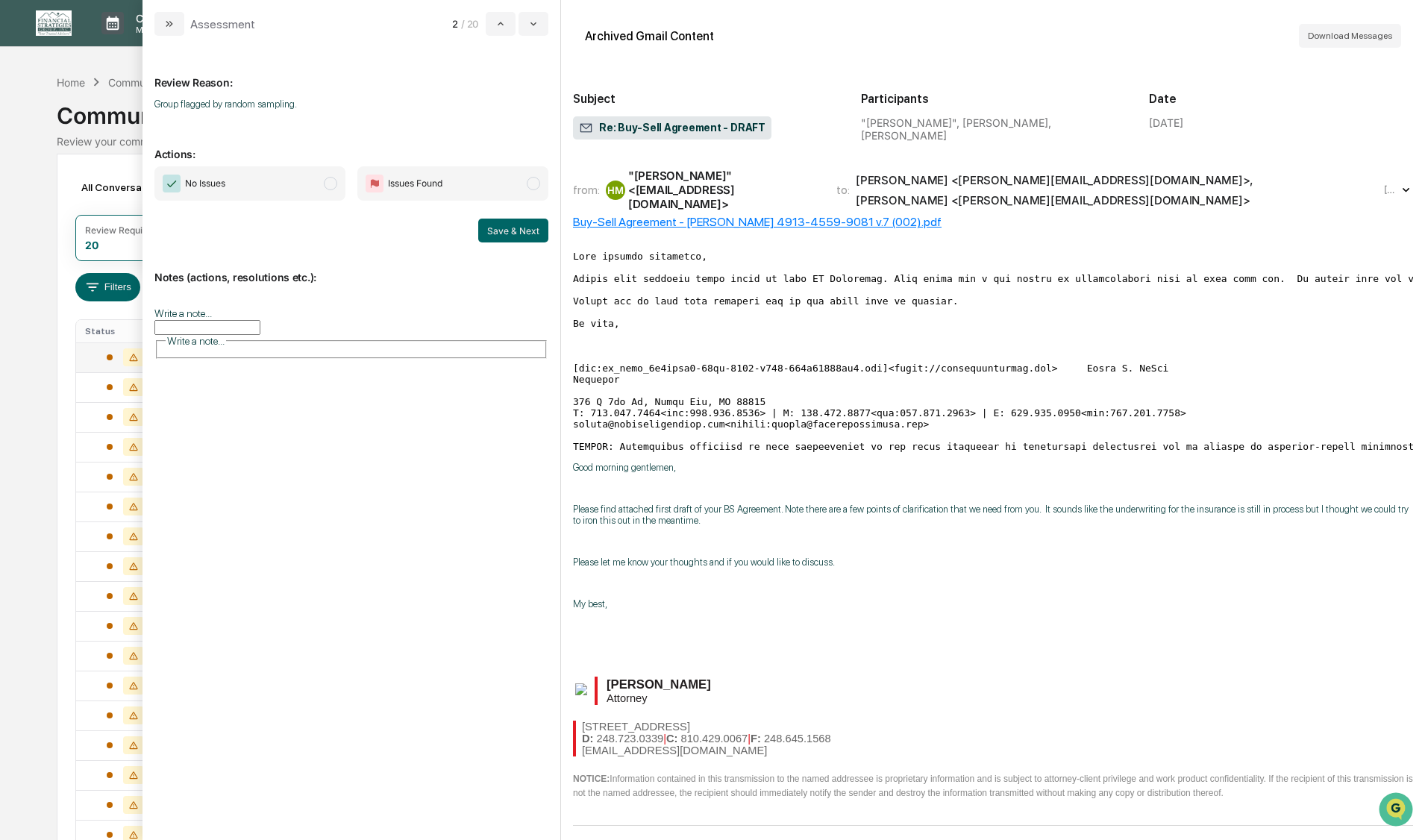
click at [331, 184] on span "modal" at bounding box center [329, 183] width 13 height 13
click at [498, 228] on button "Save & Next" at bounding box center [513, 230] width 70 height 24
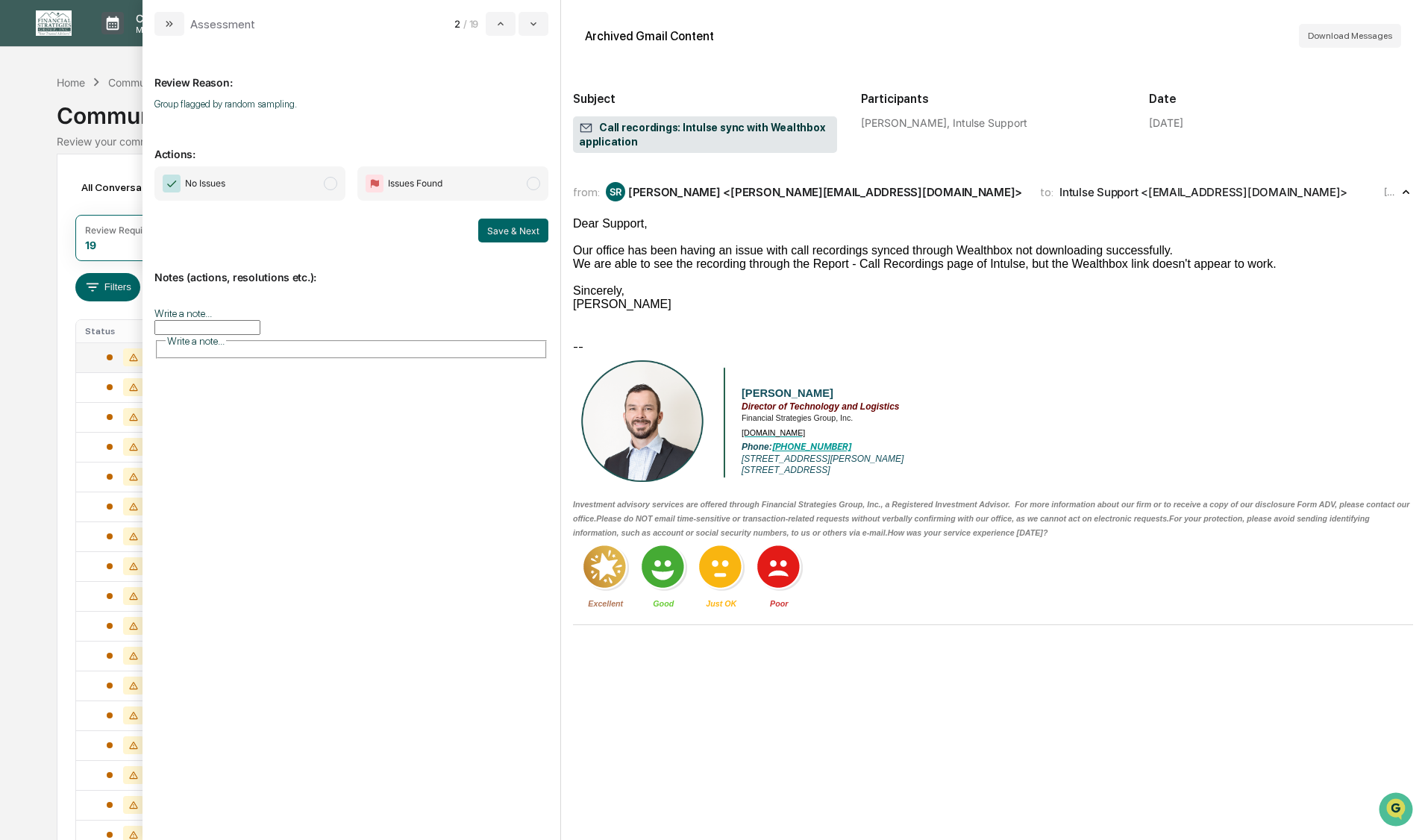
click at [333, 186] on span "modal" at bounding box center [329, 183] width 13 height 13
click at [492, 234] on button "Save & Next" at bounding box center [513, 230] width 70 height 24
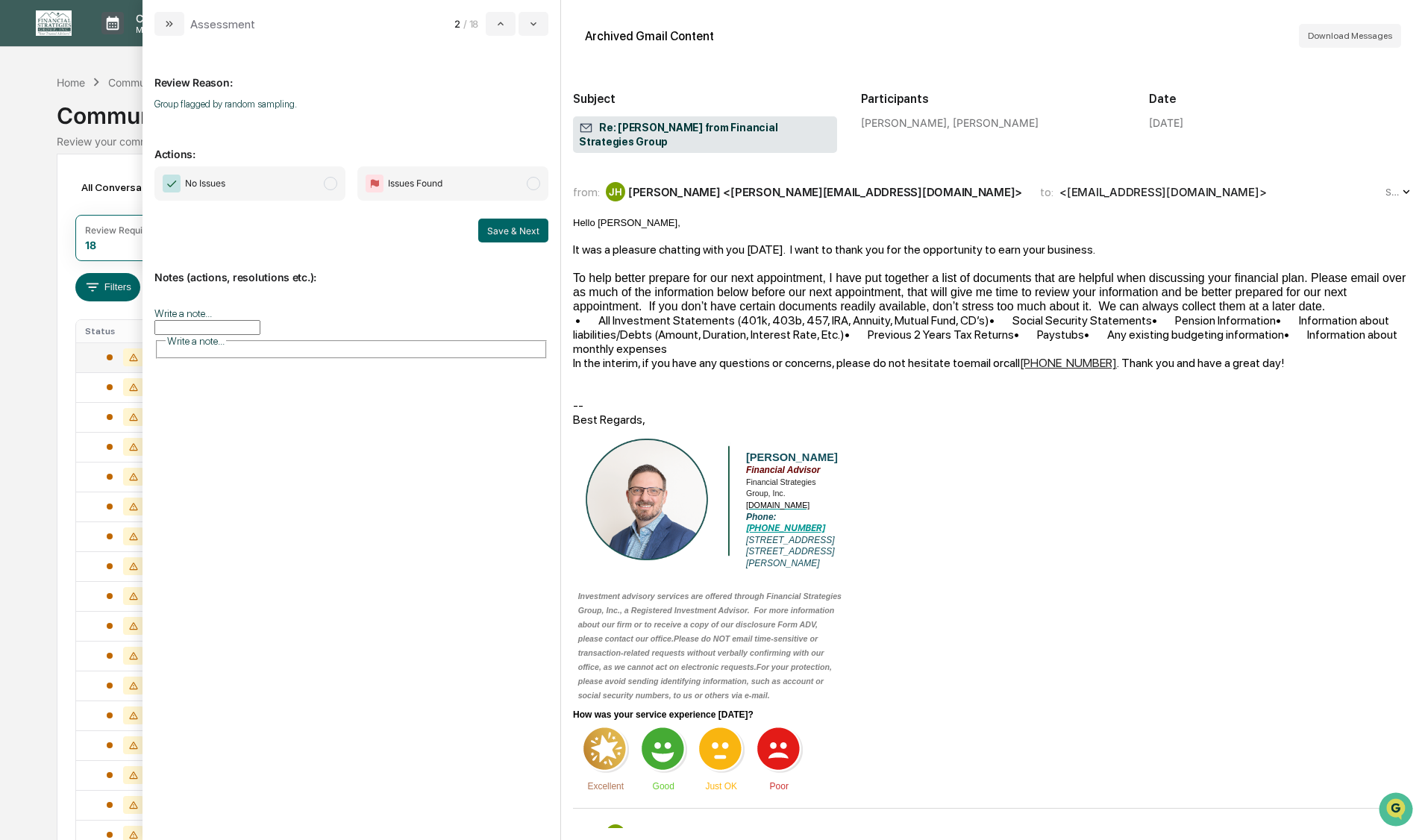
click at [333, 184] on span "modal" at bounding box center [329, 183] width 13 height 13
click at [508, 229] on button "Save & Next" at bounding box center [513, 230] width 70 height 24
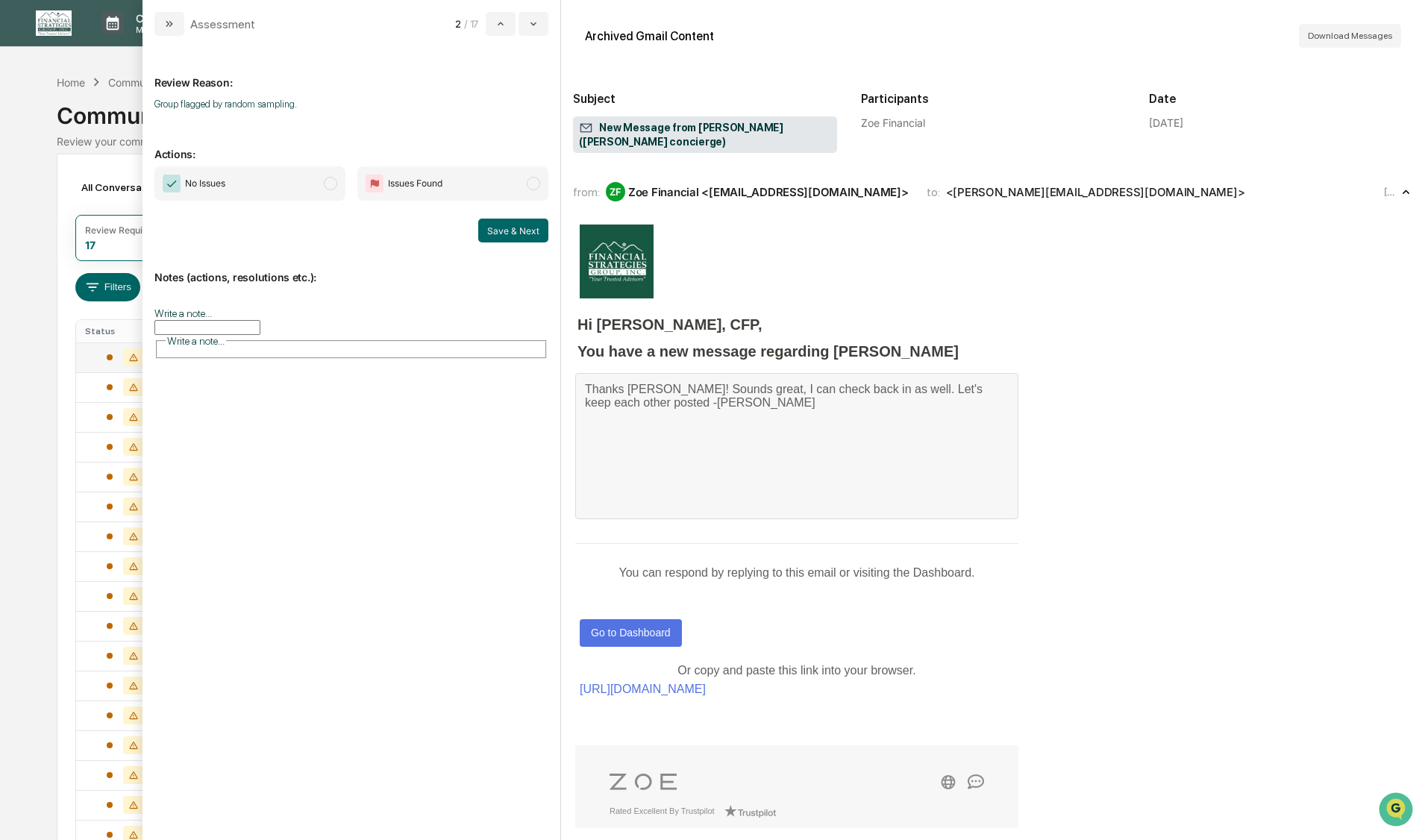
click at [331, 182] on span "modal" at bounding box center [329, 183] width 13 height 13
click at [494, 228] on button "Save & Next" at bounding box center [513, 230] width 70 height 24
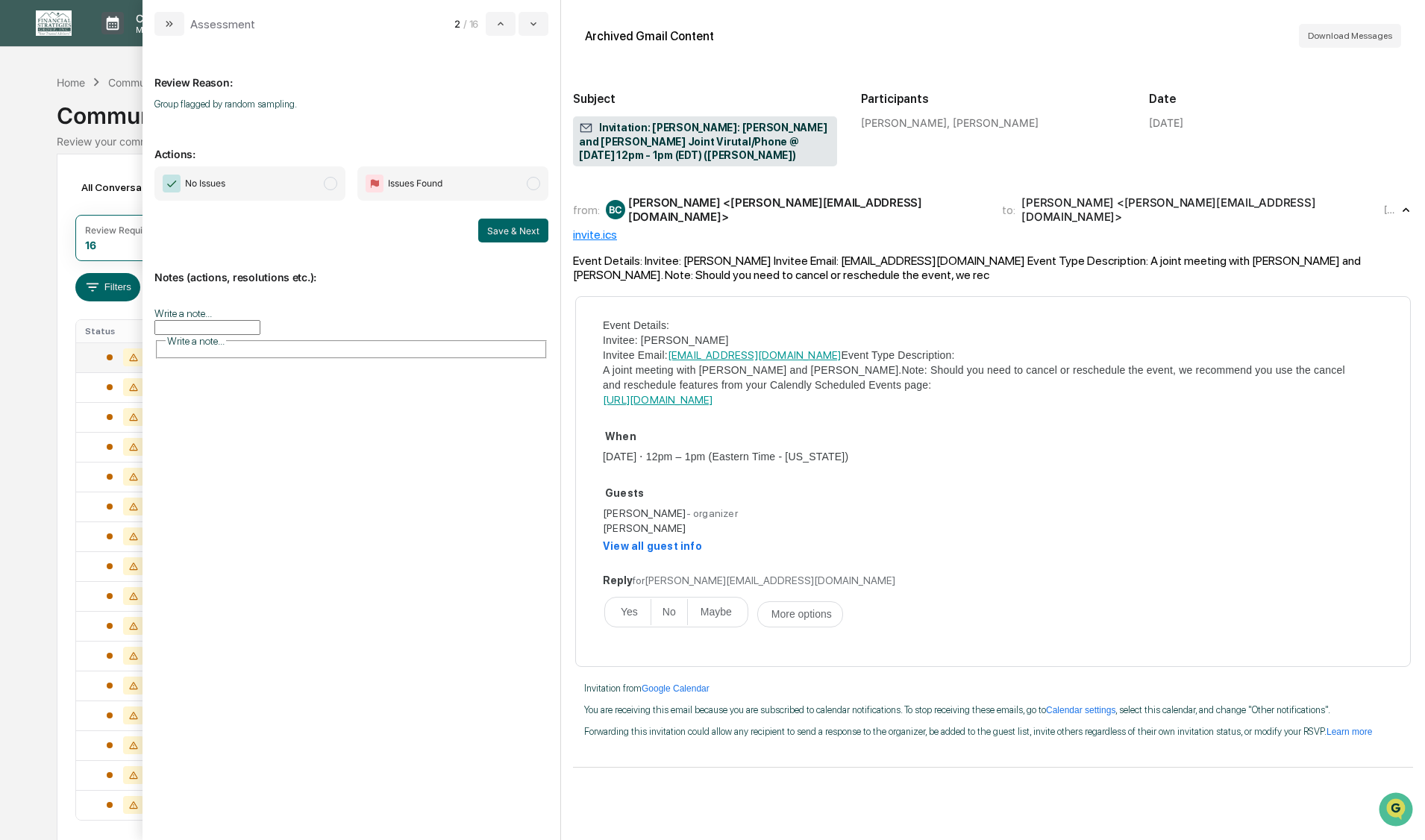
click at [331, 184] on span "modal" at bounding box center [329, 183] width 13 height 13
click at [510, 234] on button "Save & Next" at bounding box center [513, 230] width 70 height 24
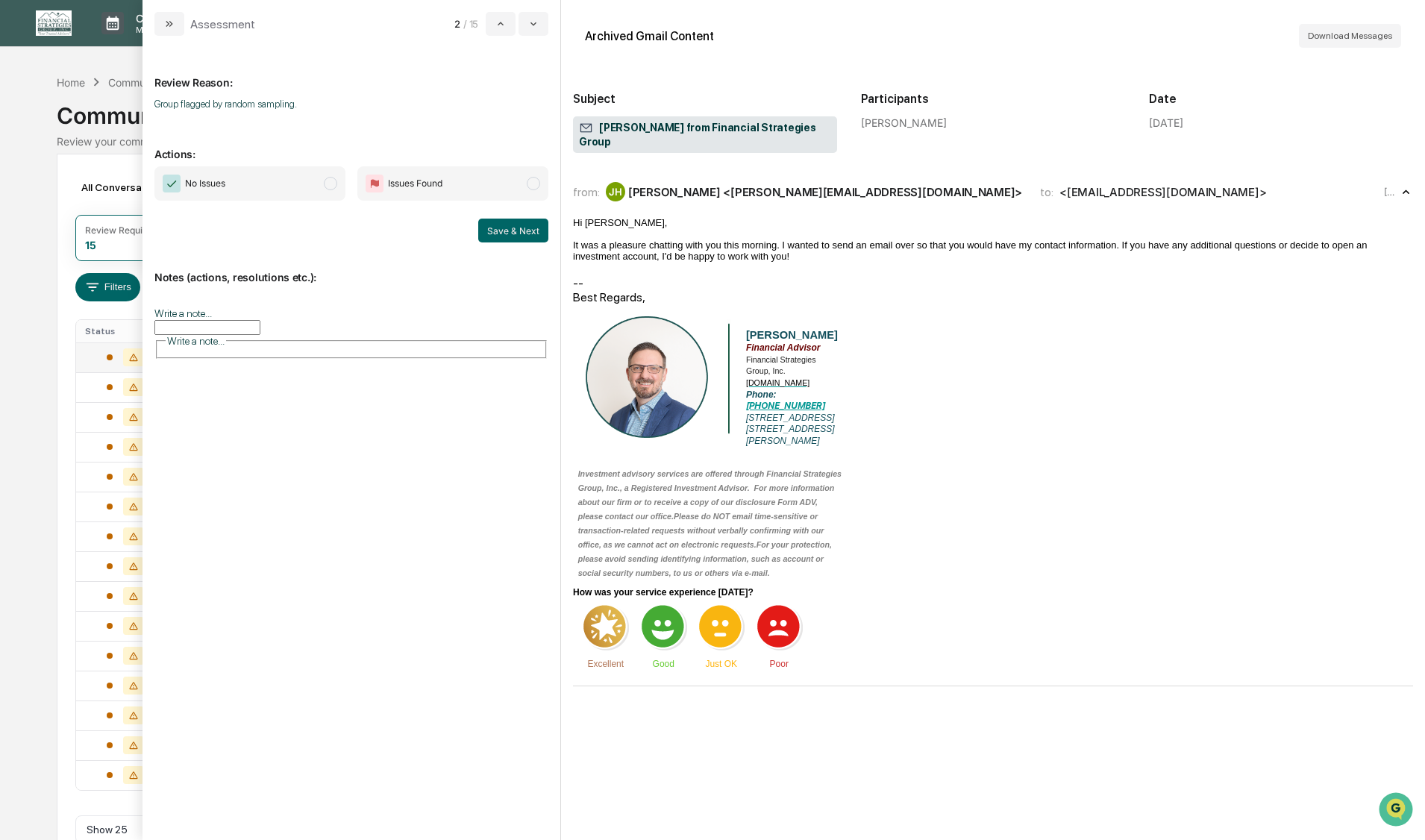
click at [330, 186] on span "modal" at bounding box center [329, 183] width 13 height 13
click at [507, 225] on button "Save & Next" at bounding box center [513, 230] width 70 height 24
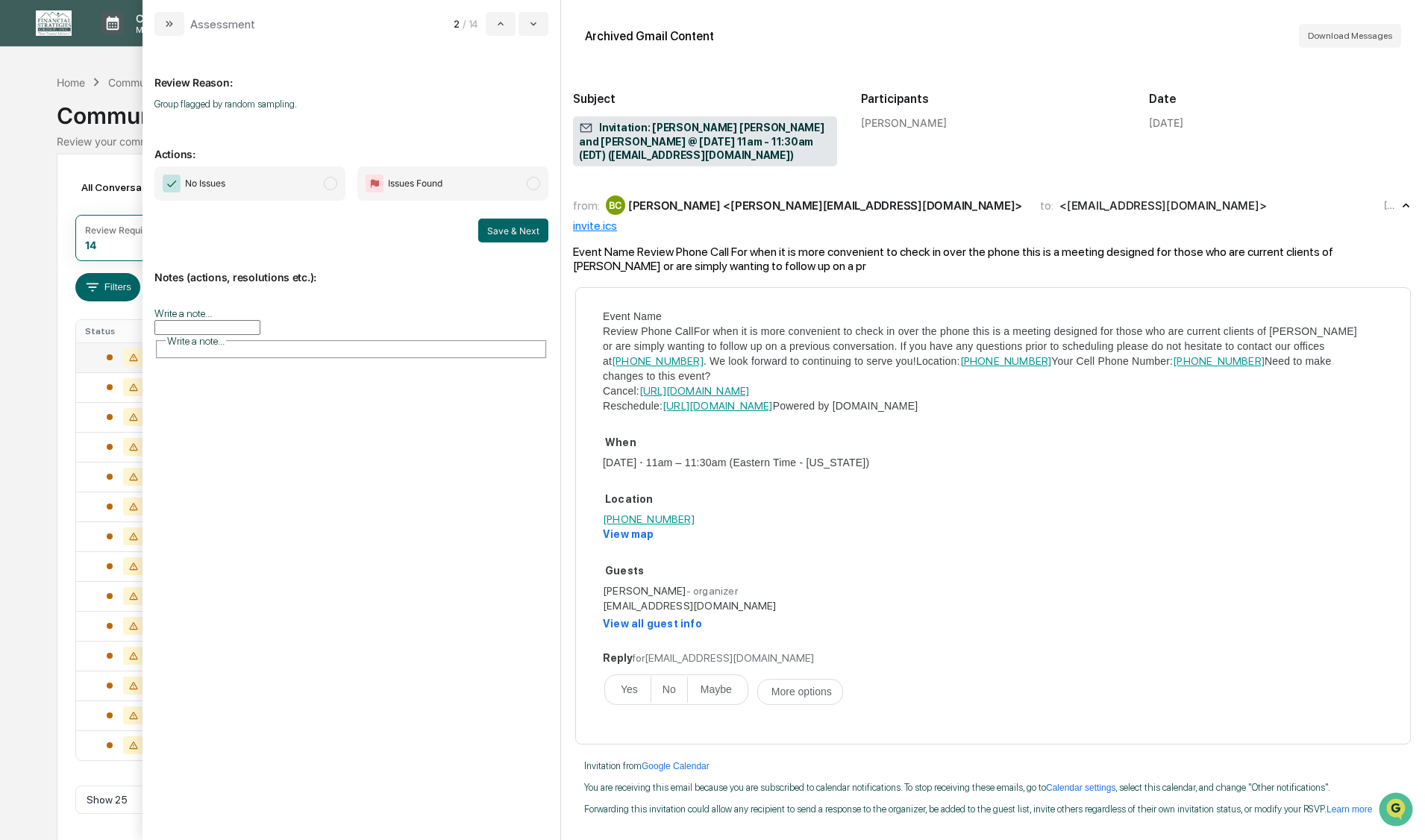
click at [329, 184] on span "modal" at bounding box center [329, 183] width 13 height 13
click at [494, 227] on button "Save & Next" at bounding box center [513, 230] width 70 height 24
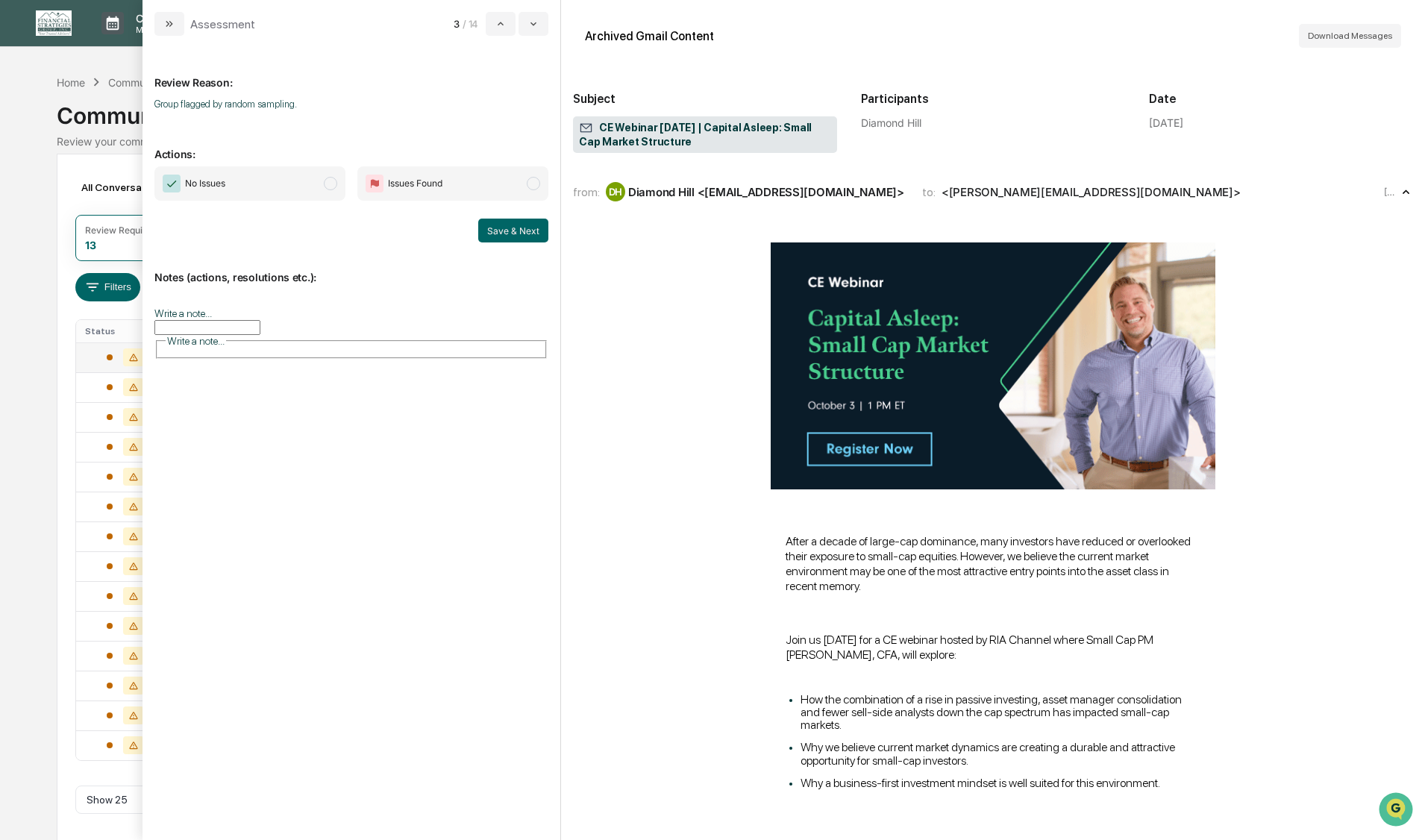
click at [332, 184] on span "modal" at bounding box center [329, 183] width 13 height 13
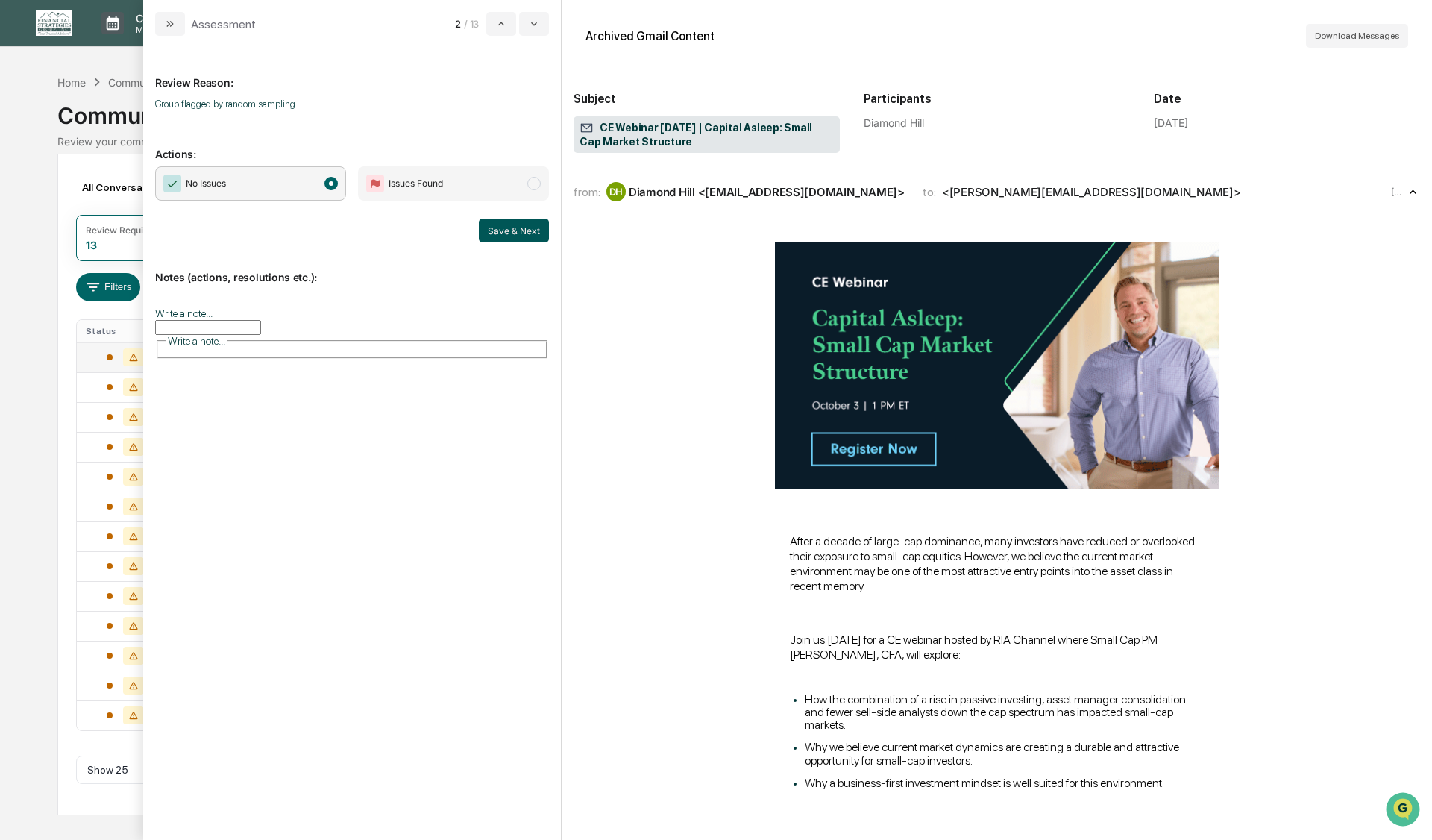
click at [506, 230] on button "Save & Next" at bounding box center [513, 230] width 70 height 24
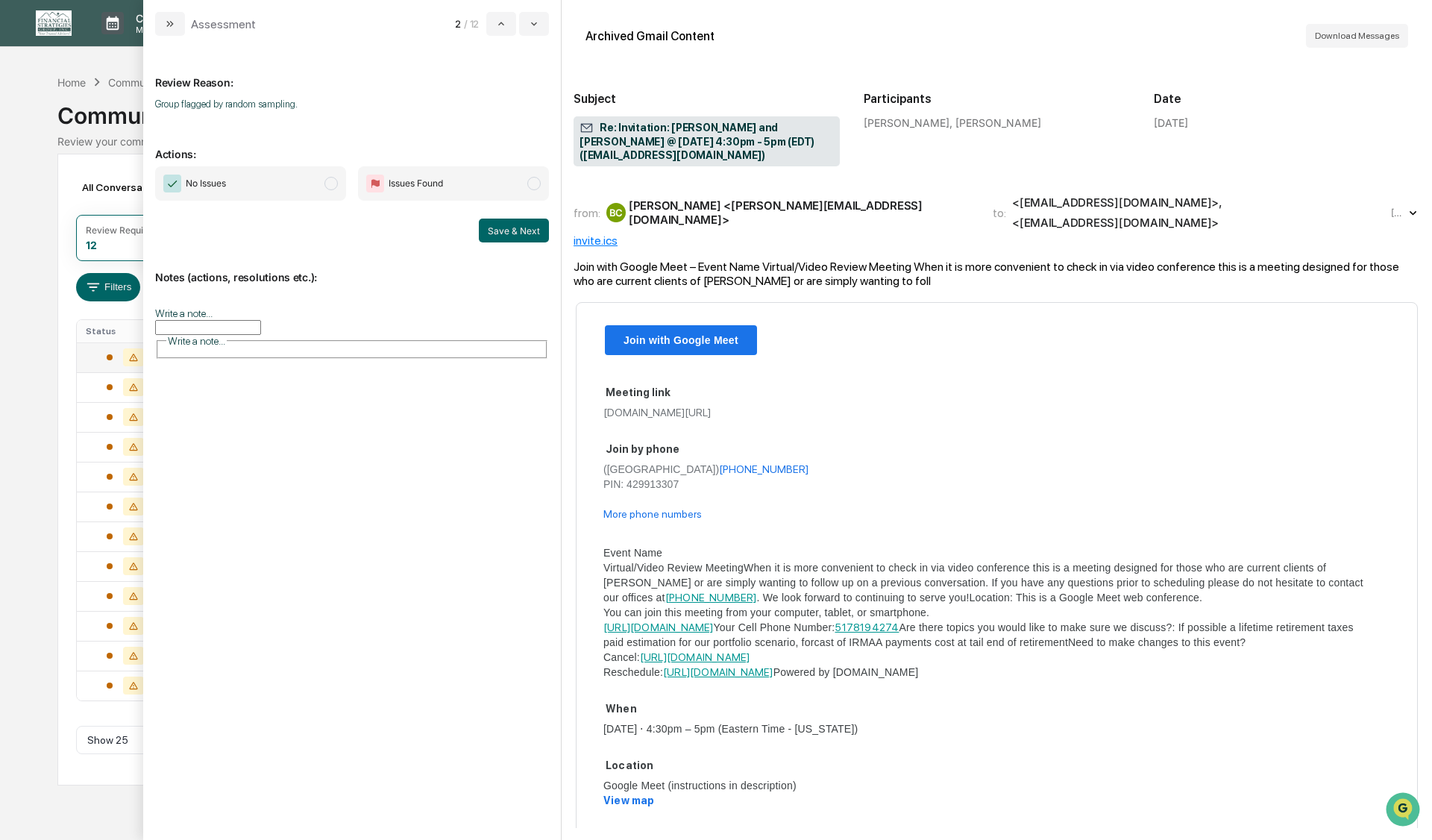
click at [329, 179] on span "modal" at bounding box center [330, 183] width 13 height 13
click at [499, 229] on button "Save & Next" at bounding box center [513, 230] width 70 height 24
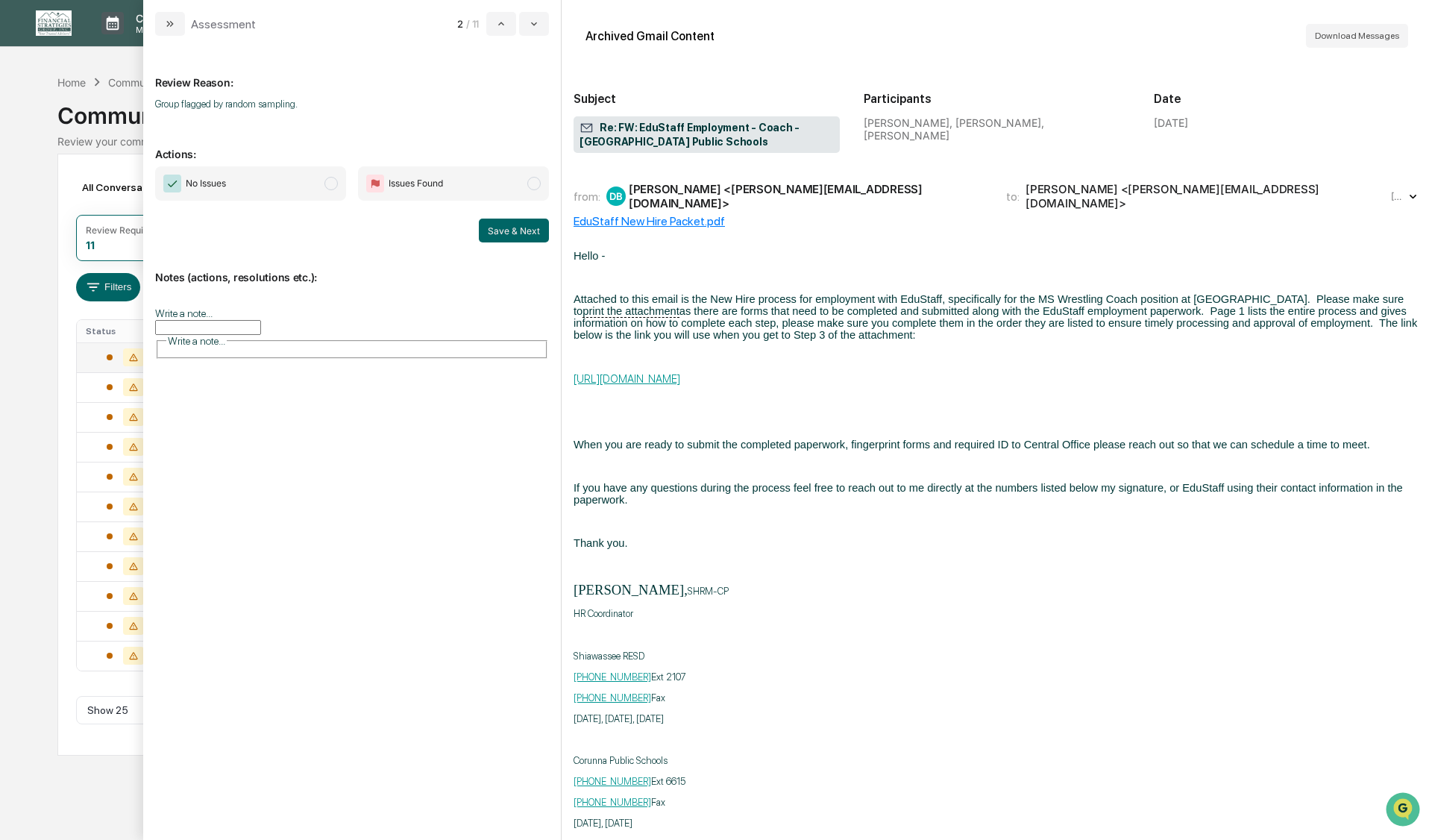
click at [334, 187] on span "modal" at bounding box center [330, 183] width 13 height 13
click at [510, 230] on button "Save & Next" at bounding box center [513, 230] width 70 height 24
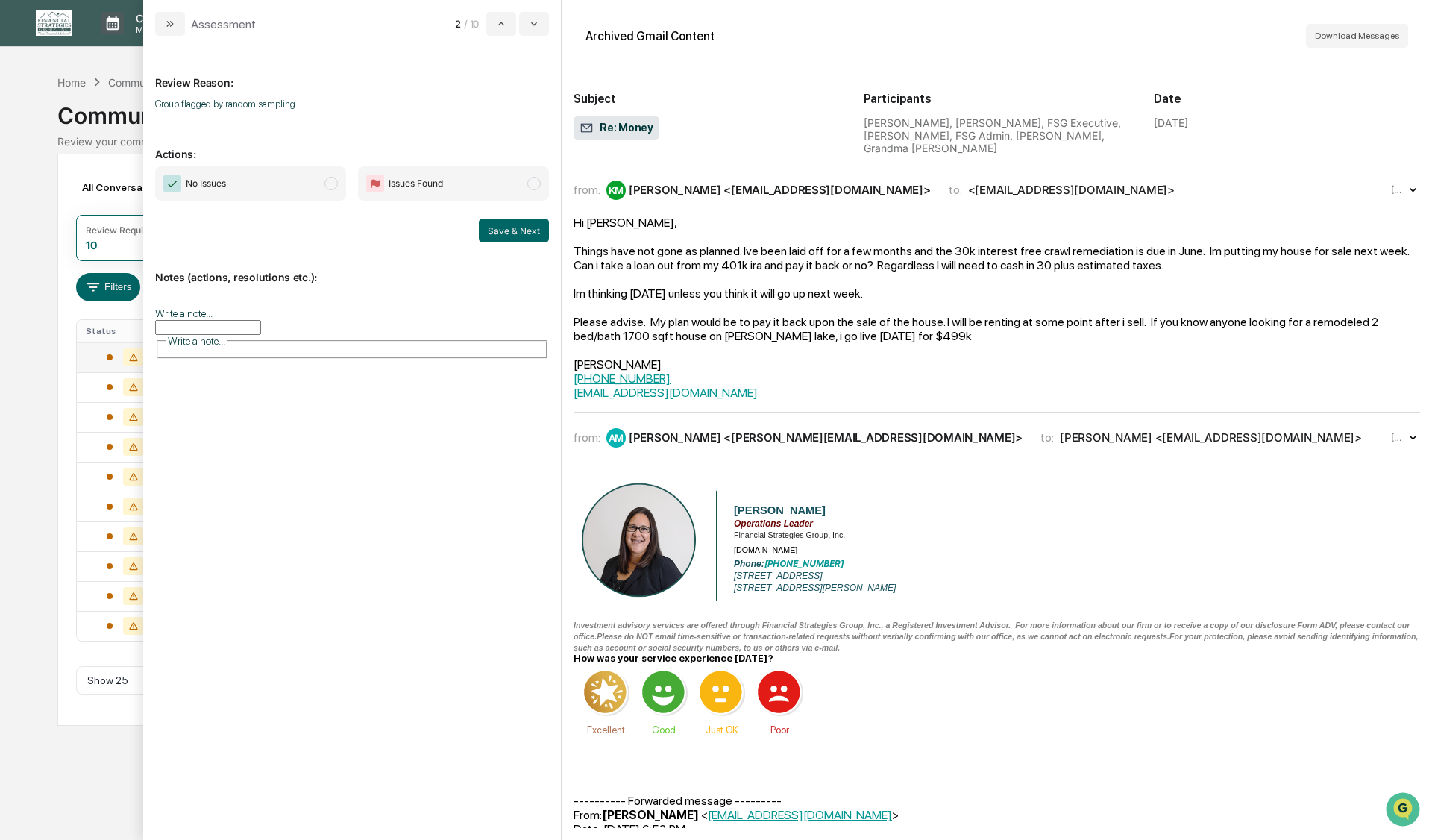
click at [329, 183] on span "modal" at bounding box center [330, 183] width 13 height 13
click at [484, 227] on button "Save & Next" at bounding box center [513, 230] width 70 height 24
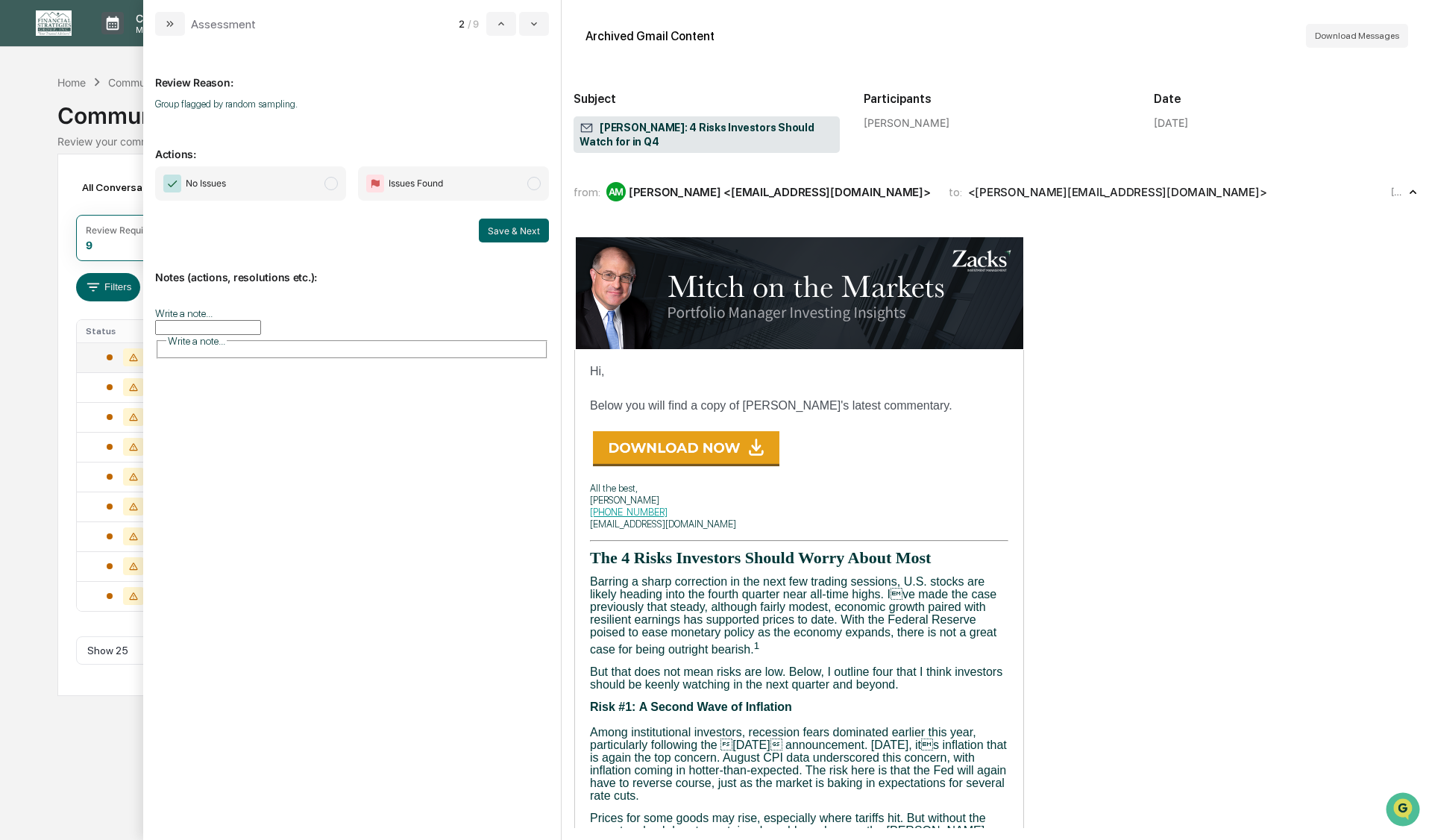
click at [329, 184] on span "modal" at bounding box center [330, 183] width 13 height 13
click at [504, 229] on button "Save & Next" at bounding box center [513, 230] width 70 height 24
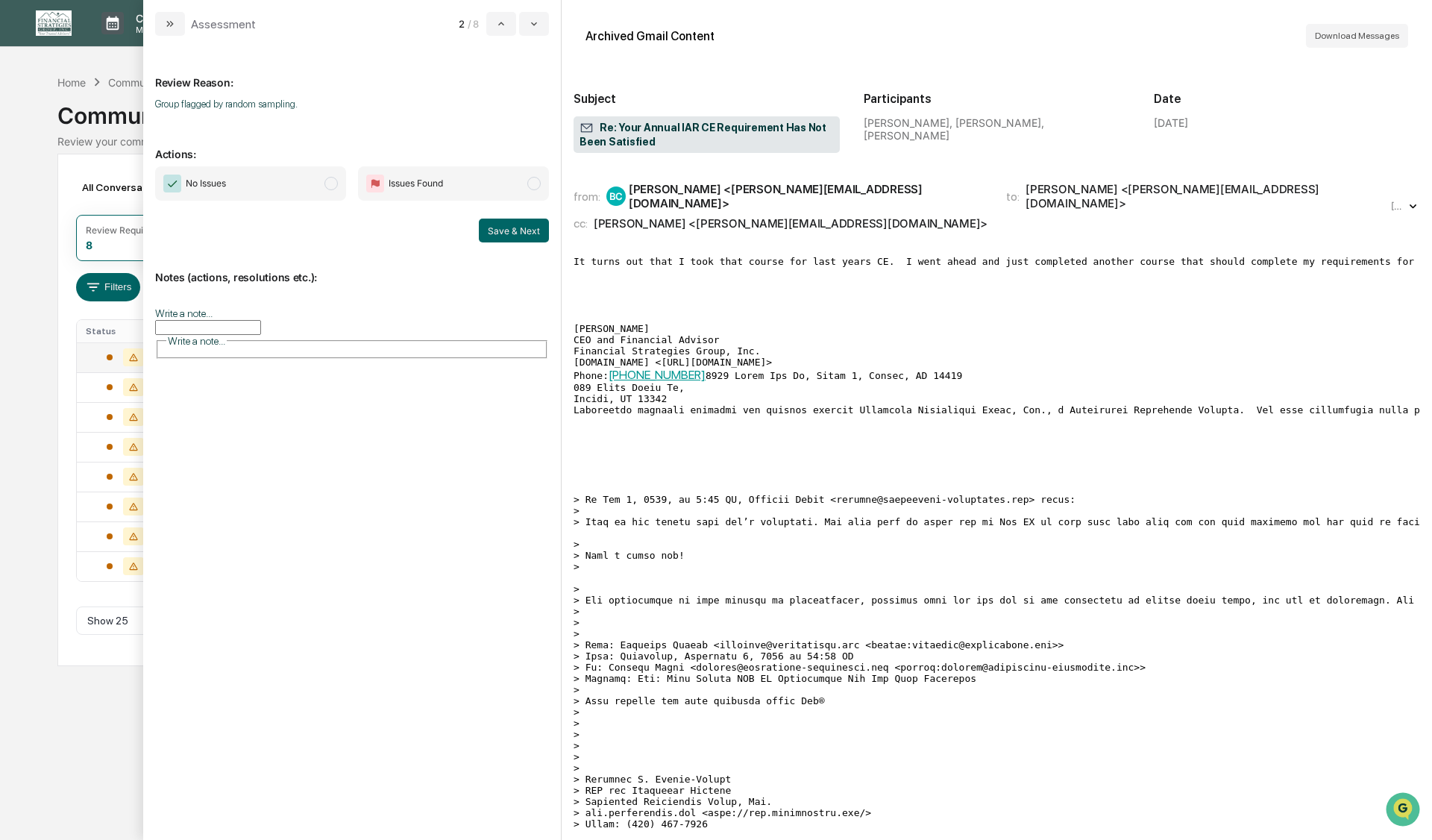
click at [329, 184] on span "modal" at bounding box center [330, 183] width 13 height 13
click at [493, 230] on button "Save & Next" at bounding box center [513, 230] width 70 height 24
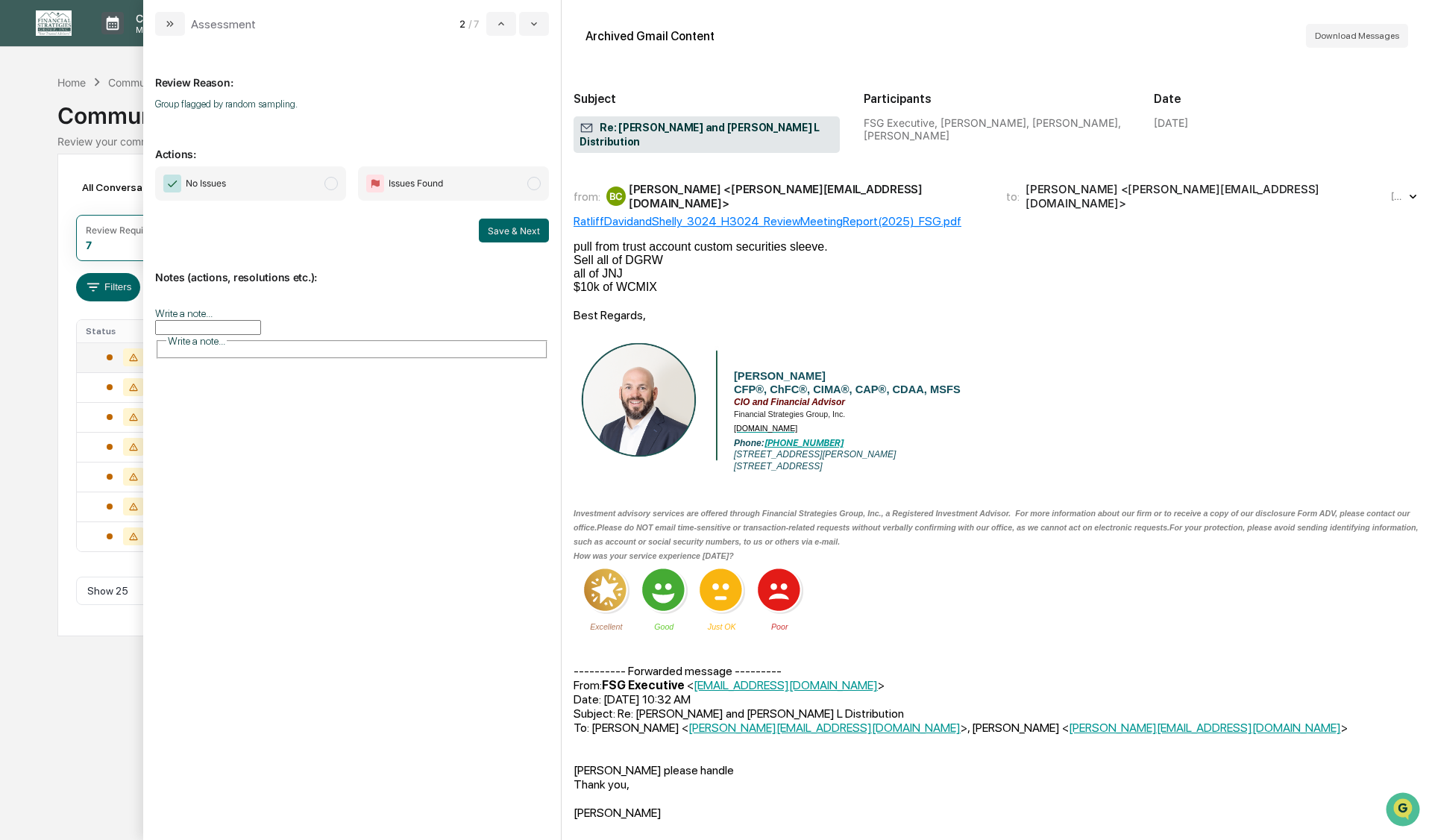
click at [336, 185] on span "modal" at bounding box center [330, 183] width 13 height 13
click at [505, 233] on button "Save & Next" at bounding box center [513, 230] width 70 height 24
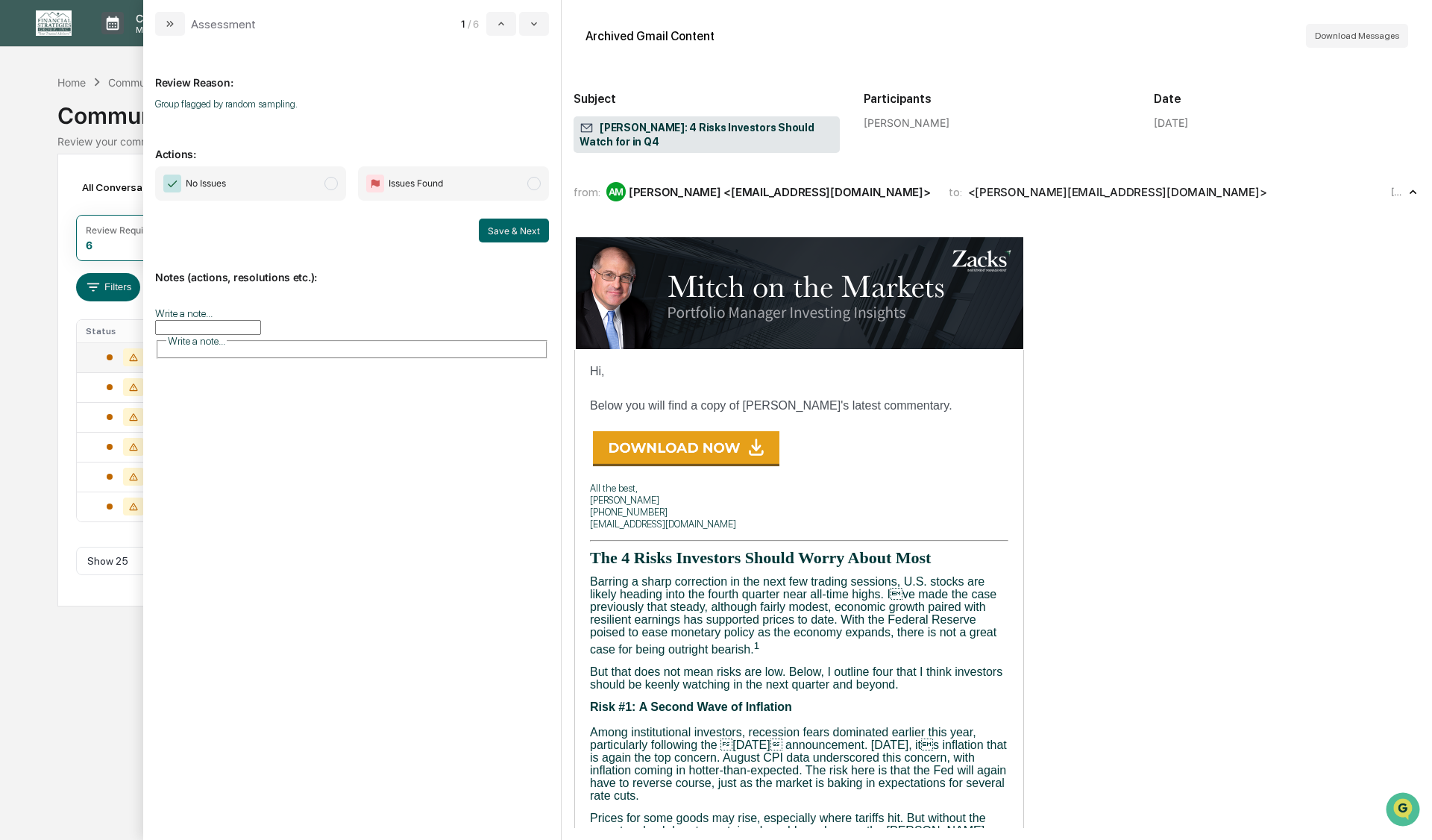
click at [329, 187] on span "modal" at bounding box center [330, 183] width 13 height 13
click at [504, 233] on button "Save & Next" at bounding box center [513, 230] width 70 height 24
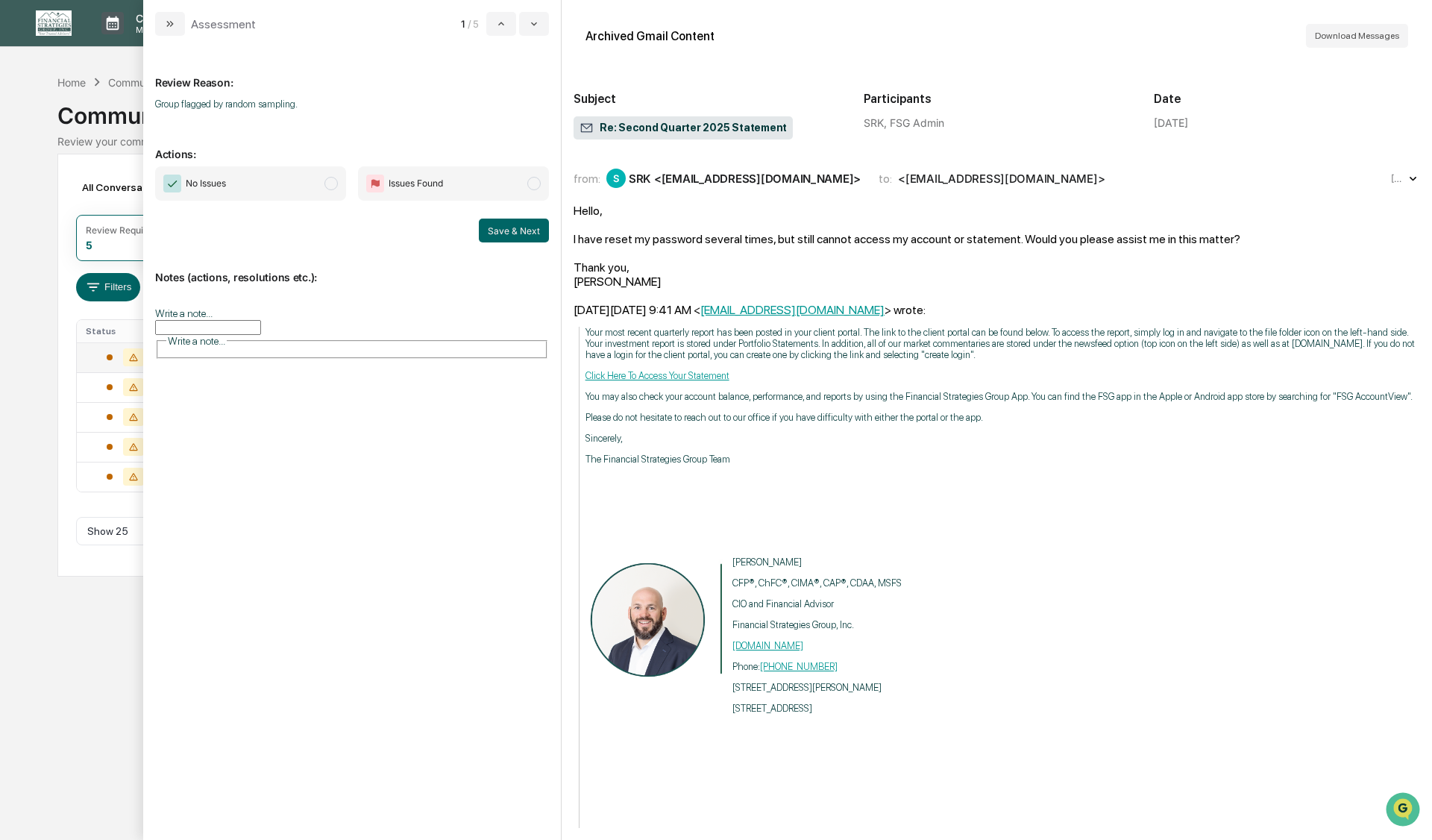
click at [329, 185] on span "modal" at bounding box center [330, 183] width 13 height 13
click at [502, 230] on button "Save & Next" at bounding box center [513, 230] width 70 height 24
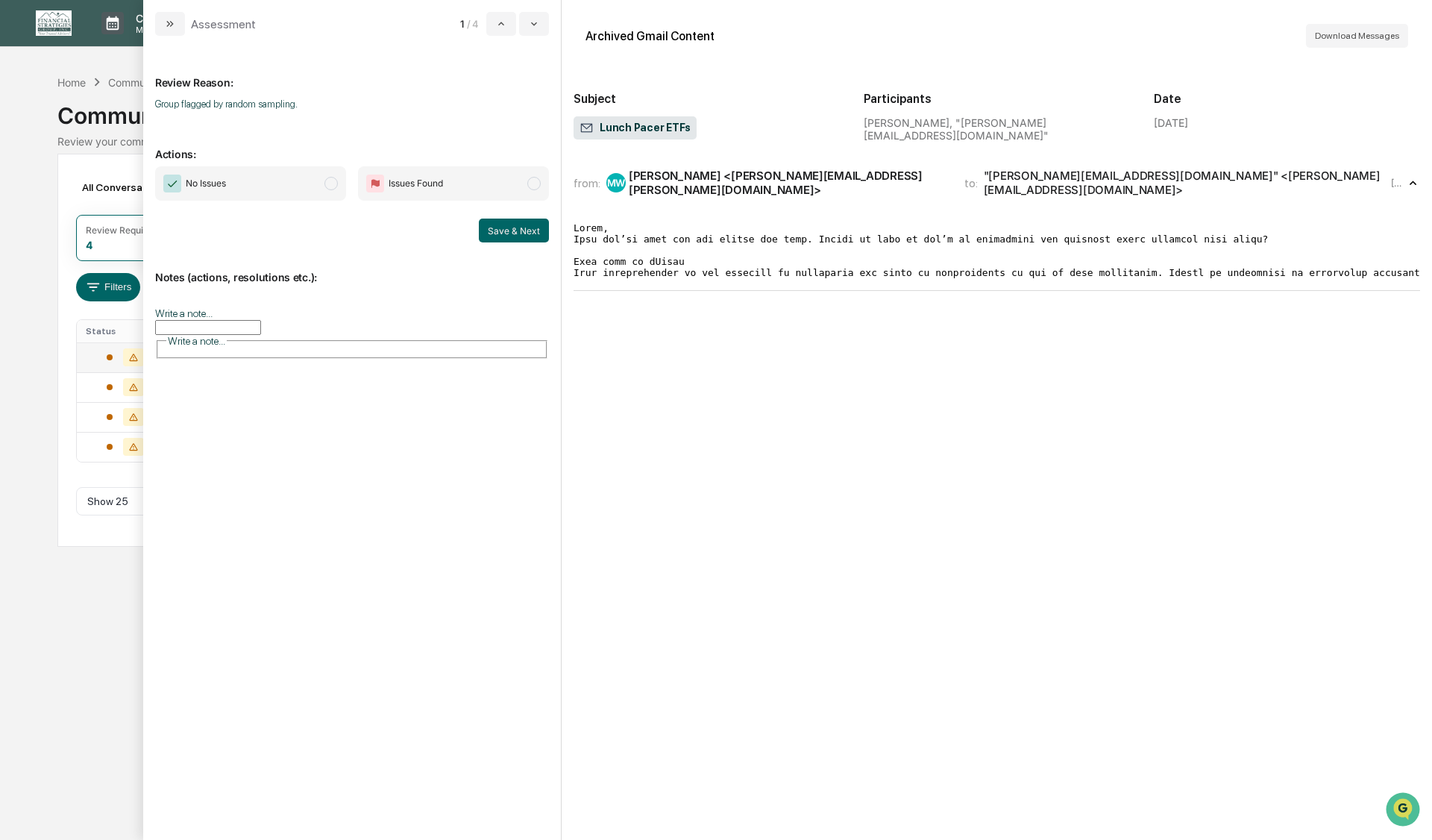
click at [331, 185] on span "modal" at bounding box center [330, 183] width 13 height 13
click at [495, 231] on button "Save & Next" at bounding box center [513, 230] width 70 height 24
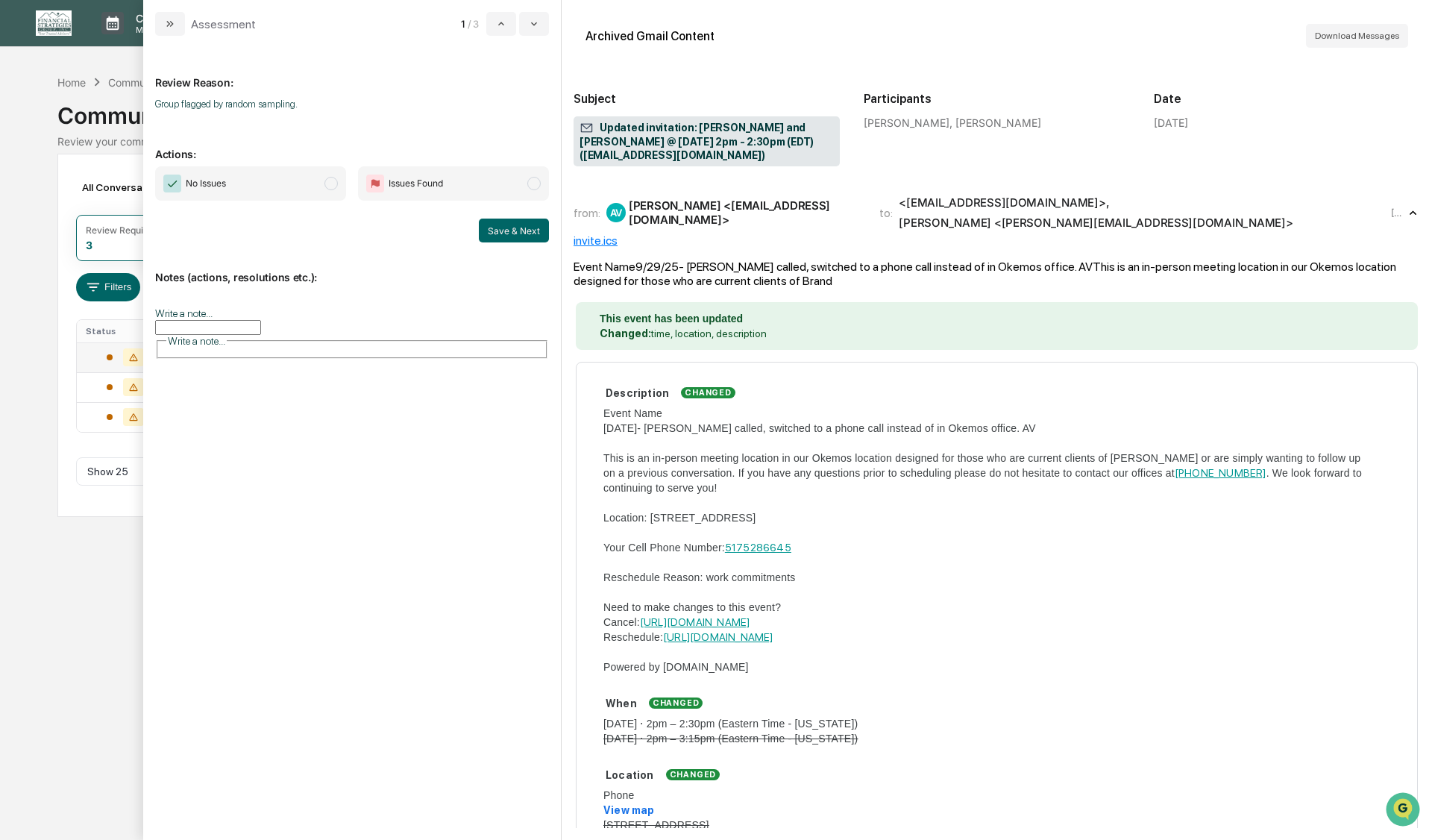
click at [329, 184] on span "modal" at bounding box center [330, 183] width 13 height 13
click at [510, 234] on button "Save & Next" at bounding box center [513, 230] width 70 height 24
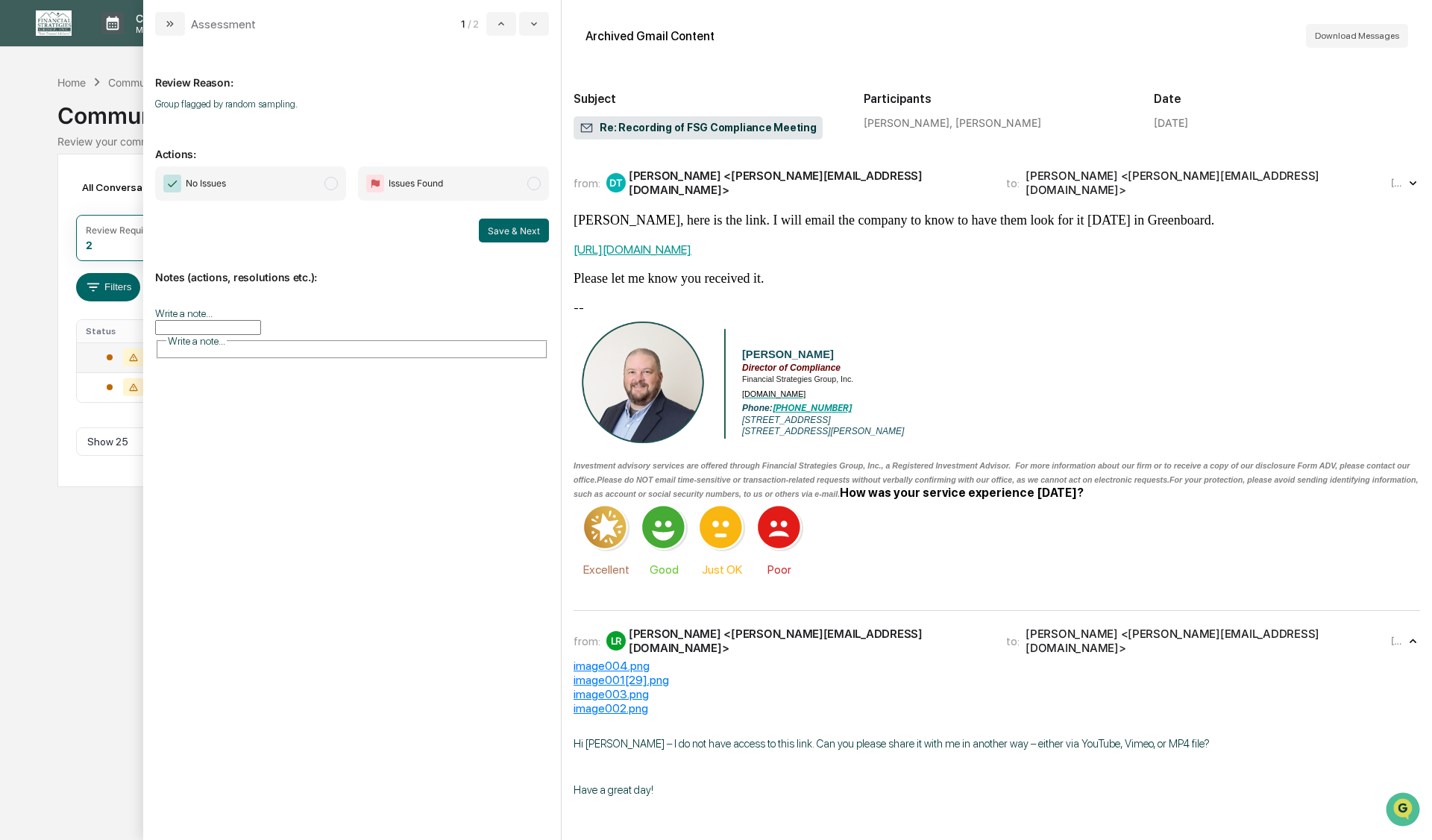
click at [332, 184] on span "modal" at bounding box center [330, 183] width 13 height 13
click at [516, 234] on button "Save & Next" at bounding box center [513, 230] width 70 height 24
